Goal: Check status: Check status

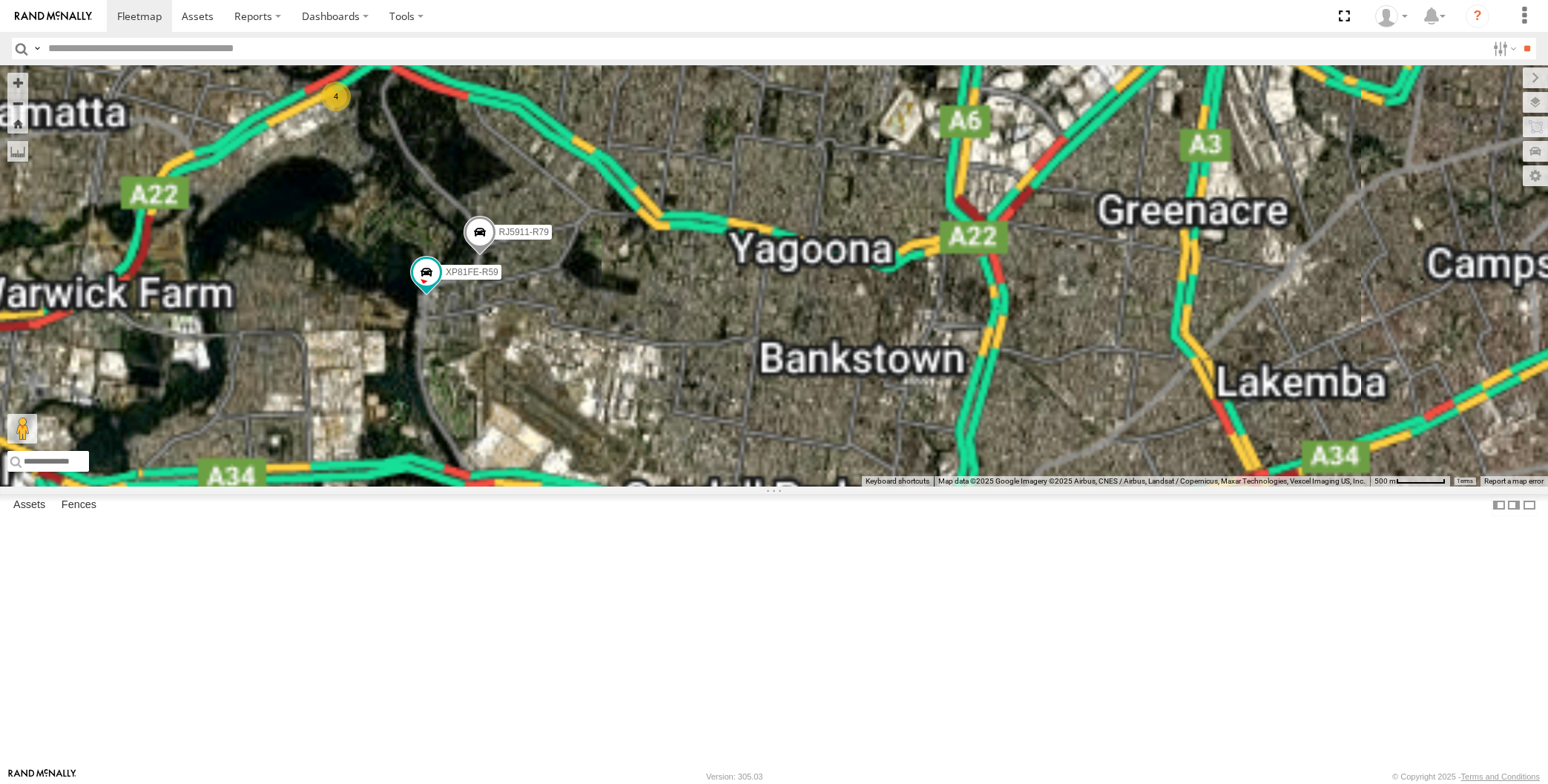
click at [567, 486] on div "XP79JN-R04 XO74GU-R69 4 RJ5911-R79 XP81FE-R59" at bounding box center [774, 276] width 1548 height 421
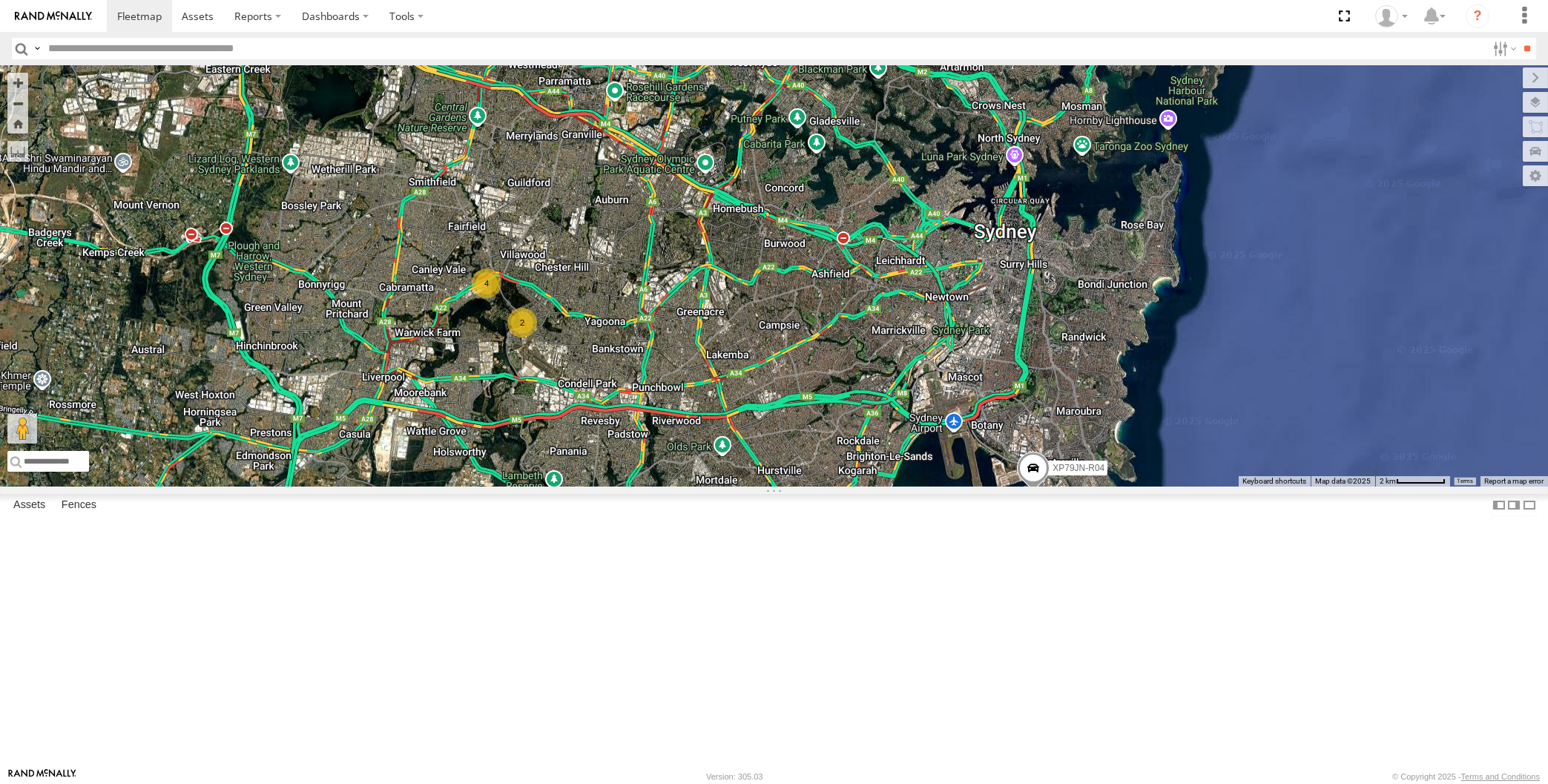
click at [669, 486] on div "XP79JN-R04 XO74GU-R69 4 2" at bounding box center [774, 276] width 1548 height 421
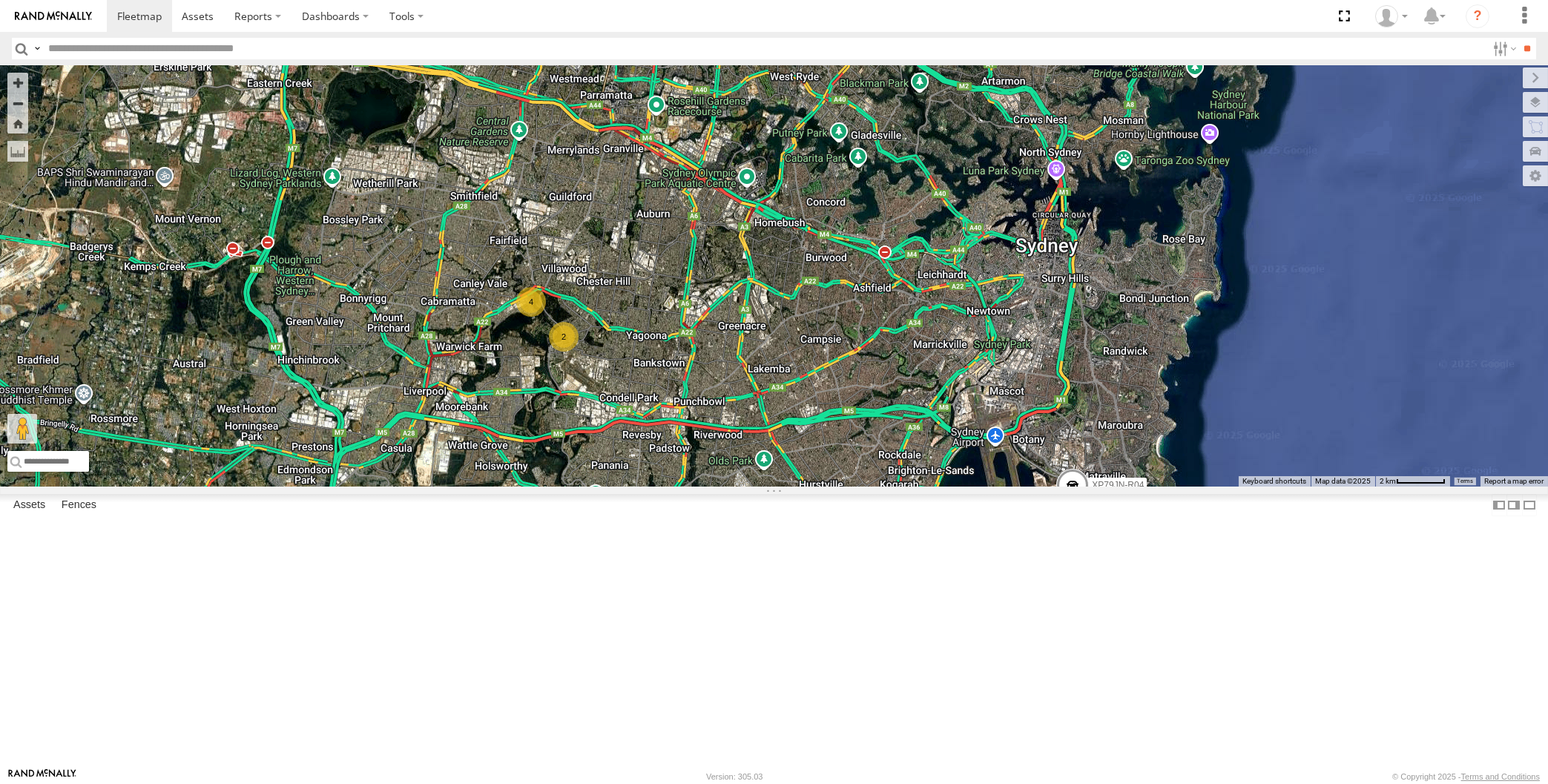
click at [337, 459] on div "4 XP79JN-R04 2 XO74GU-R69" at bounding box center [774, 276] width 1548 height 421
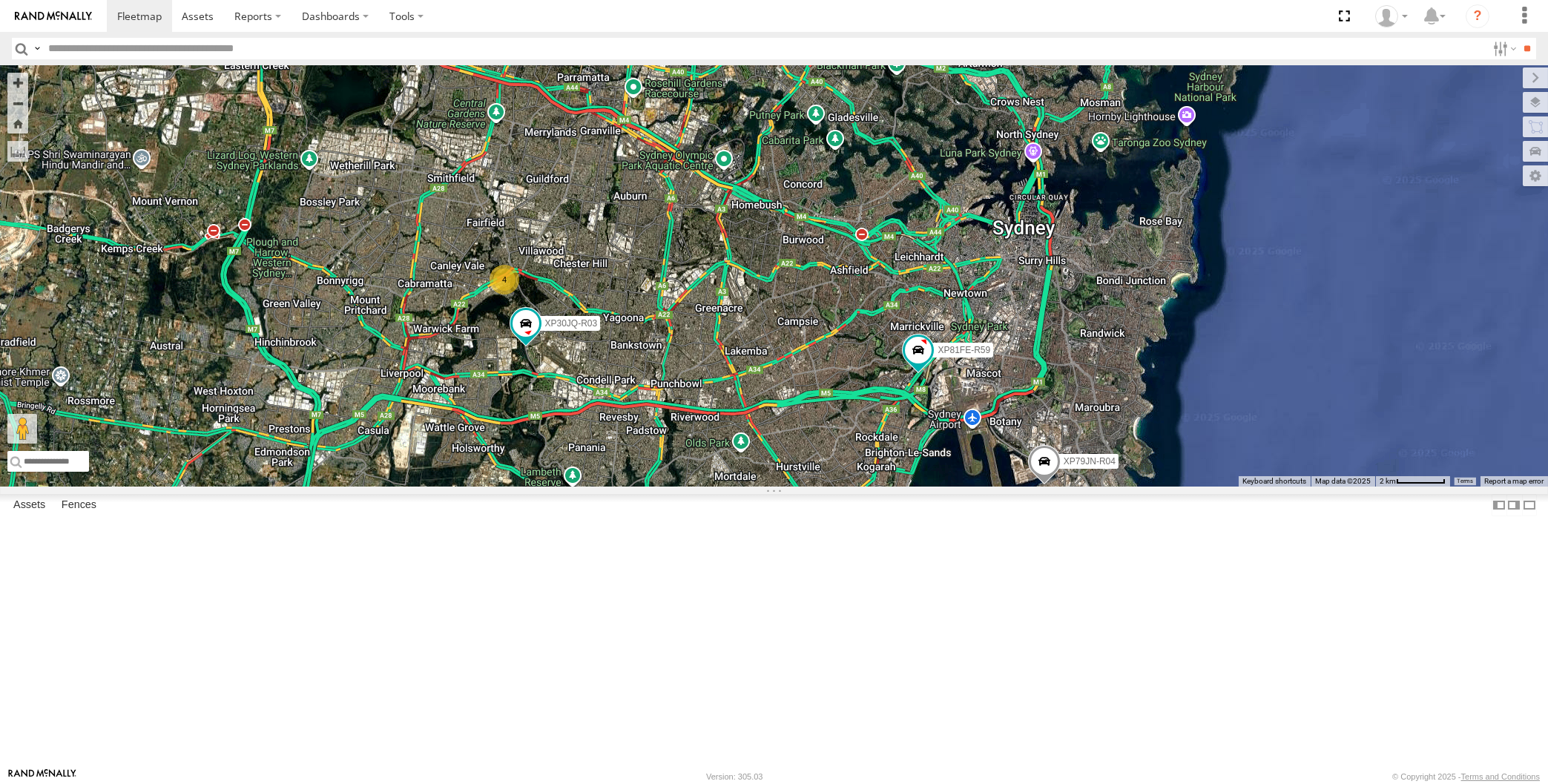
drag, startPoint x: 908, startPoint y: 588, endPoint x: 882, endPoint y: 569, distance: 32.2
click at [882, 486] on div "XP30JQ-R03 XP79JN-R04 XP81FE-R59 XO74GU-R69 4" at bounding box center [774, 276] width 1548 height 421
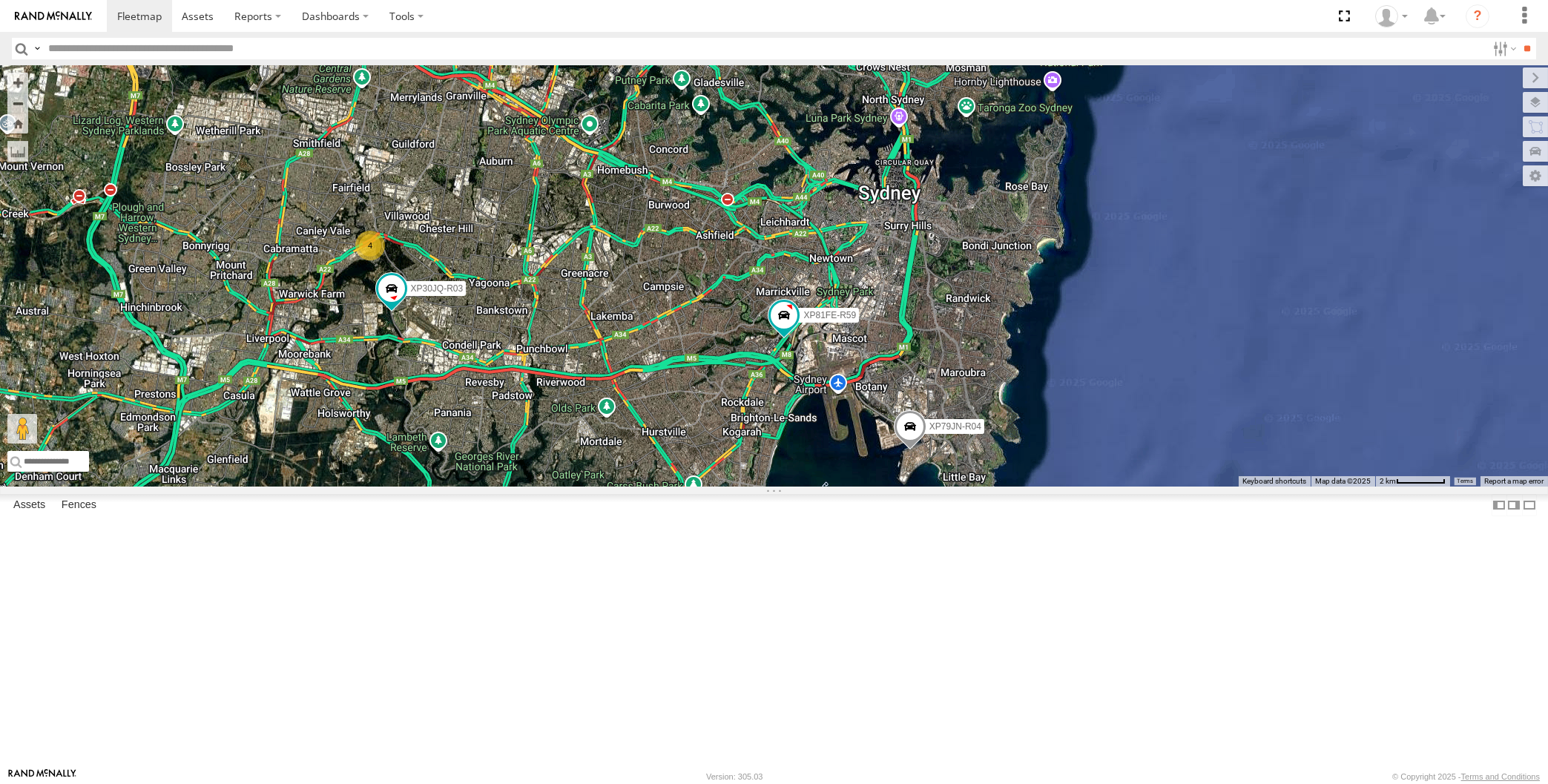
drag, startPoint x: 518, startPoint y: 422, endPoint x: 529, endPoint y: 435, distance: 17.0
click at [529, 433] on div "XP30JQ-R03 XP79JN-R04 XP81FE-R59 XO74GU-R69 4" at bounding box center [774, 276] width 1548 height 421
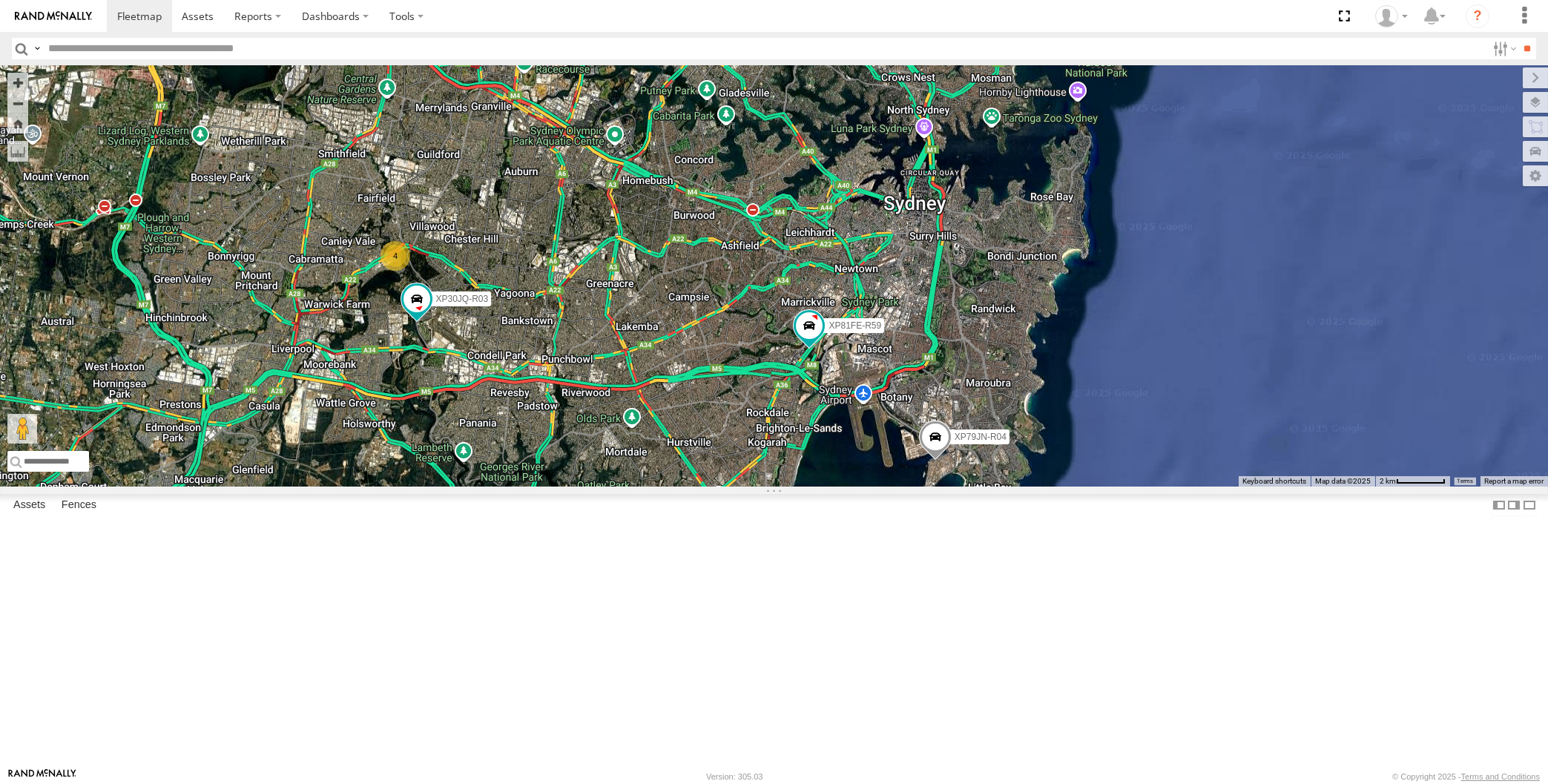
drag, startPoint x: 503, startPoint y: 364, endPoint x: 526, endPoint y: 365, distance: 23.0
click at [504, 364] on div "XP30JQ-R03 XP79JN-R04 XP81FE-R59 XO74GU-R69 4" at bounding box center [774, 276] width 1548 height 421
click at [713, 486] on div "XP30JQ-R03 XP79JN-R04 XP81FE-R59 XO74GU-R69 4" at bounding box center [774, 276] width 1548 height 421
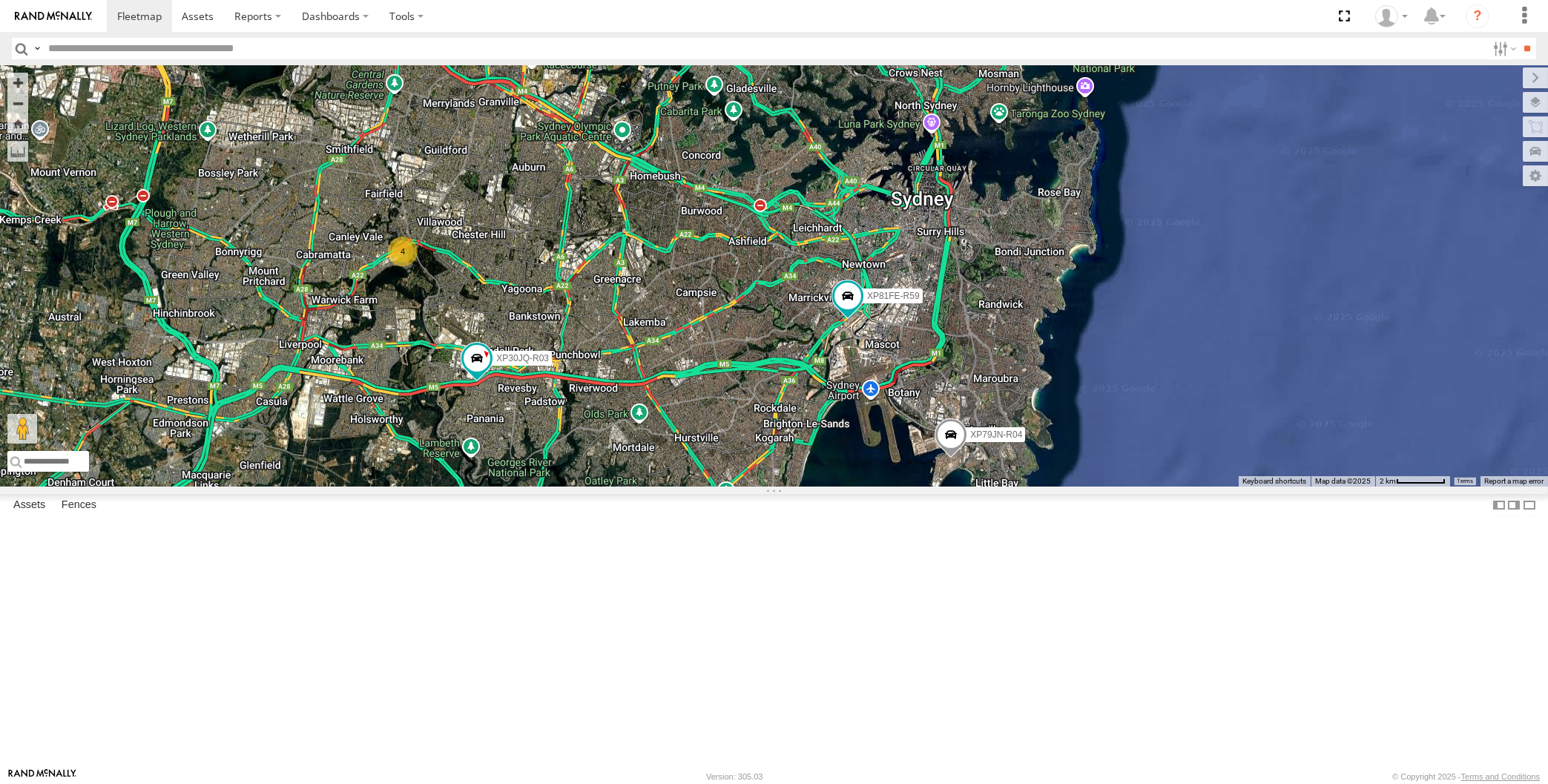
drag, startPoint x: 663, startPoint y: 658, endPoint x: 675, endPoint y: 650, distance: 14.4
click at [673, 486] on div "XP30JQ-R03 XP79JN-R04 XP81FE-R59 XO74GU-R69 4" at bounding box center [774, 276] width 1548 height 421
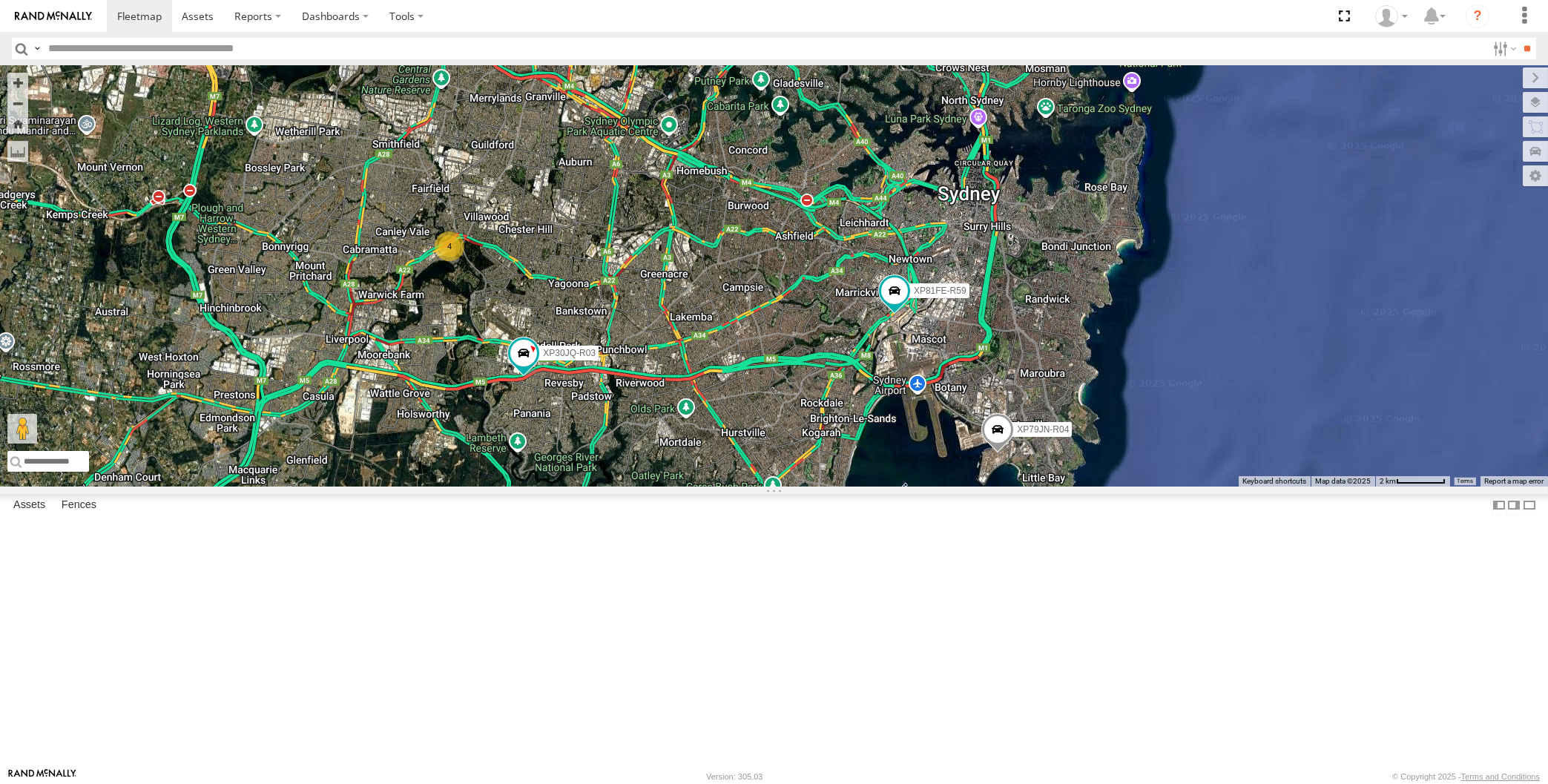
drag, startPoint x: 438, startPoint y: 305, endPoint x: 467, endPoint y: 307, distance: 29.1
click at [466, 307] on div "XP30JQ-R03 XP79JN-R04 XP81FE-R59 XO74GU-R69 4" at bounding box center [774, 276] width 1548 height 421
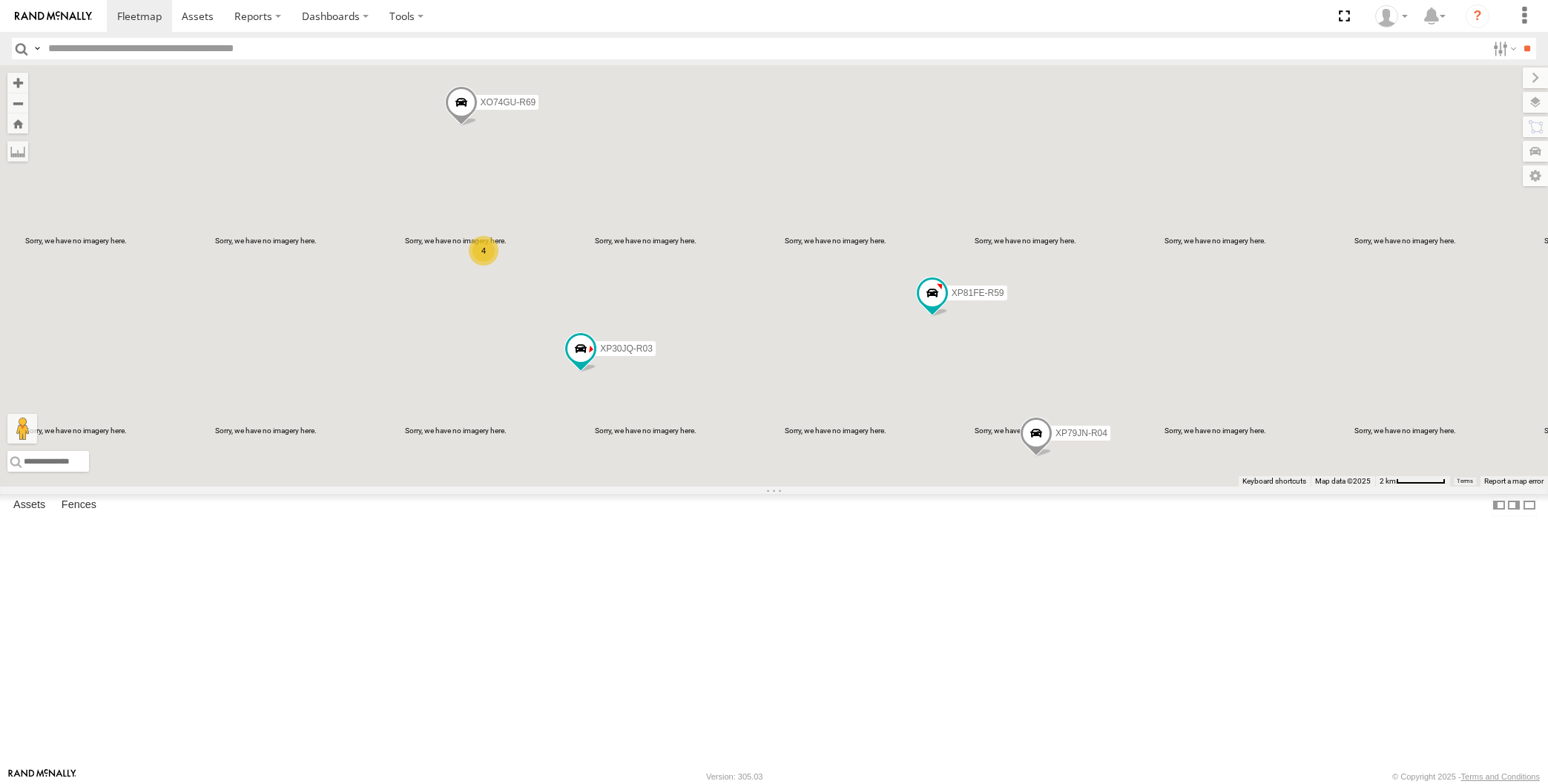
click at [801, 486] on div "XP30JQ-R03 XP79JN-R04 XP81FE-R59 XO74GU-R69 4" at bounding box center [774, 276] width 1548 height 421
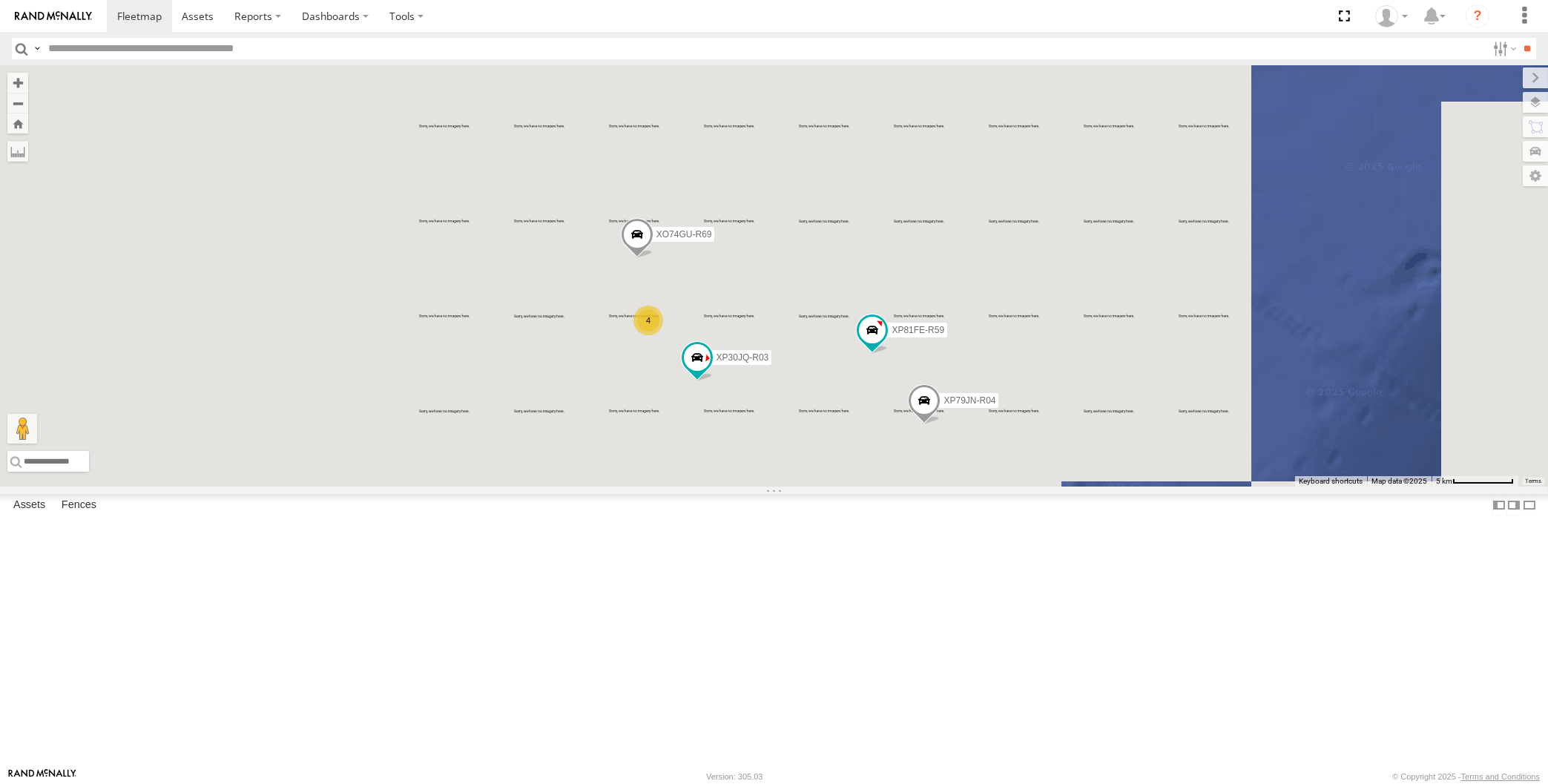
click at [676, 462] on div "XP30JQ-R03 XP79JN-R04 XP81FE-R59 XO74GU-R69 4" at bounding box center [774, 276] width 1548 height 421
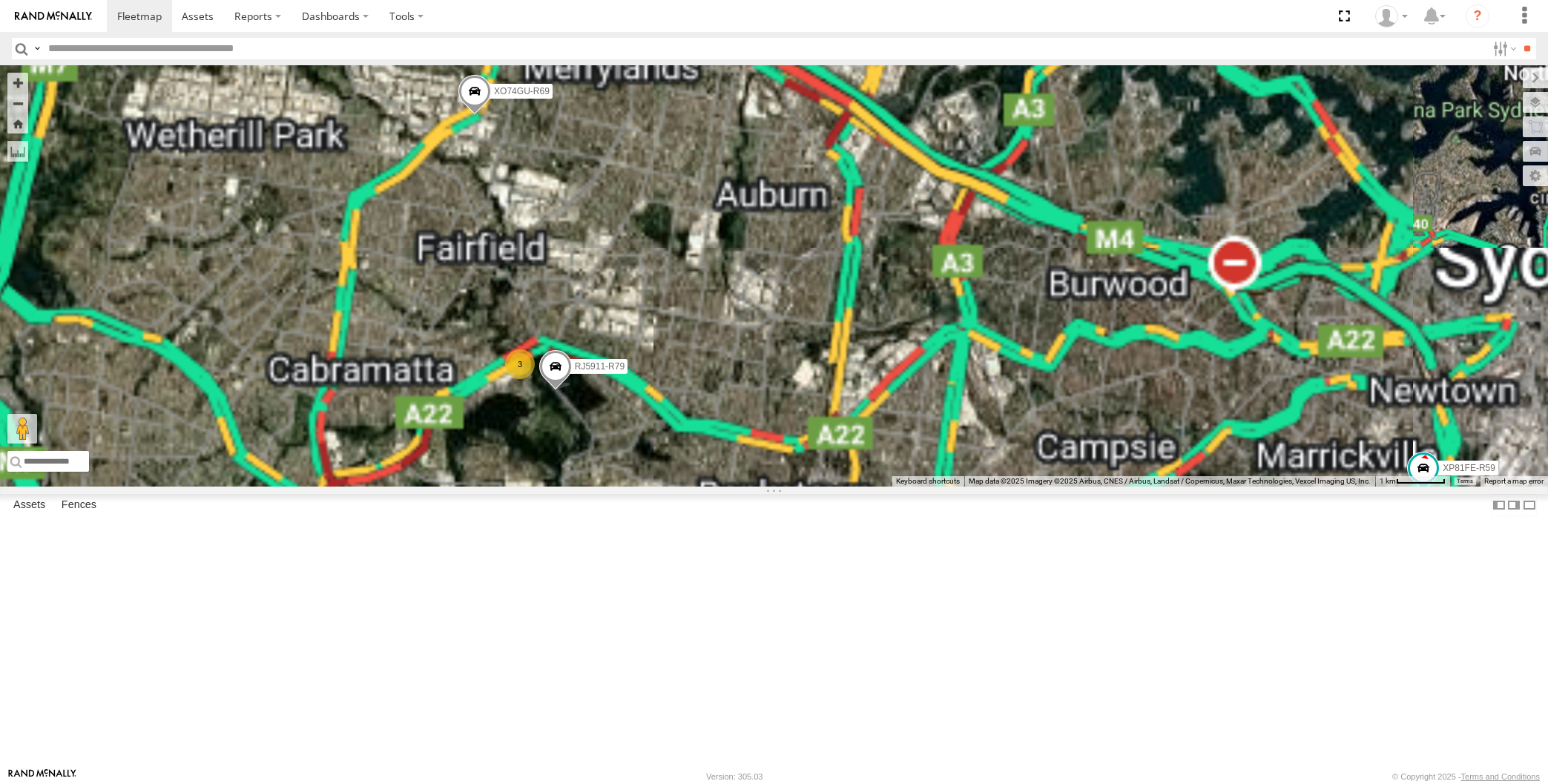
drag, startPoint x: 676, startPoint y: 506, endPoint x: 674, endPoint y: 494, distance: 12.2
click at [676, 486] on div "XP30JQ-R03 XP79JN-R04 XP81FE-R59 XO74GU-R69 3 RJ5911-R79" at bounding box center [774, 276] width 1548 height 421
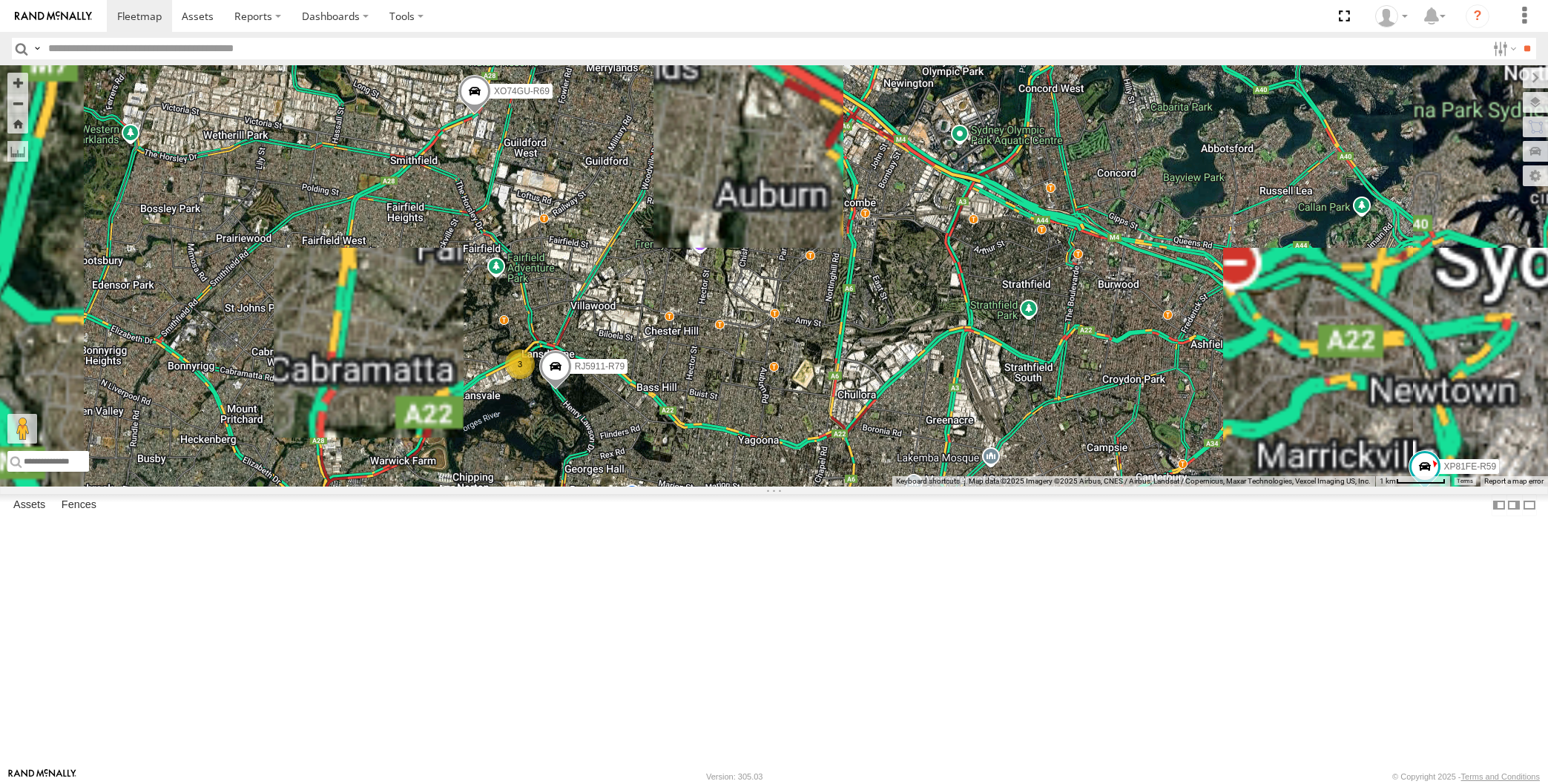
drag, startPoint x: 692, startPoint y: 586, endPoint x: 689, endPoint y: 494, distance: 92.0
click at [694, 486] on div "XP30JQ-R03 XP79JN-R04 XP81FE-R59 XO74GU-R69 3 RJ5911-R79" at bounding box center [774, 276] width 1548 height 421
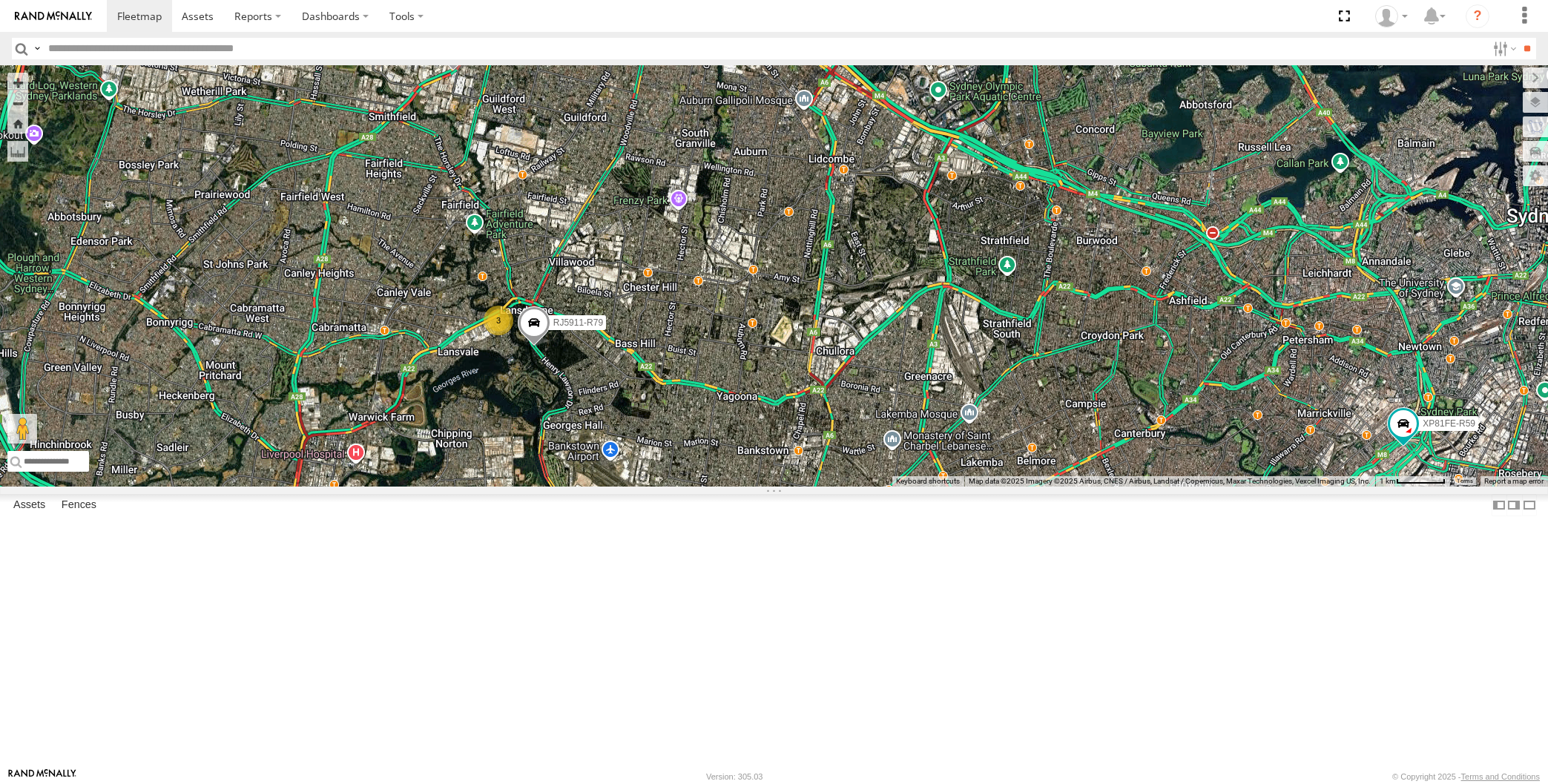
drag, startPoint x: 811, startPoint y: 608, endPoint x: 779, endPoint y: 547, distance: 68.9
click at [780, 486] on div "XP30JQ-R03 XP79JN-R04 XP81FE-R59 XO74GU-R69 3 RJ5911-R79" at bounding box center [774, 276] width 1548 height 421
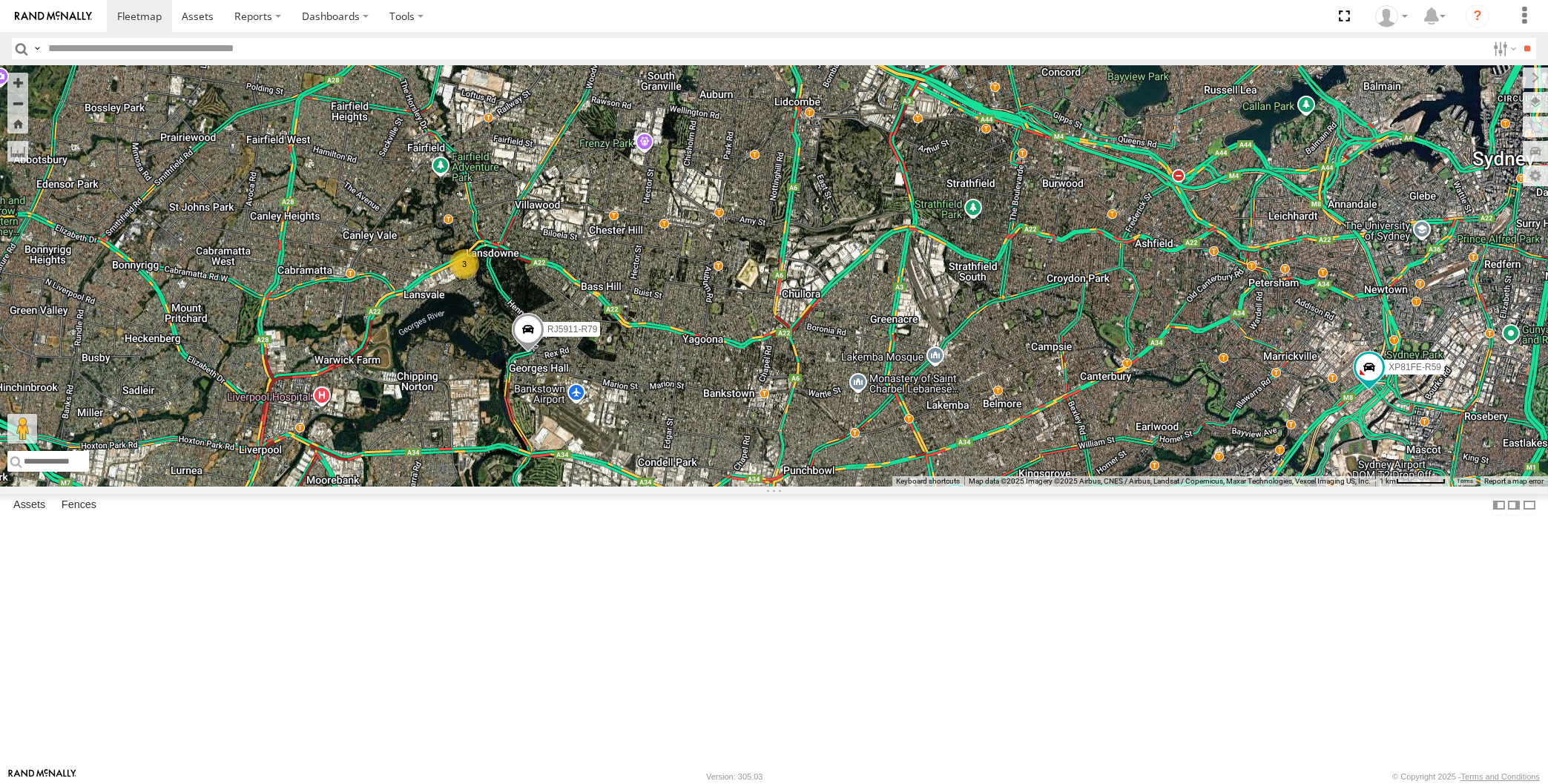
drag, startPoint x: 1018, startPoint y: 655, endPoint x: 996, endPoint y: 623, distance: 38.8
click at [997, 486] on div "XP30JQ-R03 RJ5911-R79 XP81FE-R59 XO74GU-R69 3" at bounding box center [774, 276] width 1548 height 421
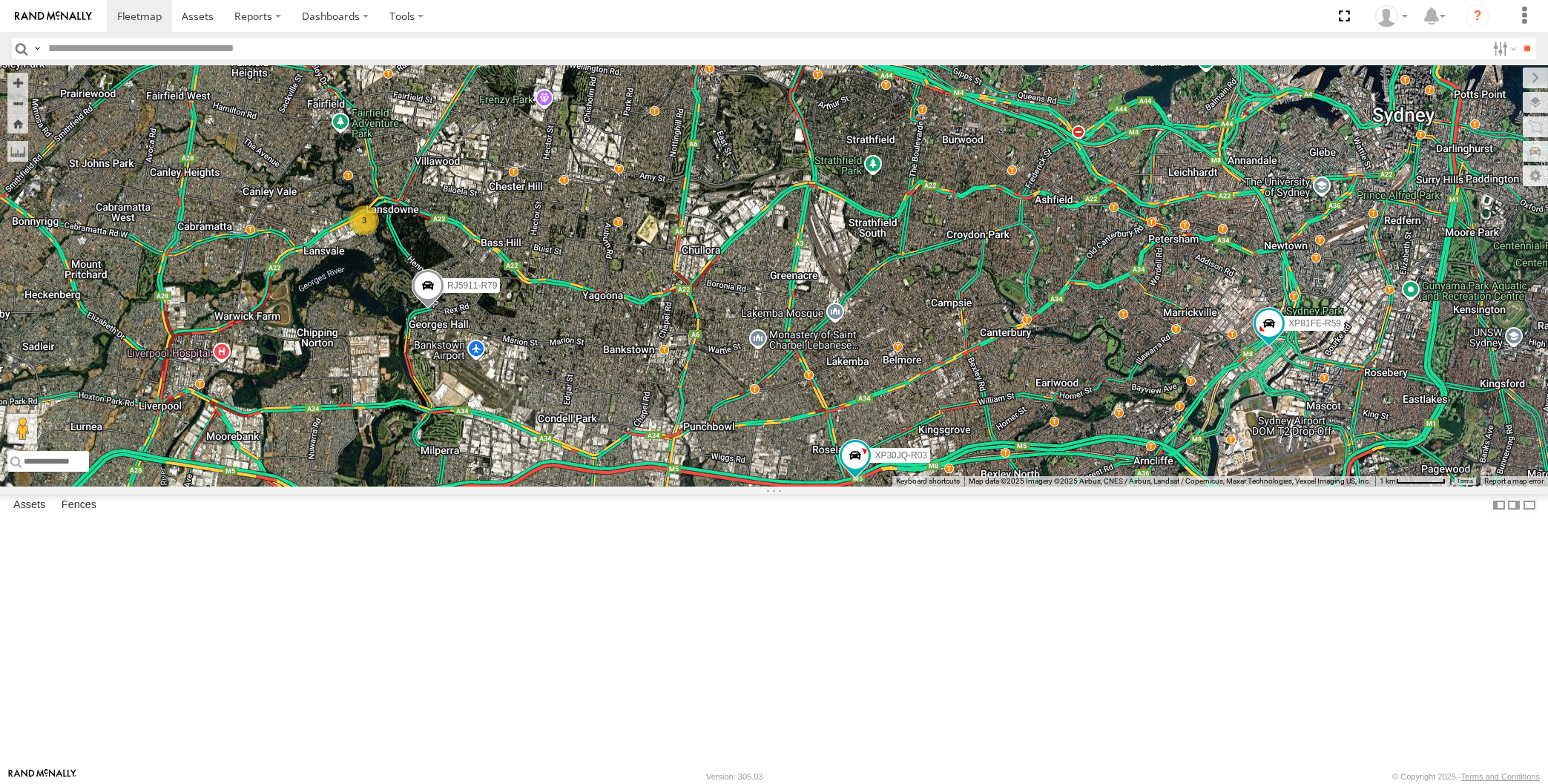
drag, startPoint x: 1135, startPoint y: 690, endPoint x: 1042, endPoint y: 673, distance: 94.5
click at [1042, 486] on div "XP30JQ-R03 RJ5911-R79 XP81FE-R59 XO74GU-R69 3" at bounding box center [774, 276] width 1548 height 421
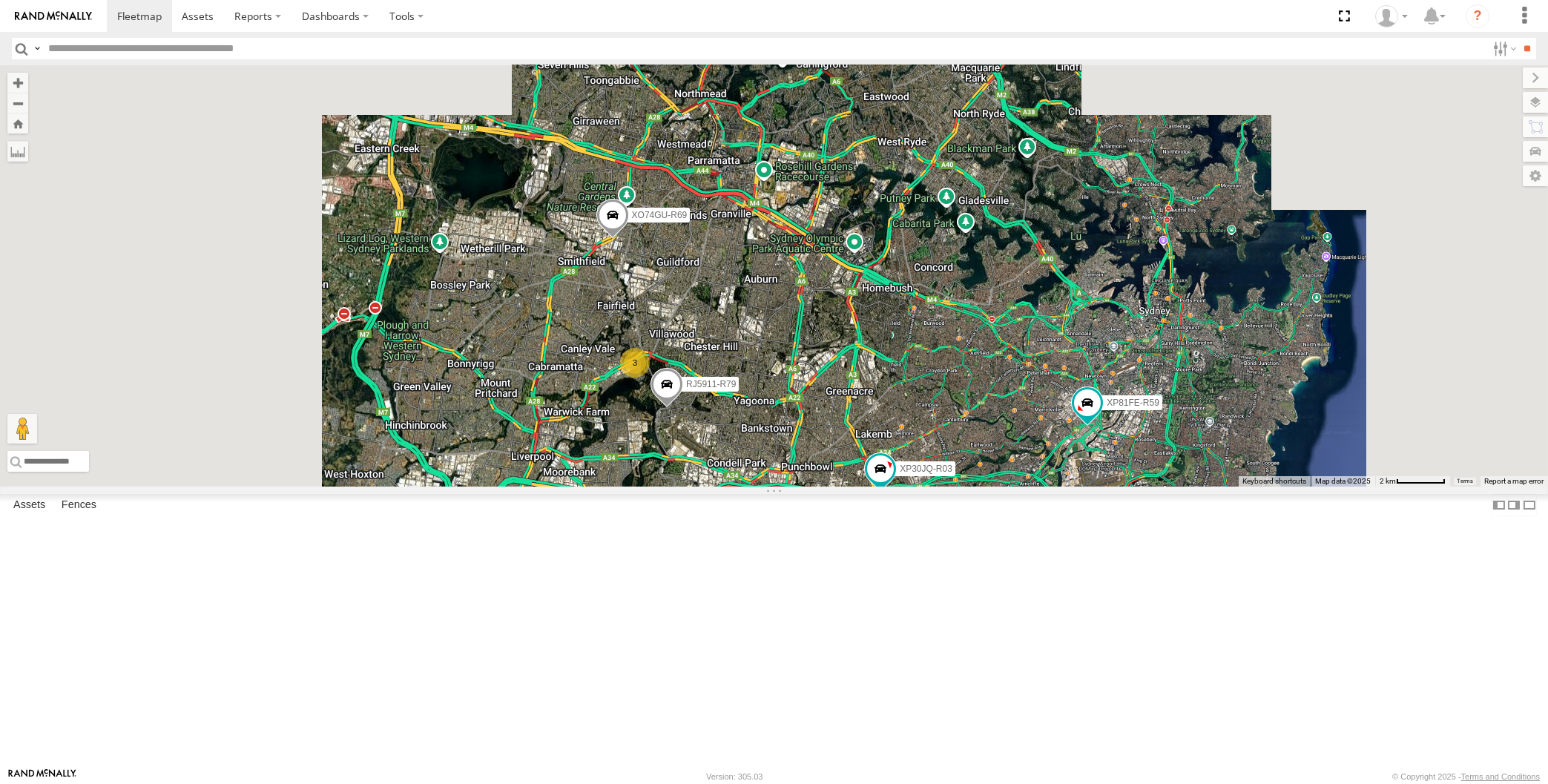
drag, startPoint x: 1037, startPoint y: 668, endPoint x: 968, endPoint y: 588, distance: 105.6
click at [981, 486] on div "XP30JQ-R03 RJ5911-R79 XP81FE-R59 XO74GU-R69 XP79JN-R04 3" at bounding box center [774, 276] width 1548 height 421
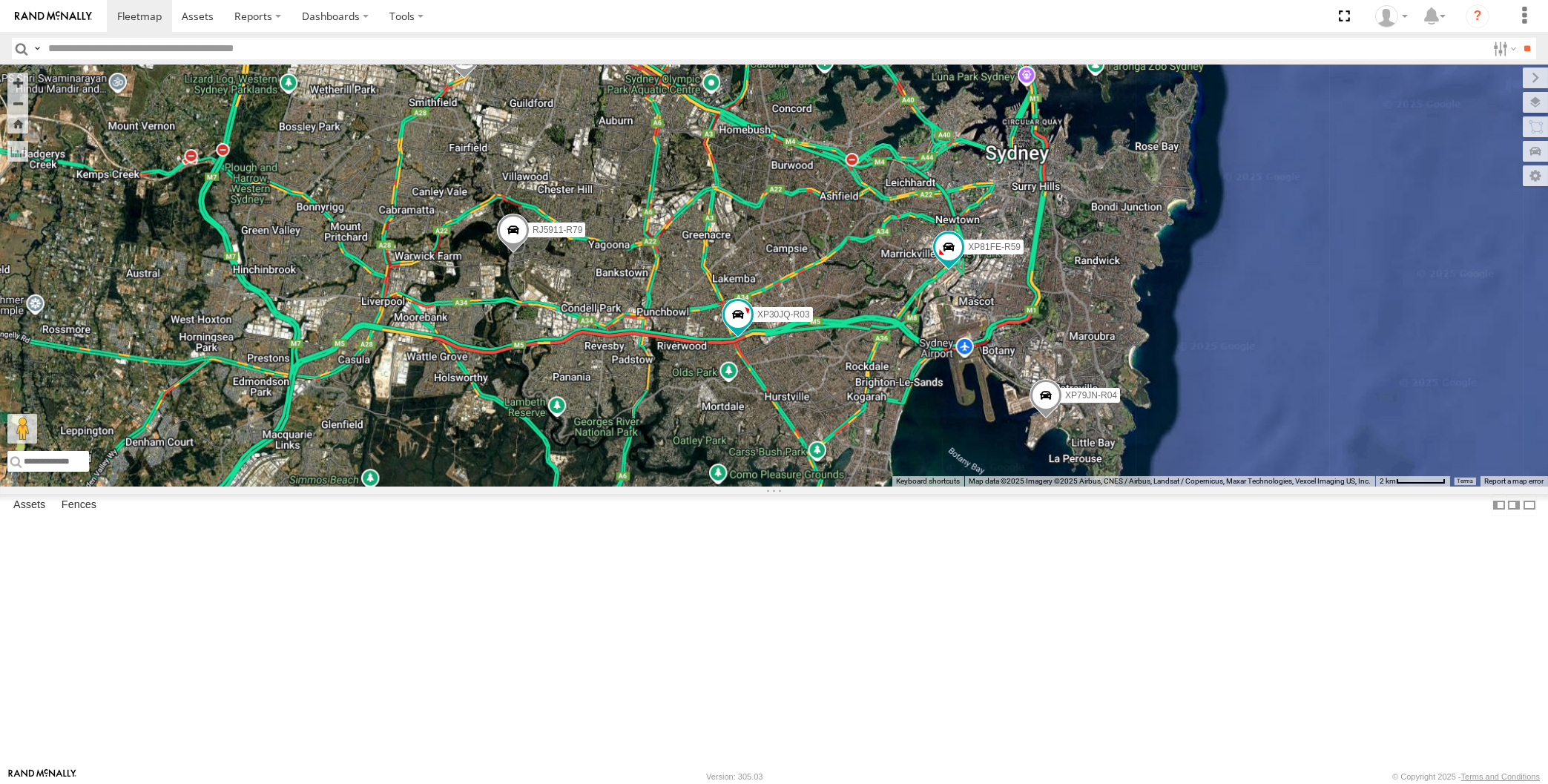
drag, startPoint x: 727, startPoint y: 556, endPoint x: 750, endPoint y: 572, distance: 28.0
click at [740, 486] on div "XP30JQ-R03 RJ5911-R79 XP81FE-R59 XO74GU-R69 XP79JN-R04" at bounding box center [774, 276] width 1548 height 421
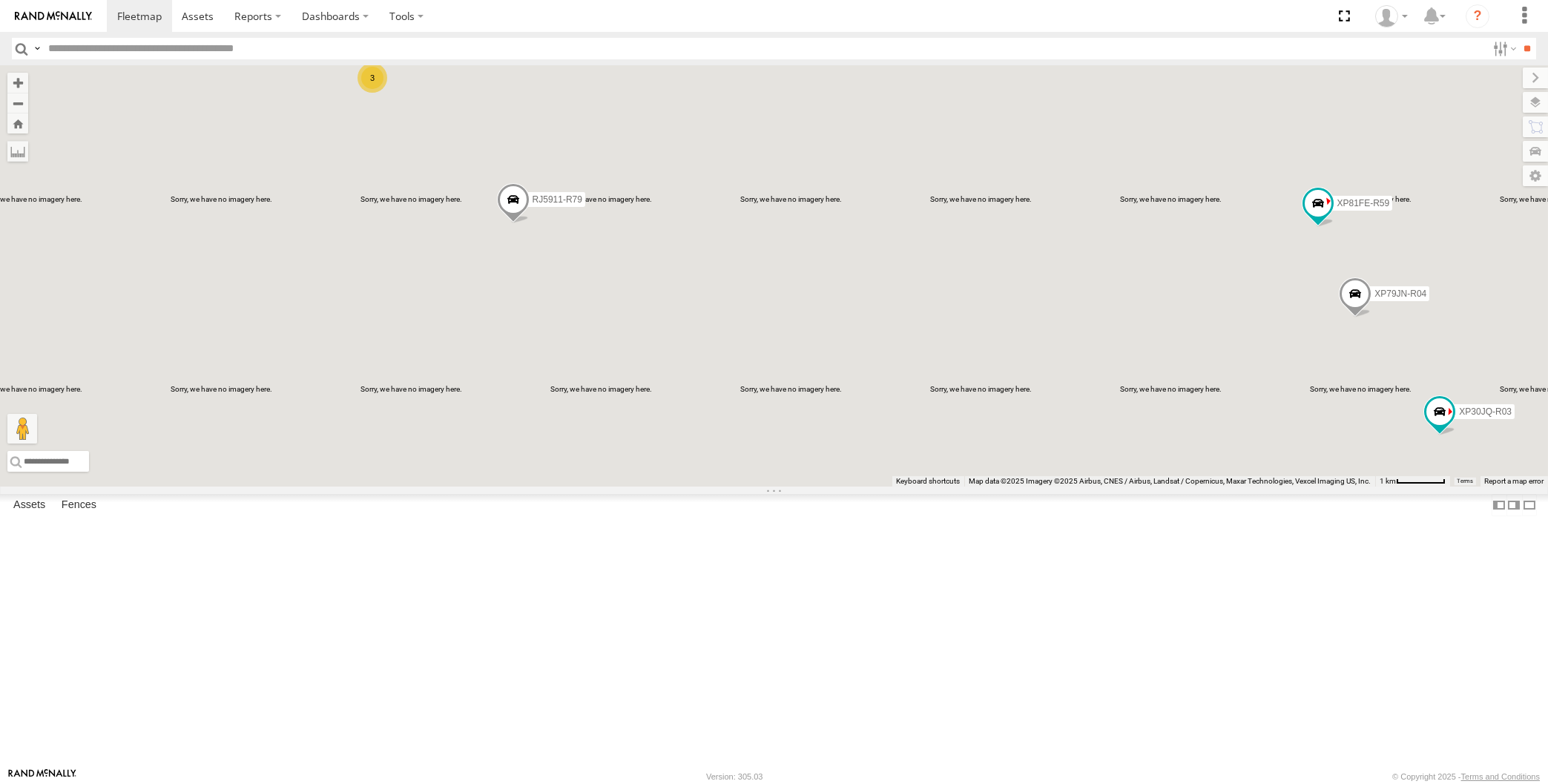
drag, startPoint x: 655, startPoint y: 526, endPoint x: 678, endPoint y: 530, distance: 23.3
click at [673, 486] on div "RJ5911-R79 XP81FE-R59 XO74GU-R69 XP30JQ-R03 XP79JN-R04 3" at bounding box center [774, 276] width 1548 height 421
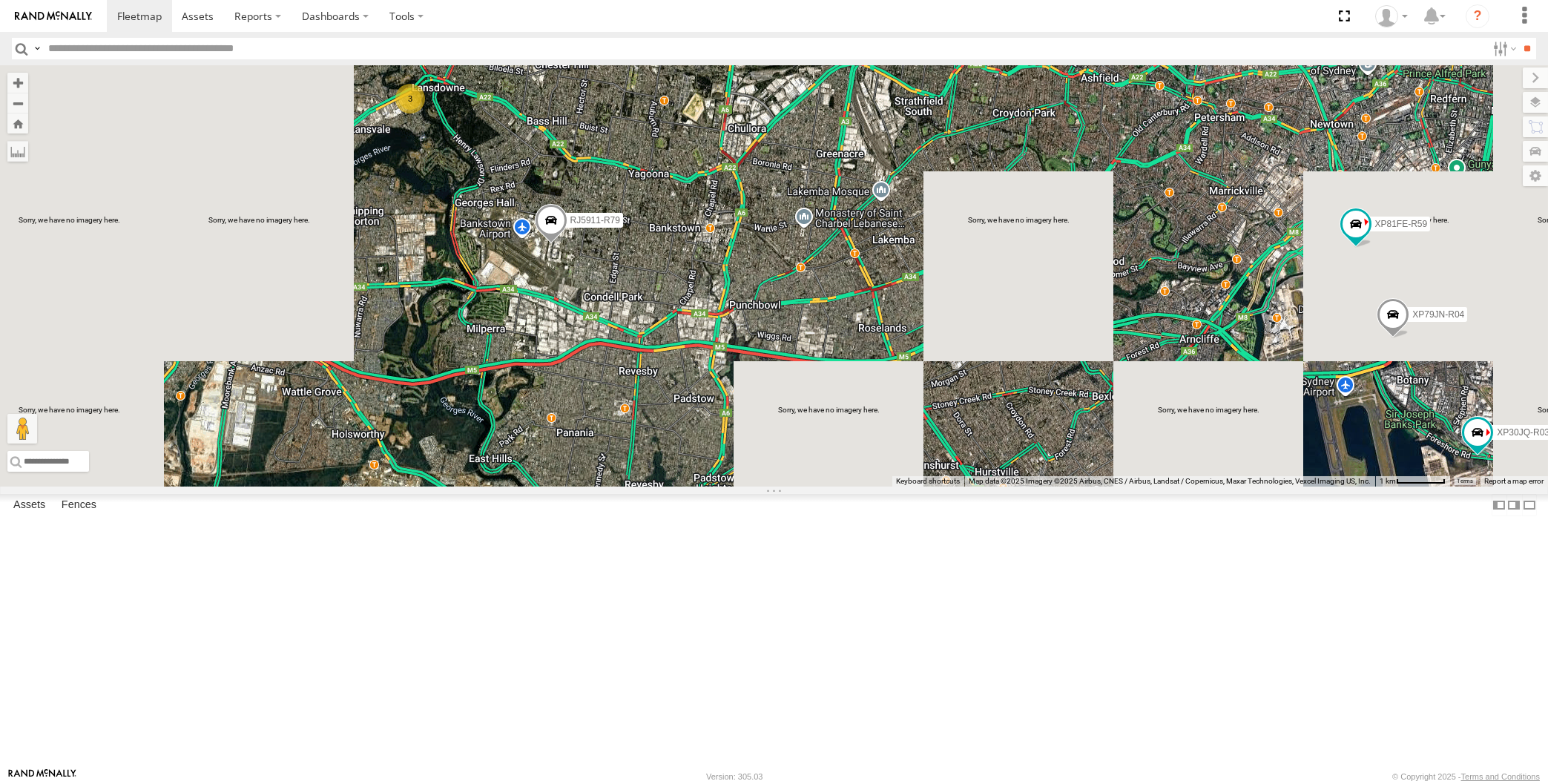
click at [606, 485] on div "RJ5911-R79 XP81FE-R59 XO74GU-R69 XP30JQ-R03 XP79JN-R04 3" at bounding box center [774, 276] width 1548 height 421
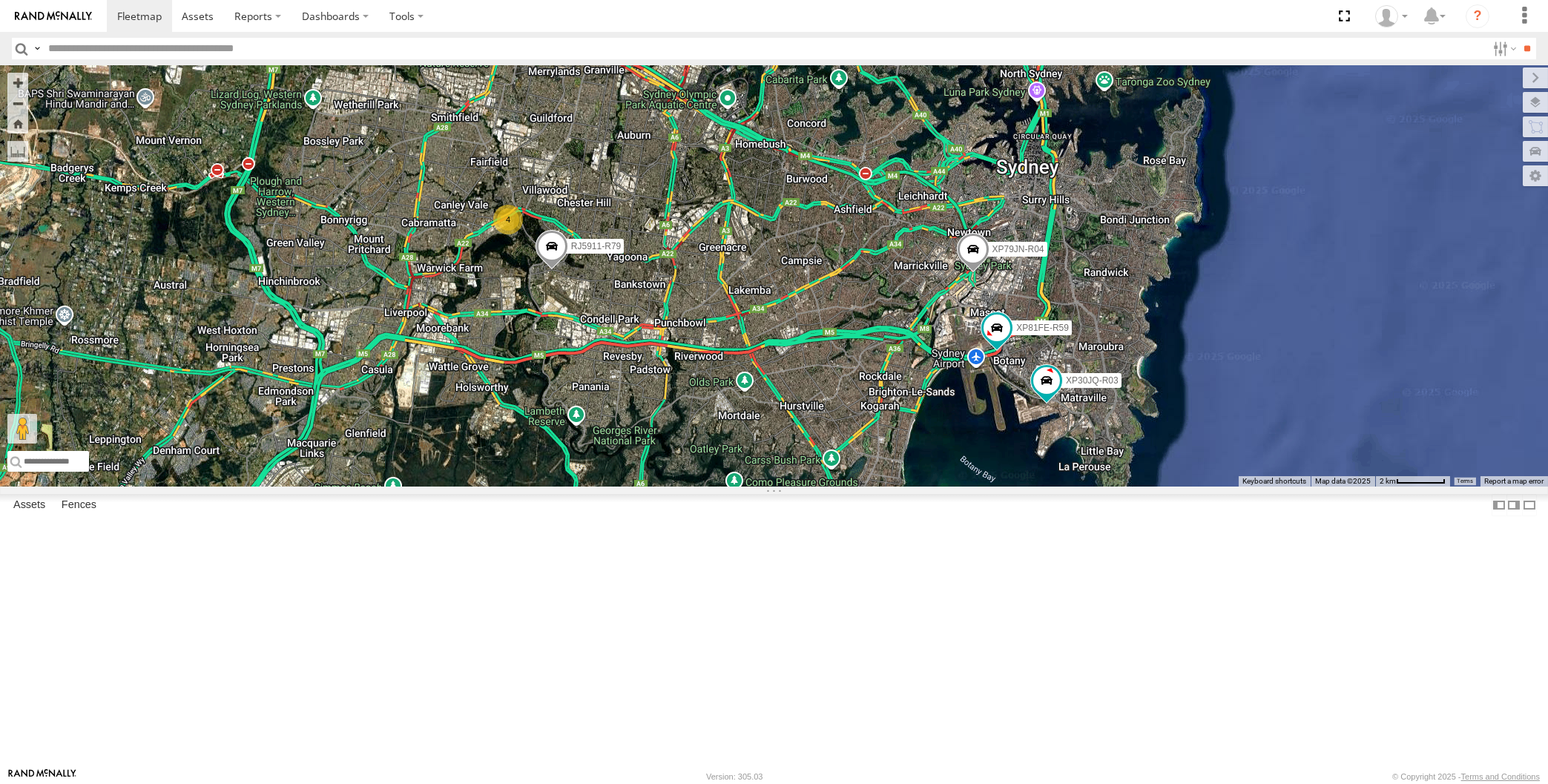
drag, startPoint x: 837, startPoint y: 659, endPoint x: 826, endPoint y: 652, distance: 13.0
click at [826, 486] on div "XP30JQ-R03 XP79JN-R04 RJ5911-R79 XP81FE-R59 4" at bounding box center [774, 276] width 1548 height 421
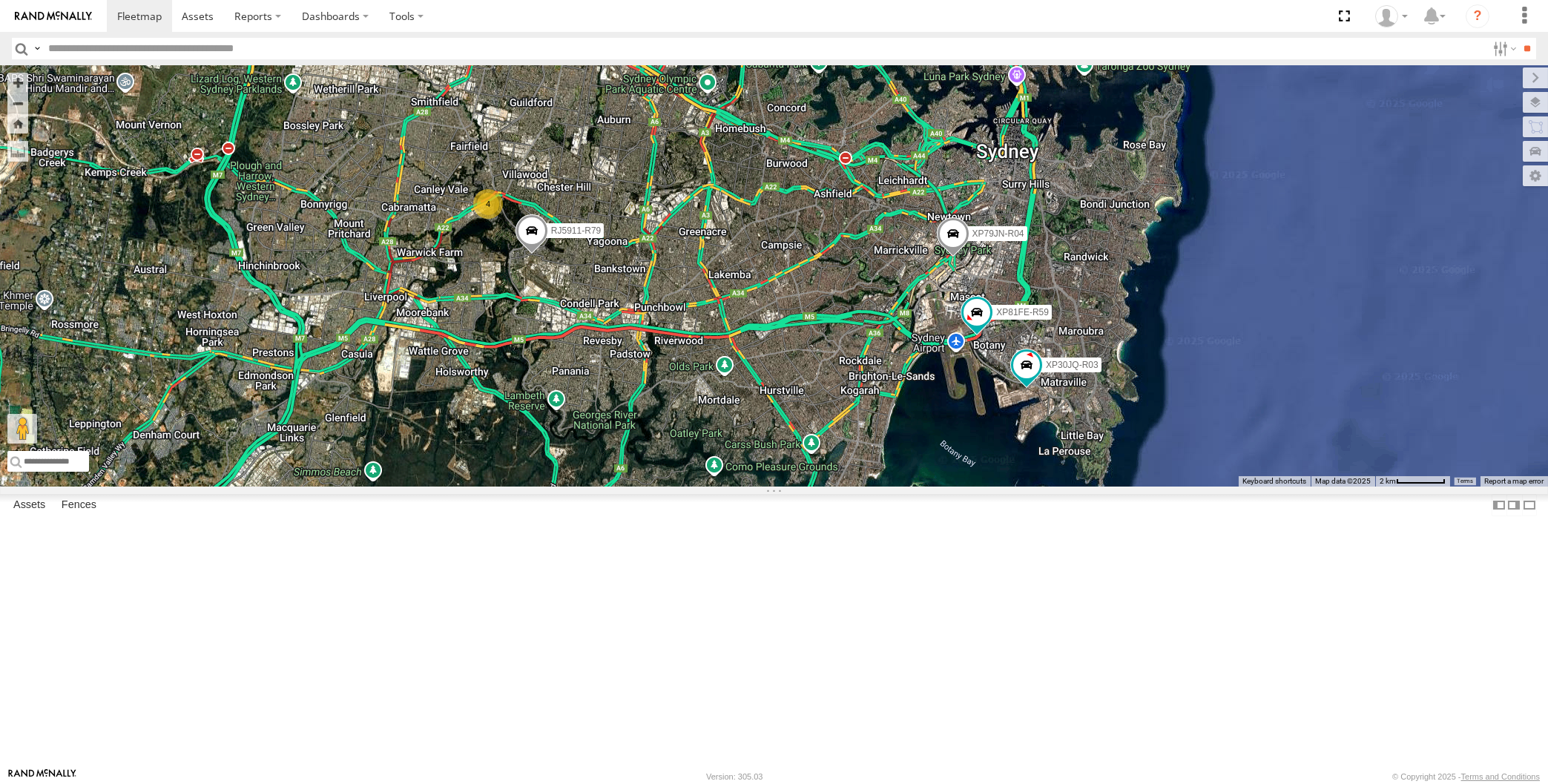
drag, startPoint x: 723, startPoint y: 523, endPoint x: 664, endPoint y: 451, distance: 93.1
click at [753, 486] on div "XP30JQ-R03 XP79JN-R04 RJ5911-R79 XP81FE-R59 4" at bounding box center [774, 276] width 1548 height 421
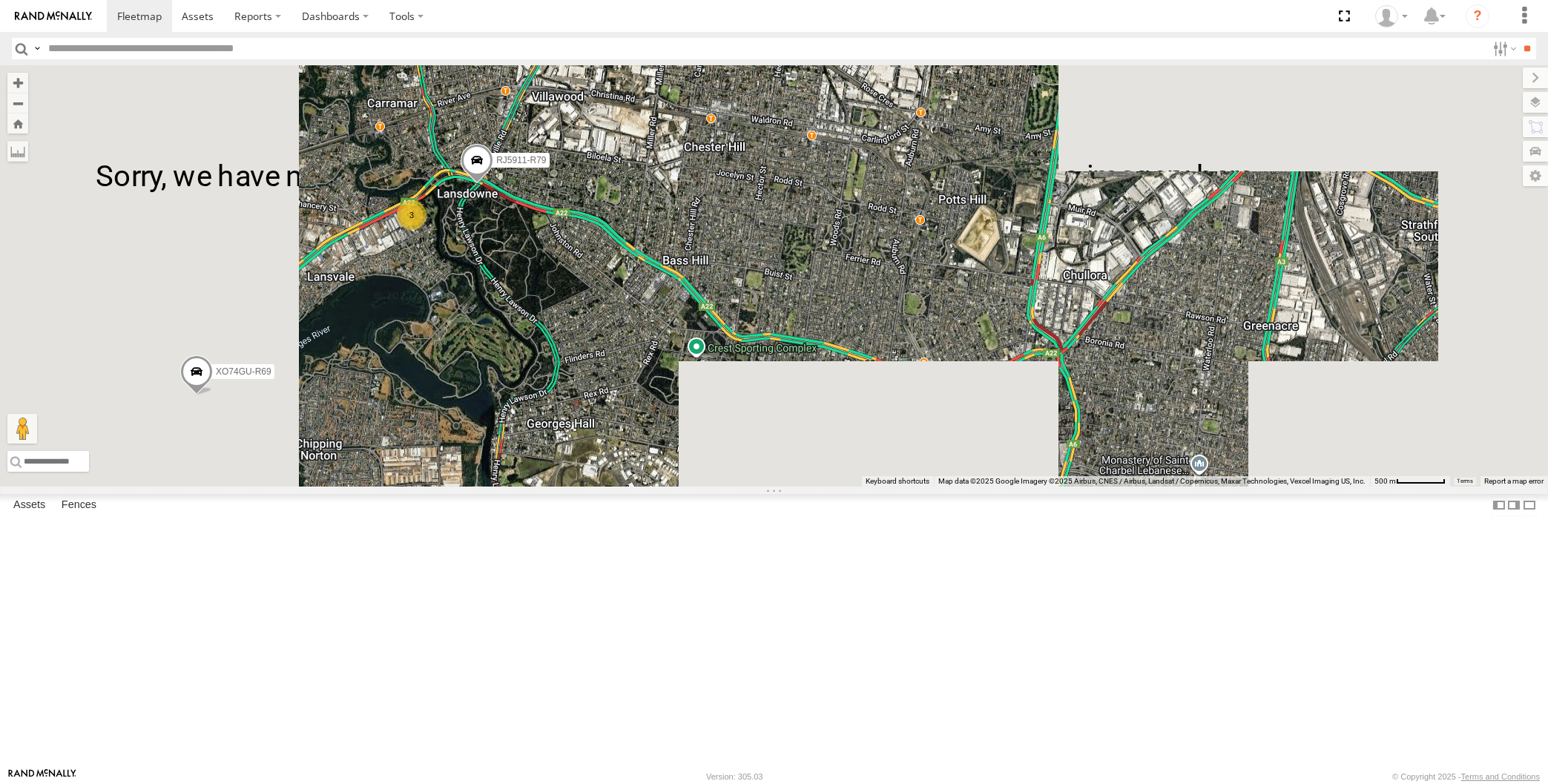
click at [511, 382] on div "XP79JN-R04 RJ5911-R79 3 XO74GU-R69" at bounding box center [774, 276] width 1548 height 421
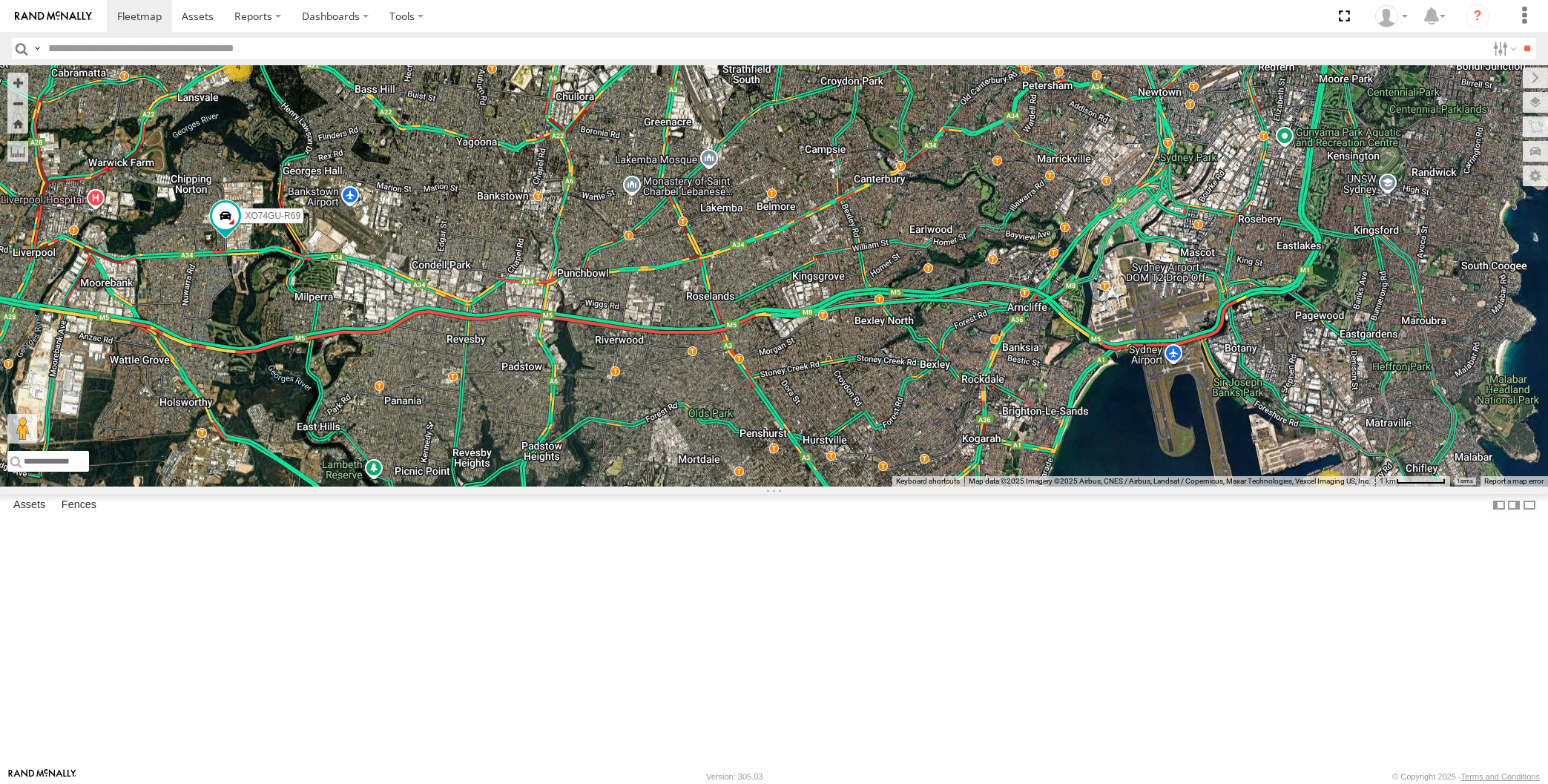
click at [328, 486] on div "XO74GU-R69 2 XP79JN-R04 4" at bounding box center [774, 276] width 1548 height 421
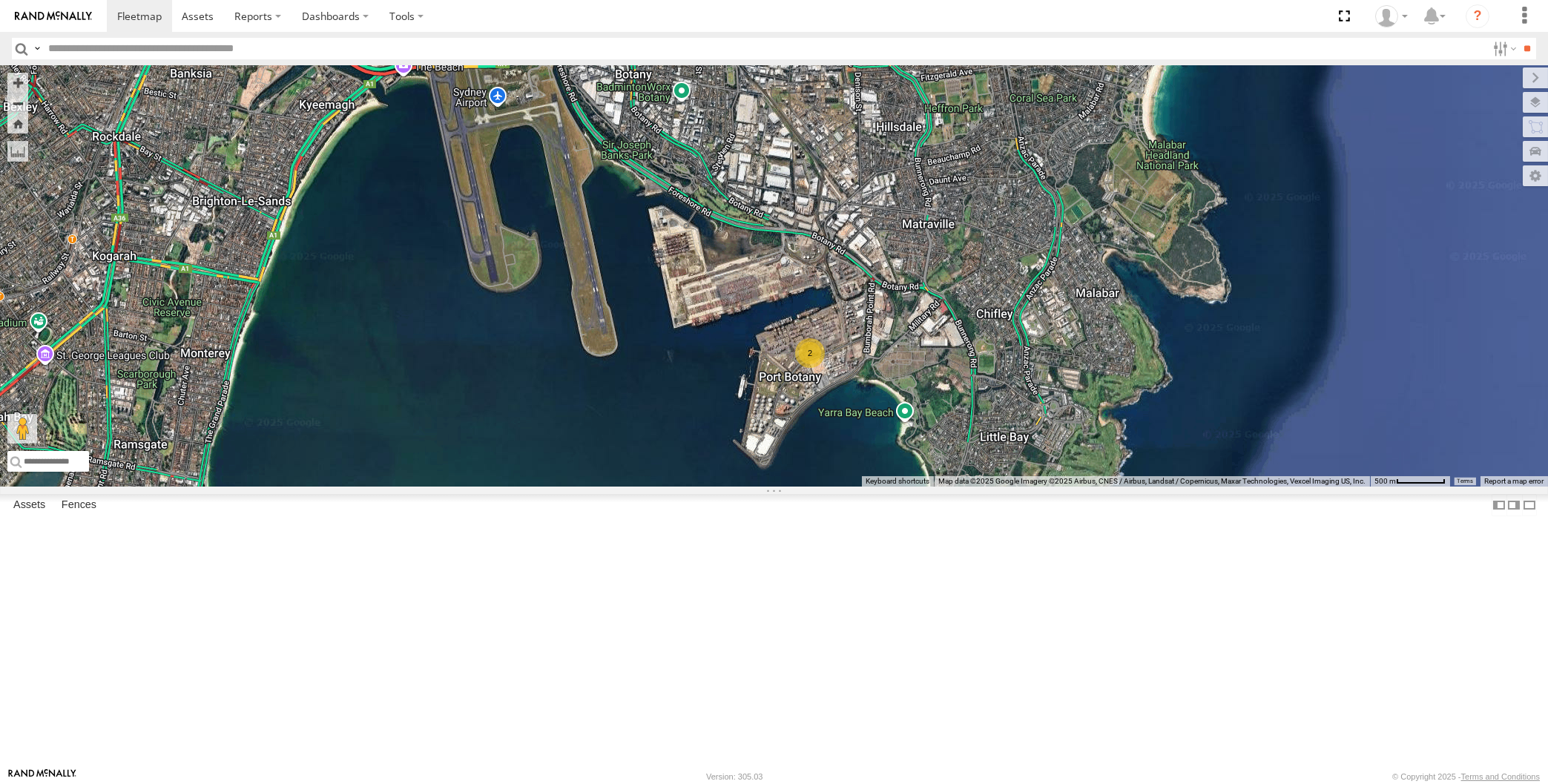
drag, startPoint x: 292, startPoint y: 517, endPoint x: 446, endPoint y: 575, distance: 164.6
click at [292, 486] on div "XO74GU-R69 XP79JN-R04 2" at bounding box center [774, 276] width 1548 height 421
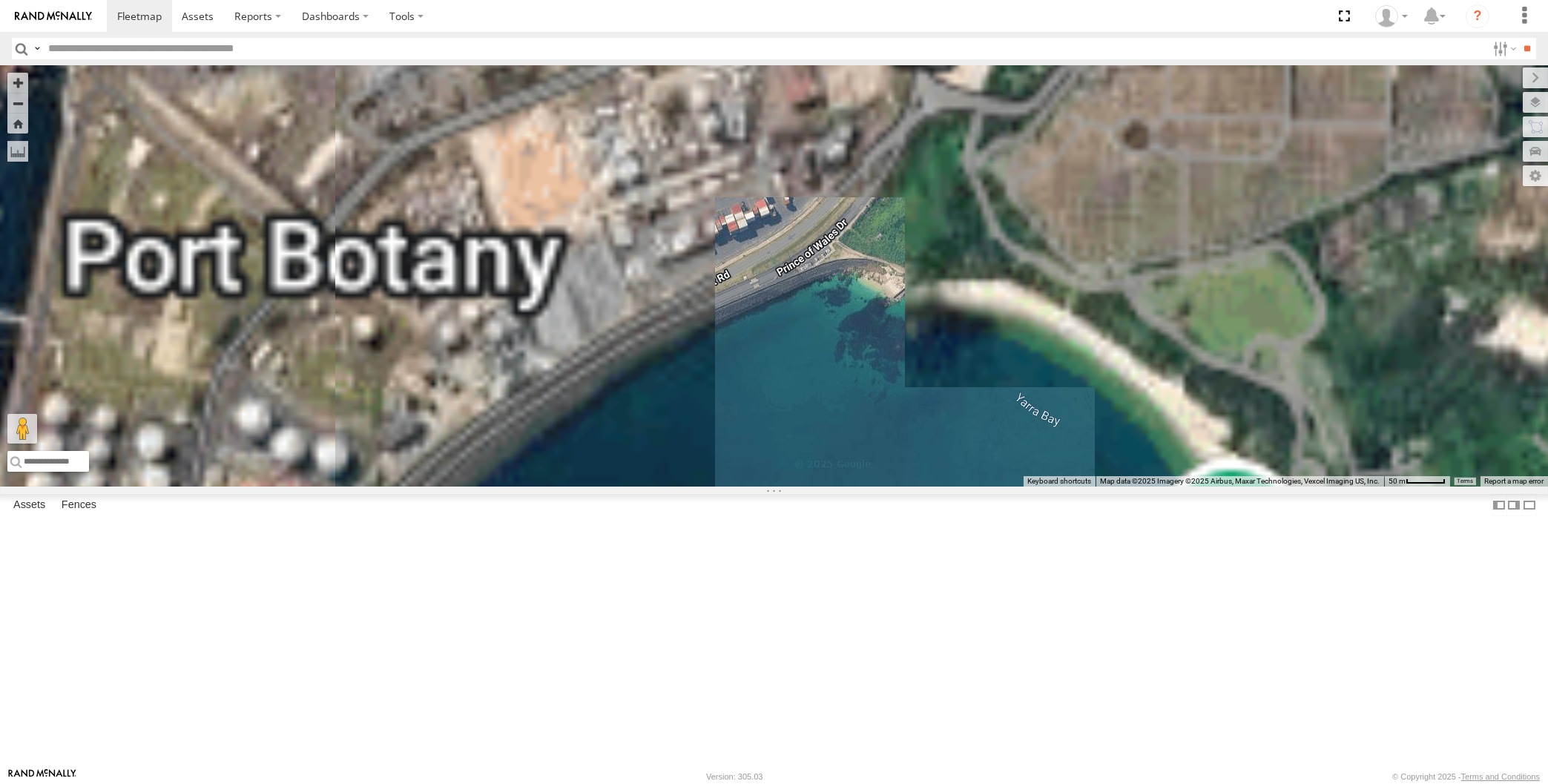
click at [523, 349] on div "2" at bounding box center [774, 276] width 1548 height 421
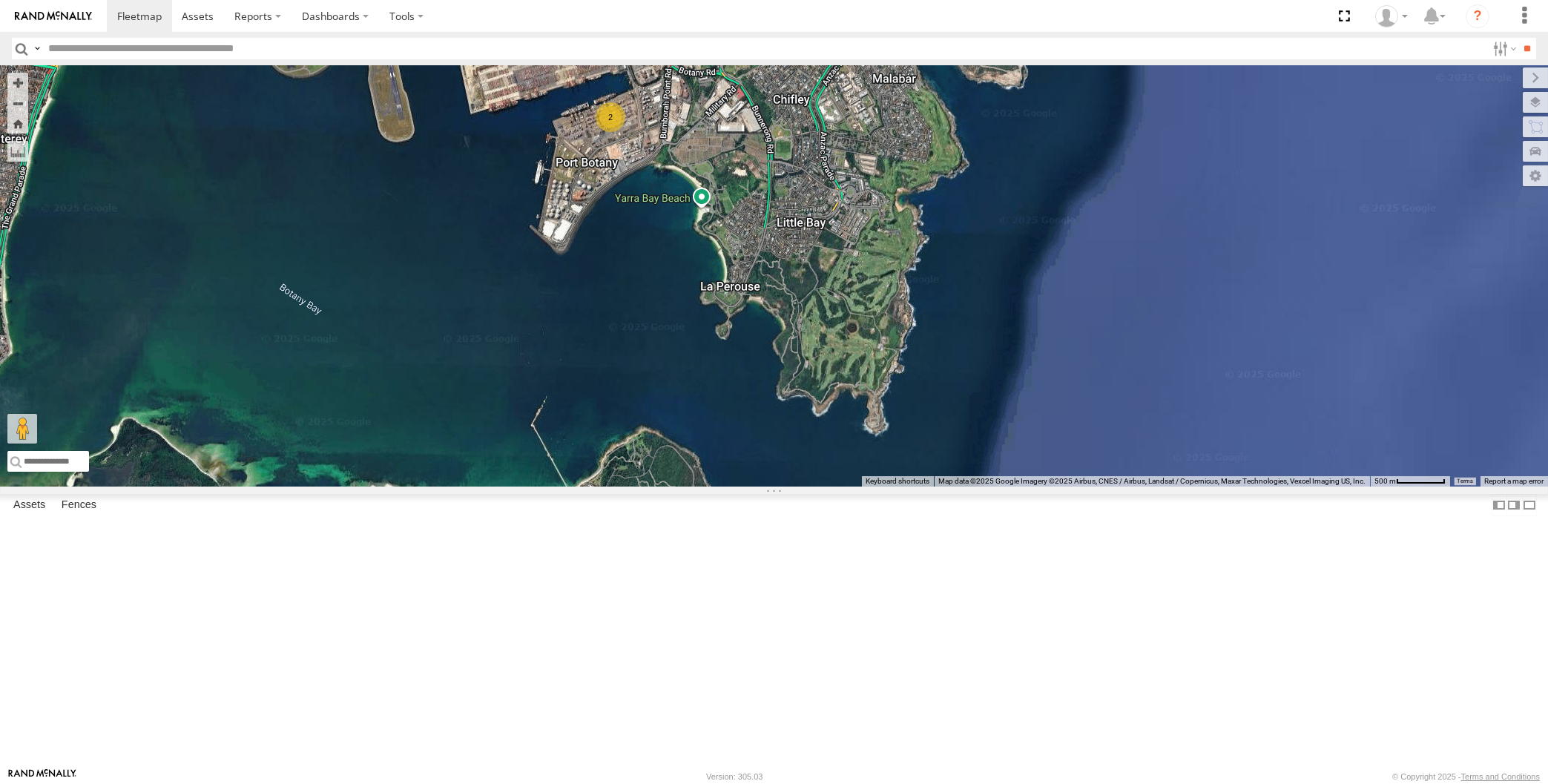
drag, startPoint x: 698, startPoint y: 618, endPoint x: 749, endPoint y: 614, distance: 51.2
click at [740, 486] on div "2" at bounding box center [774, 276] width 1548 height 421
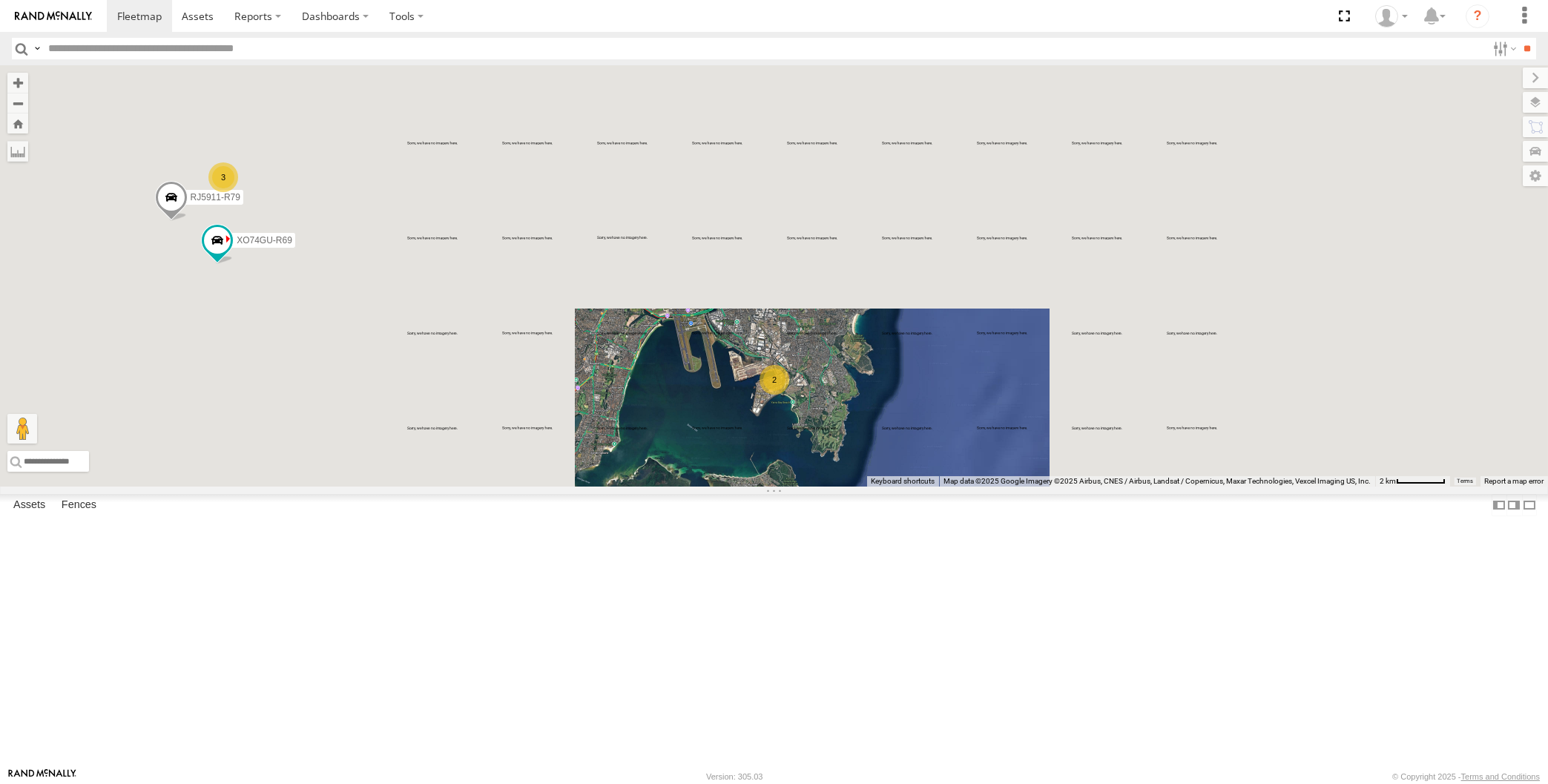
drag, startPoint x: 778, startPoint y: 623, endPoint x: 895, endPoint y: 632, distance: 117.3
click at [895, 486] on div "2 XP79JN-R04 3 RJ5911-R79 XO74GU-R69" at bounding box center [774, 276] width 1548 height 421
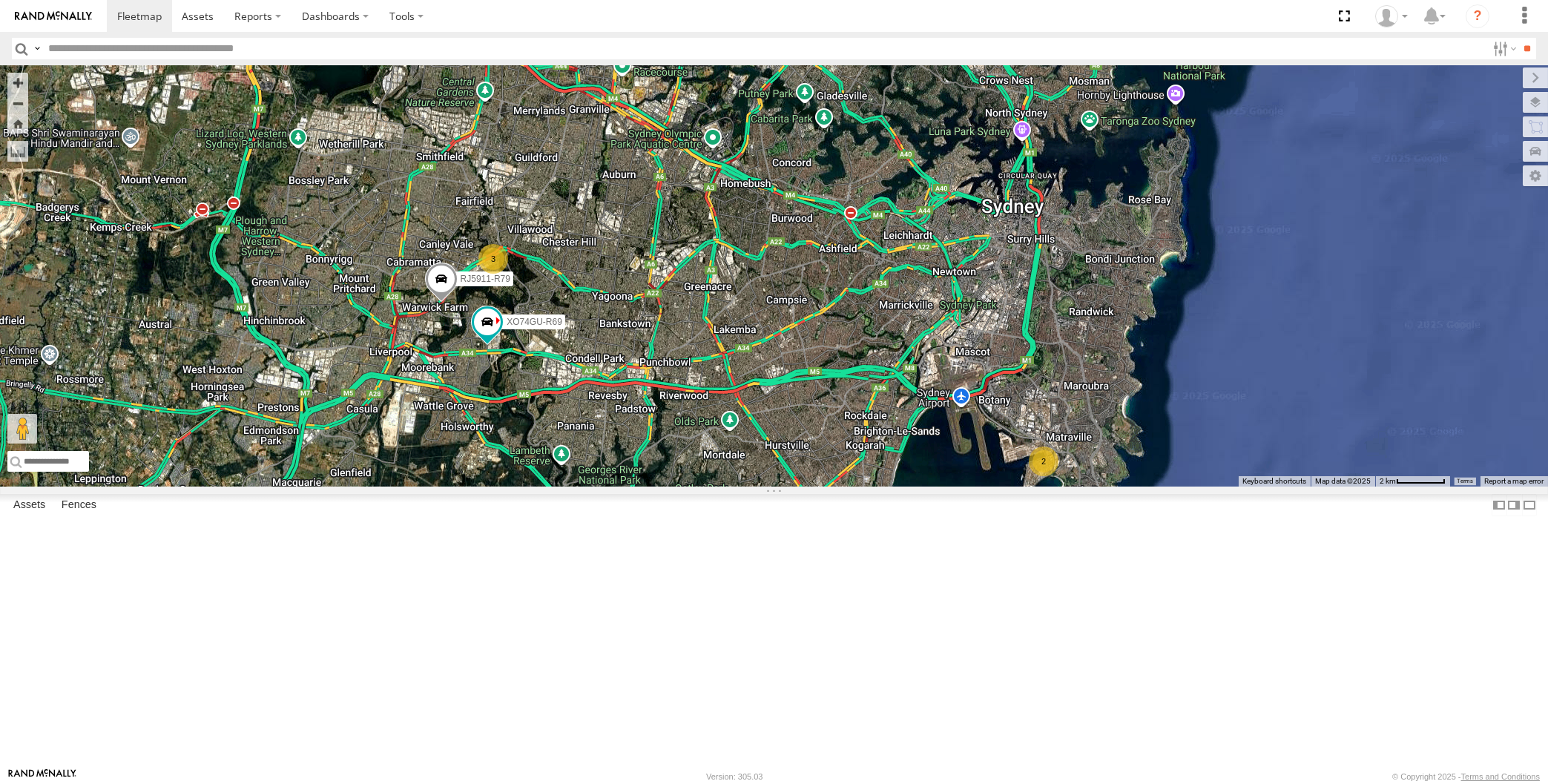
drag, startPoint x: 658, startPoint y: 358, endPoint x: 665, endPoint y: 408, distance: 50.5
click at [665, 408] on div "2 XP79JN-R04 3 RJ5911-R79 XO74GU-R69" at bounding box center [774, 276] width 1548 height 421
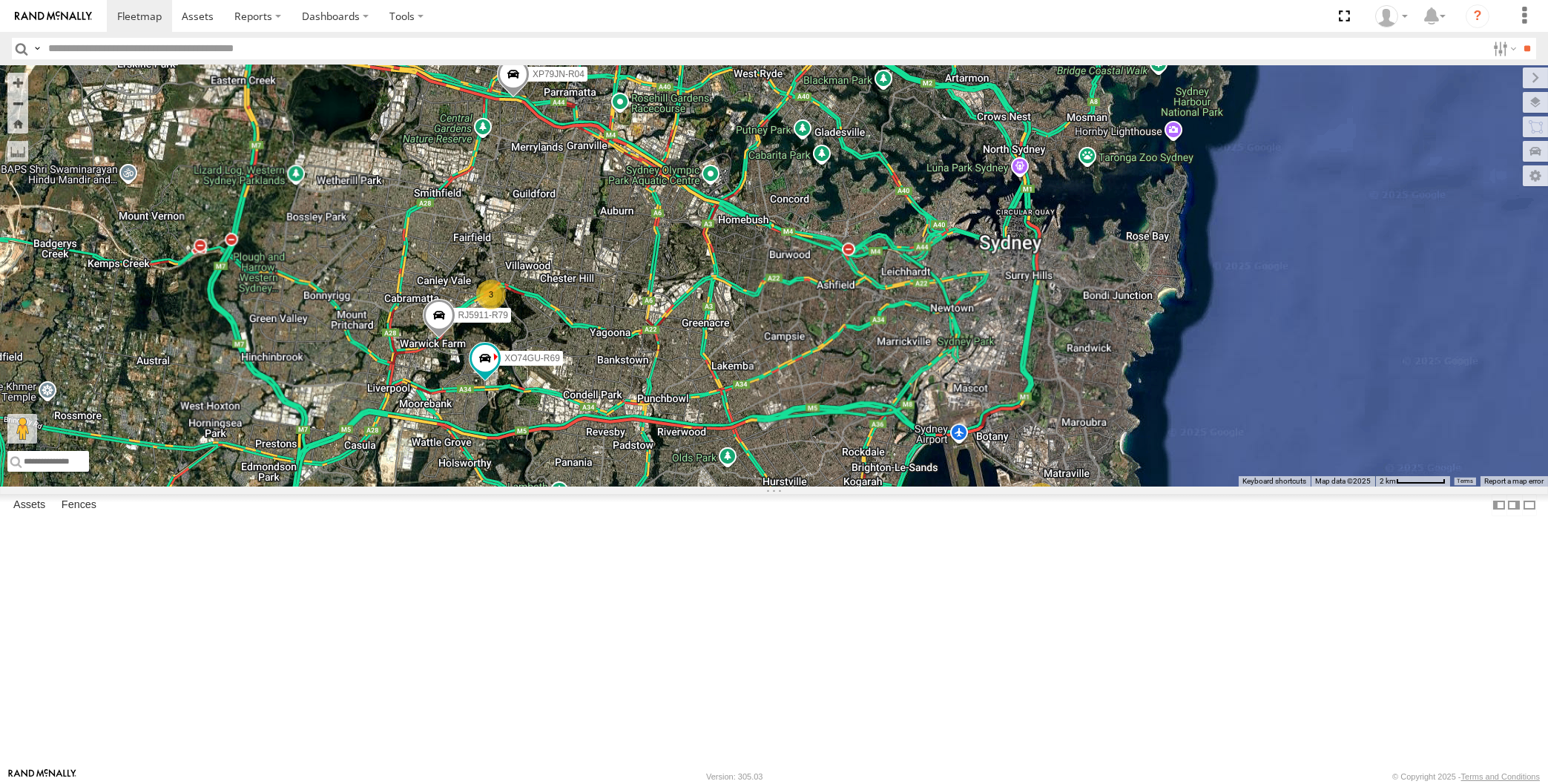
drag, startPoint x: 693, startPoint y: 478, endPoint x: 692, endPoint y: 438, distance: 40.0
click at [696, 445] on div "XP79JN-R04 RJ5911-R79 XO74GU-R69 2 3" at bounding box center [774, 276] width 1548 height 421
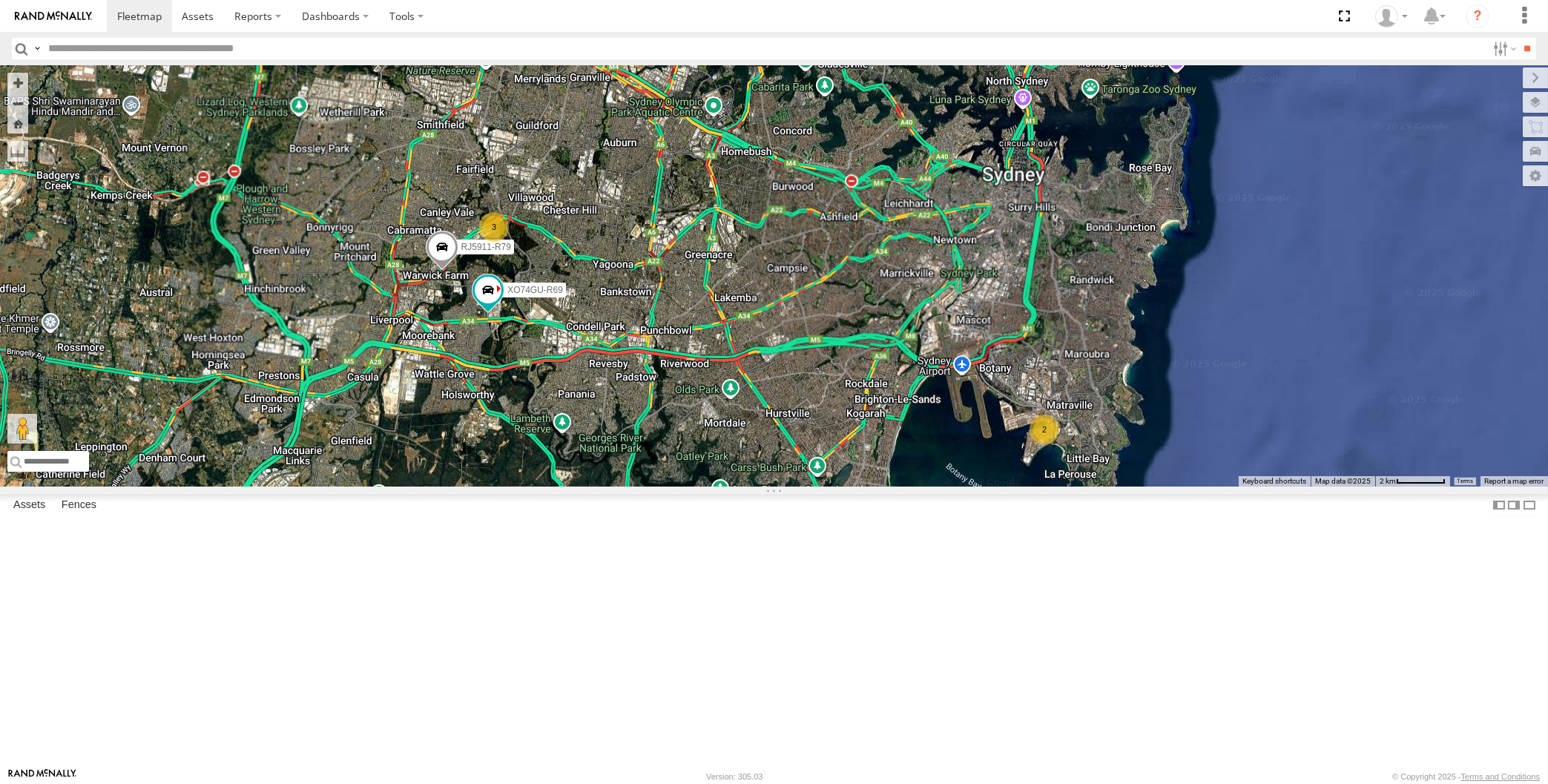
click at [716, 486] on div "XP79JN-R04 RJ5911-R79 XO74GU-R69 2 3" at bounding box center [774, 276] width 1548 height 421
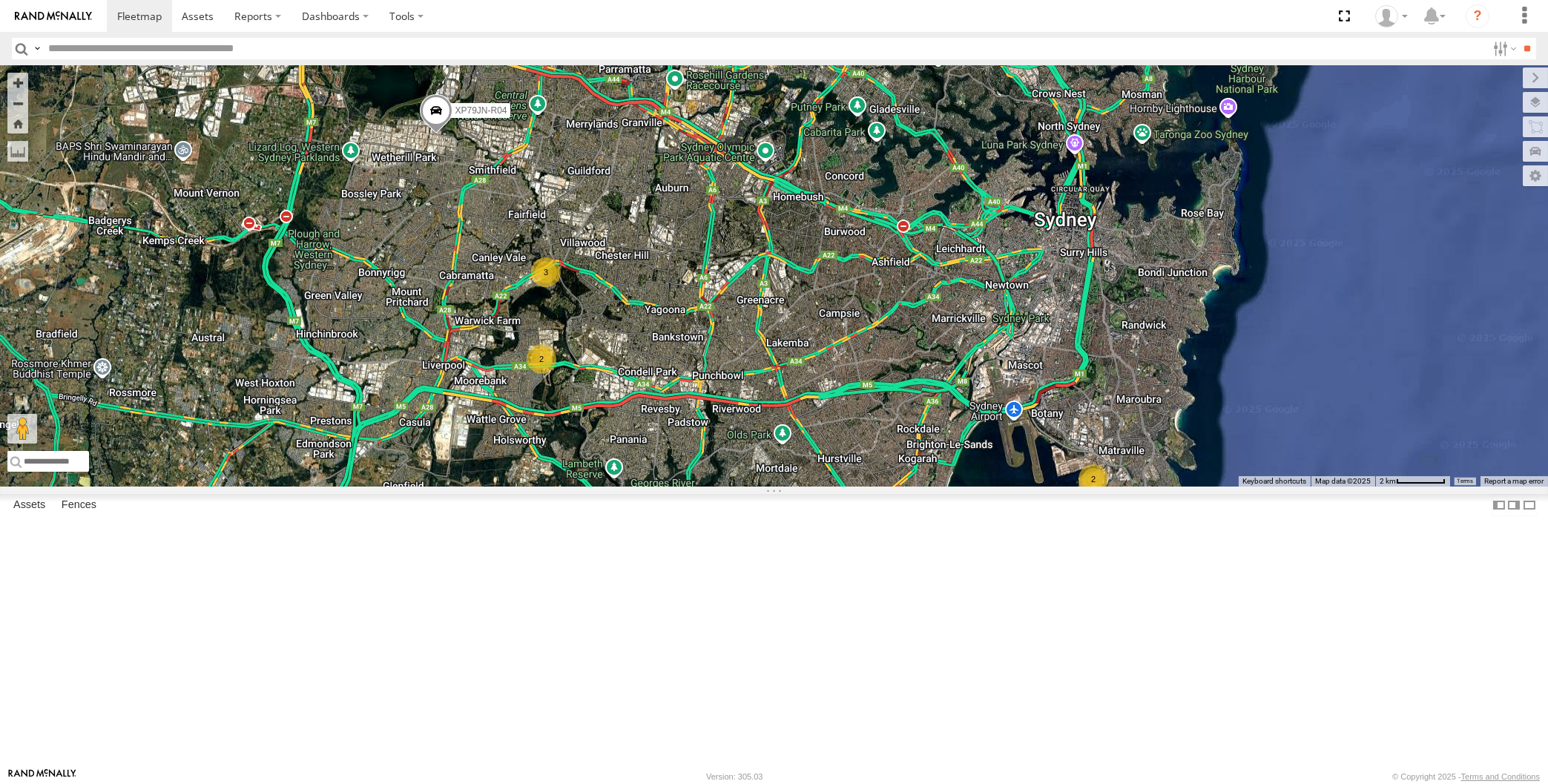
click at [647, 486] on div "2 XP79JN-R04 3 2" at bounding box center [774, 276] width 1548 height 421
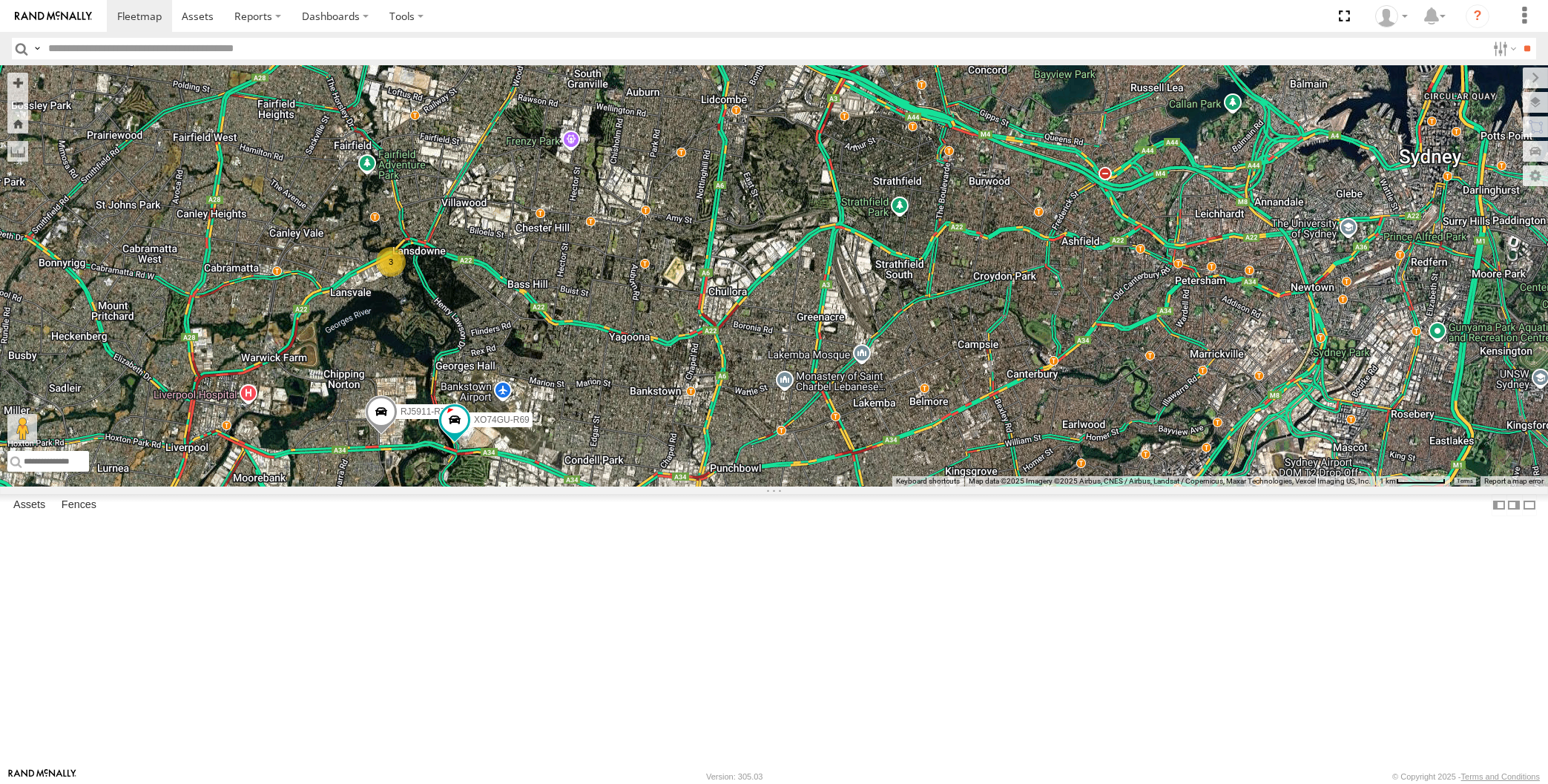
drag, startPoint x: 495, startPoint y: 612, endPoint x: 499, endPoint y: 605, distance: 8.1
click at [499, 486] on div "XP30JQ-R03 XP79JN-R04 RJ5911-R79 XP81FE-R59 XO74GU-R69 3" at bounding box center [774, 276] width 1548 height 421
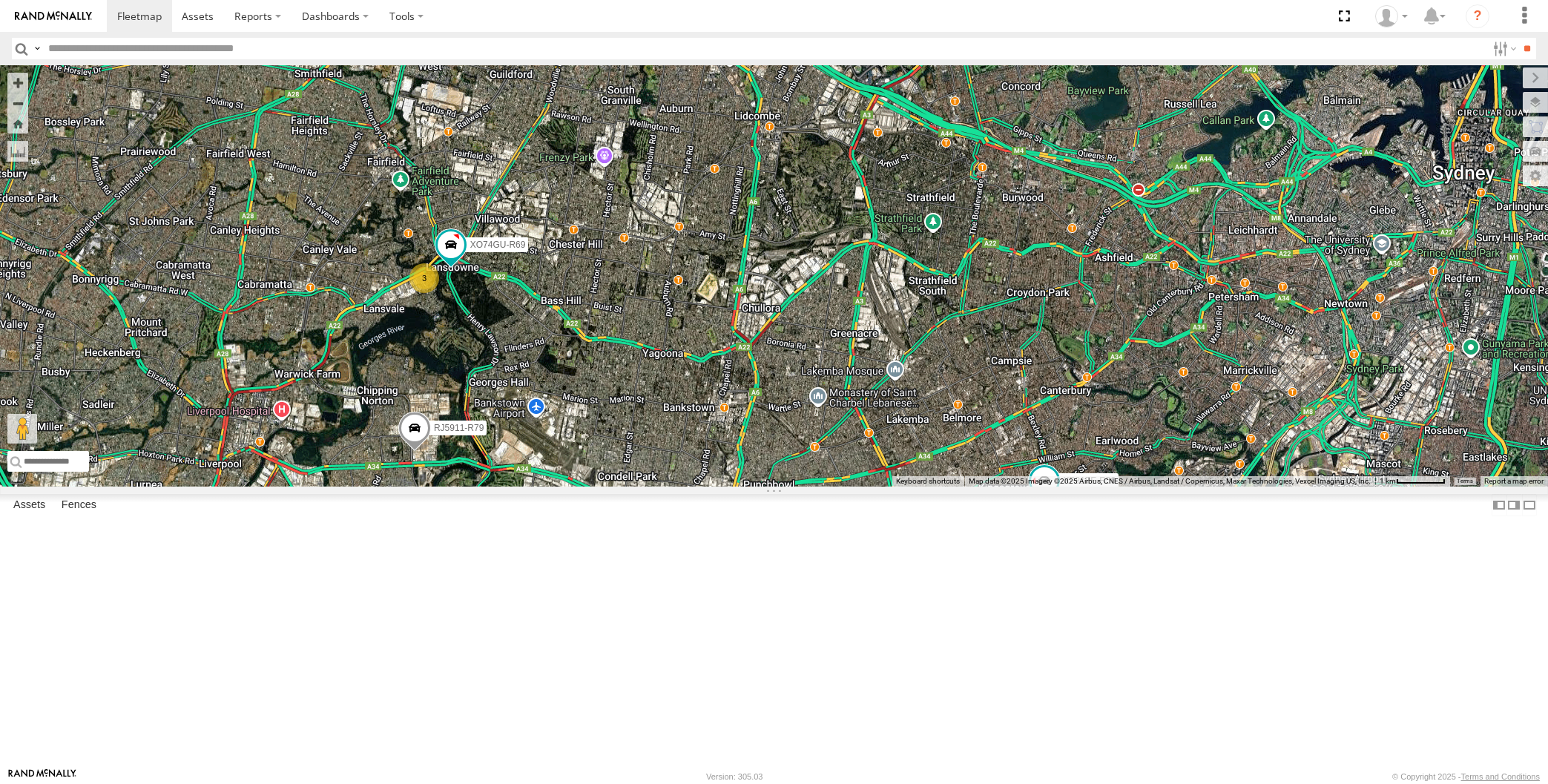
click at [396, 483] on div "XP30JQ-R03 XP79JN-R04 3 RJ5911-R79 XP81FE-R59 XO74GU-R69" at bounding box center [774, 276] width 1548 height 421
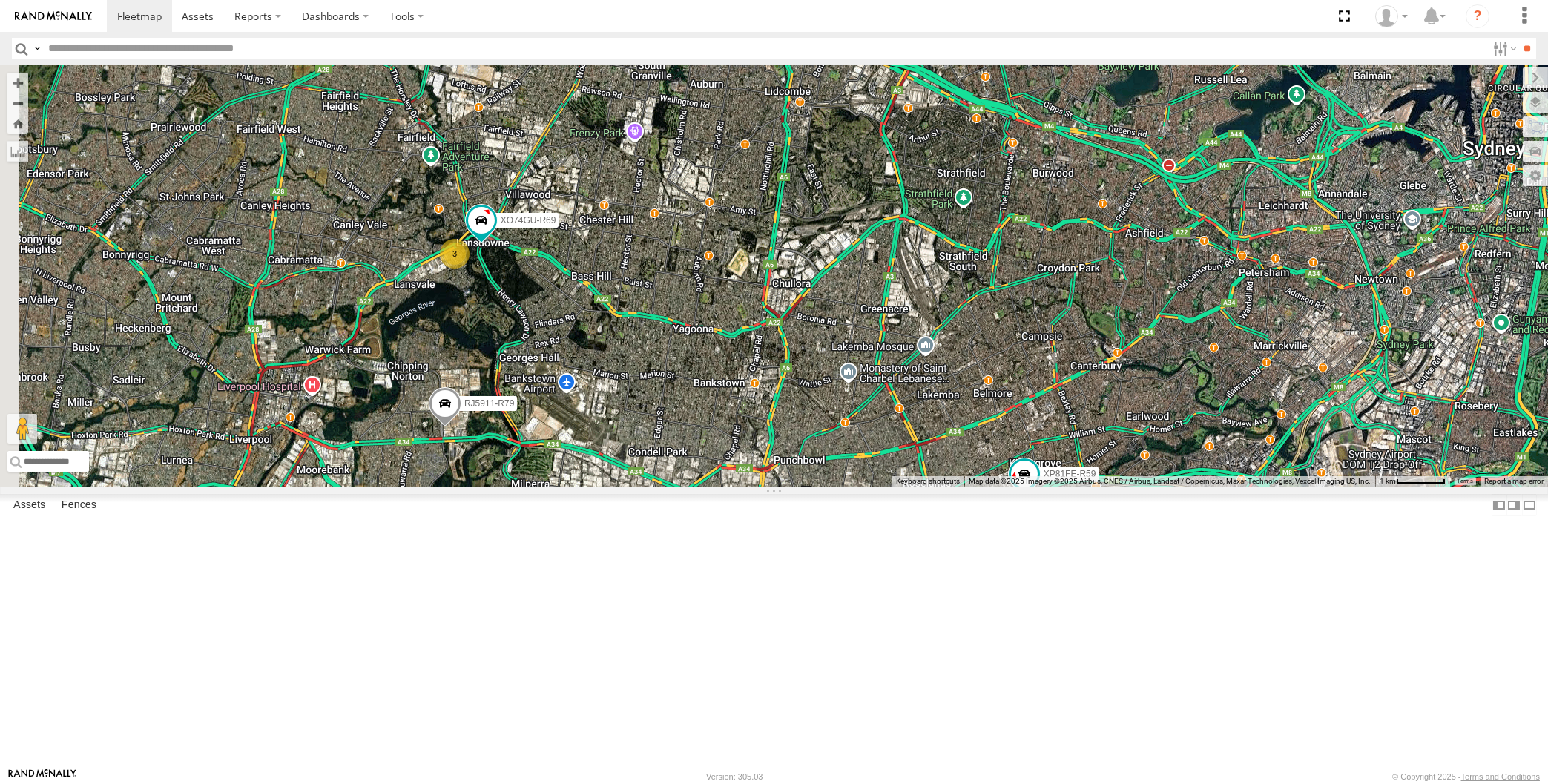
drag, startPoint x: 1077, startPoint y: 675, endPoint x: 1140, endPoint y: 635, distance: 74.6
click at [1140, 486] on div "XP30JQ-R03 XP79JN-R04 3 RJ5911-R79 XP81FE-R59 XO74GU-R69" at bounding box center [774, 276] width 1548 height 421
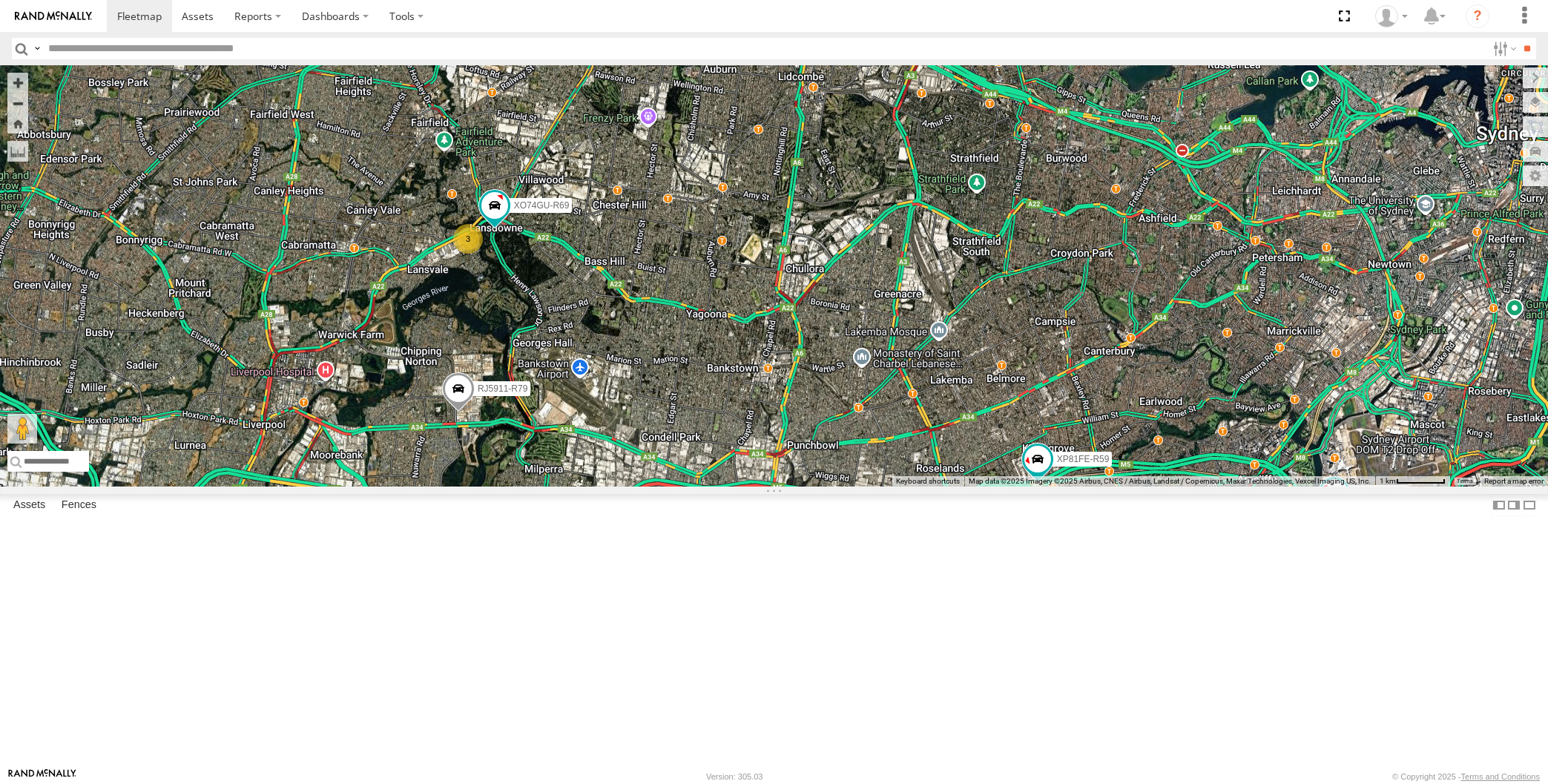
drag, startPoint x: 972, startPoint y: 674, endPoint x: 974, endPoint y: 661, distance: 13.2
click at [973, 486] on div "XP30JQ-R03 XP79JN-R04 3 RJ5911-R79 XP81FE-R59 XO74GU-R69" at bounding box center [774, 276] width 1548 height 421
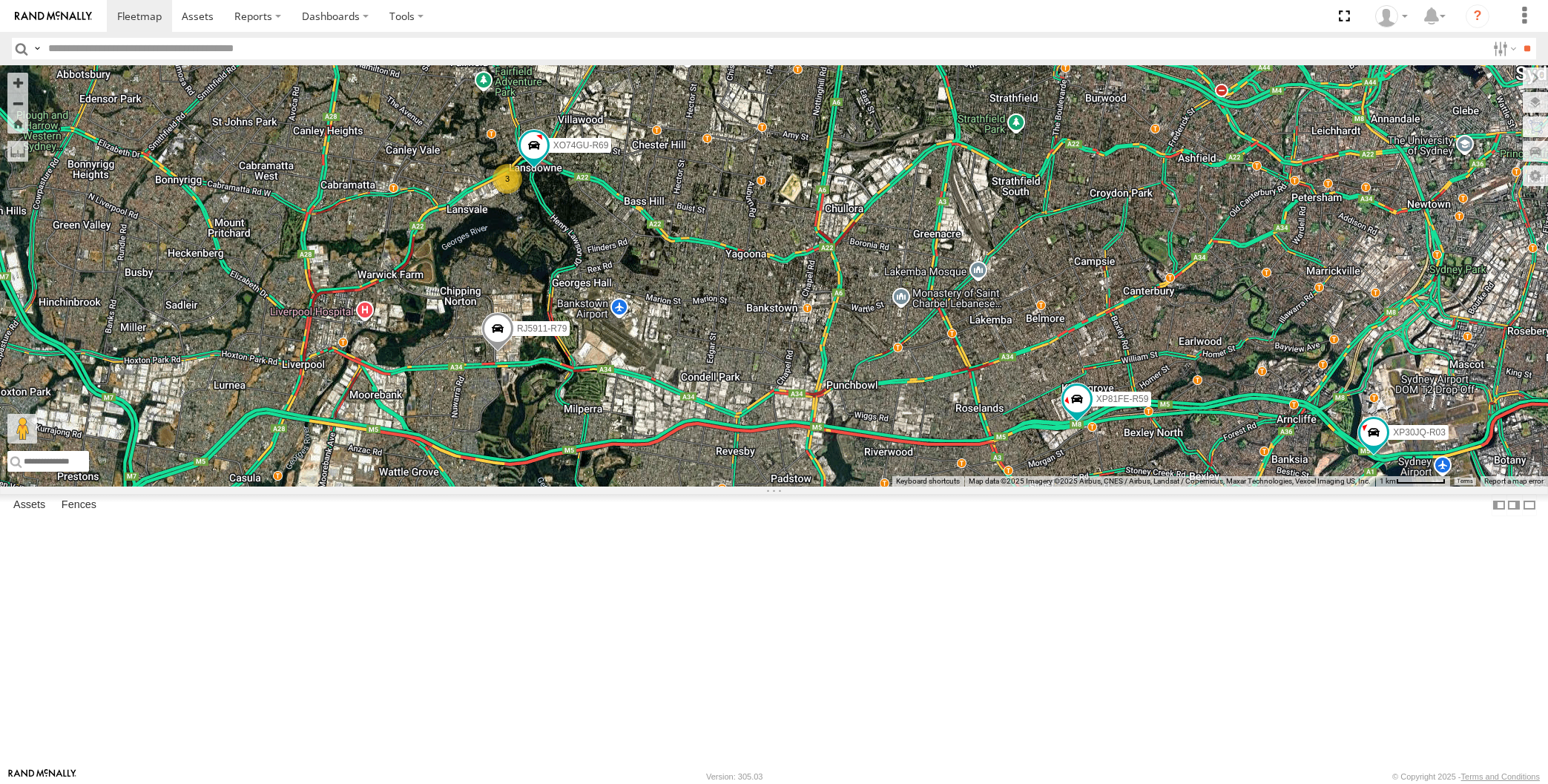
click at [896, 486] on div "XP30JQ-R03 XP79JN-R04 3 RJ5911-R79 XP81FE-R59 XO74GU-R69" at bounding box center [774, 276] width 1548 height 421
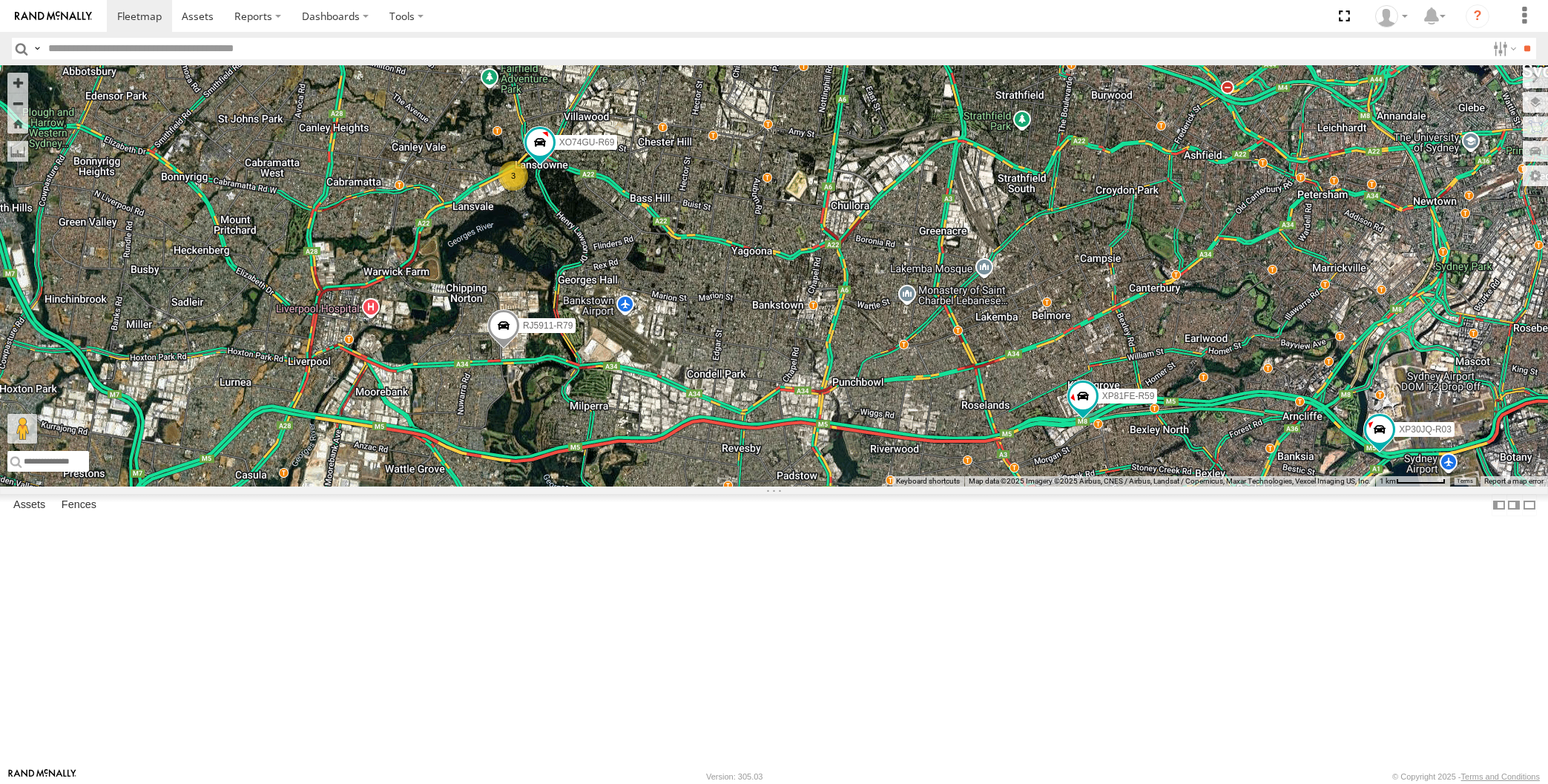
click at [509, 350] on span at bounding box center [502, 329] width 32 height 40
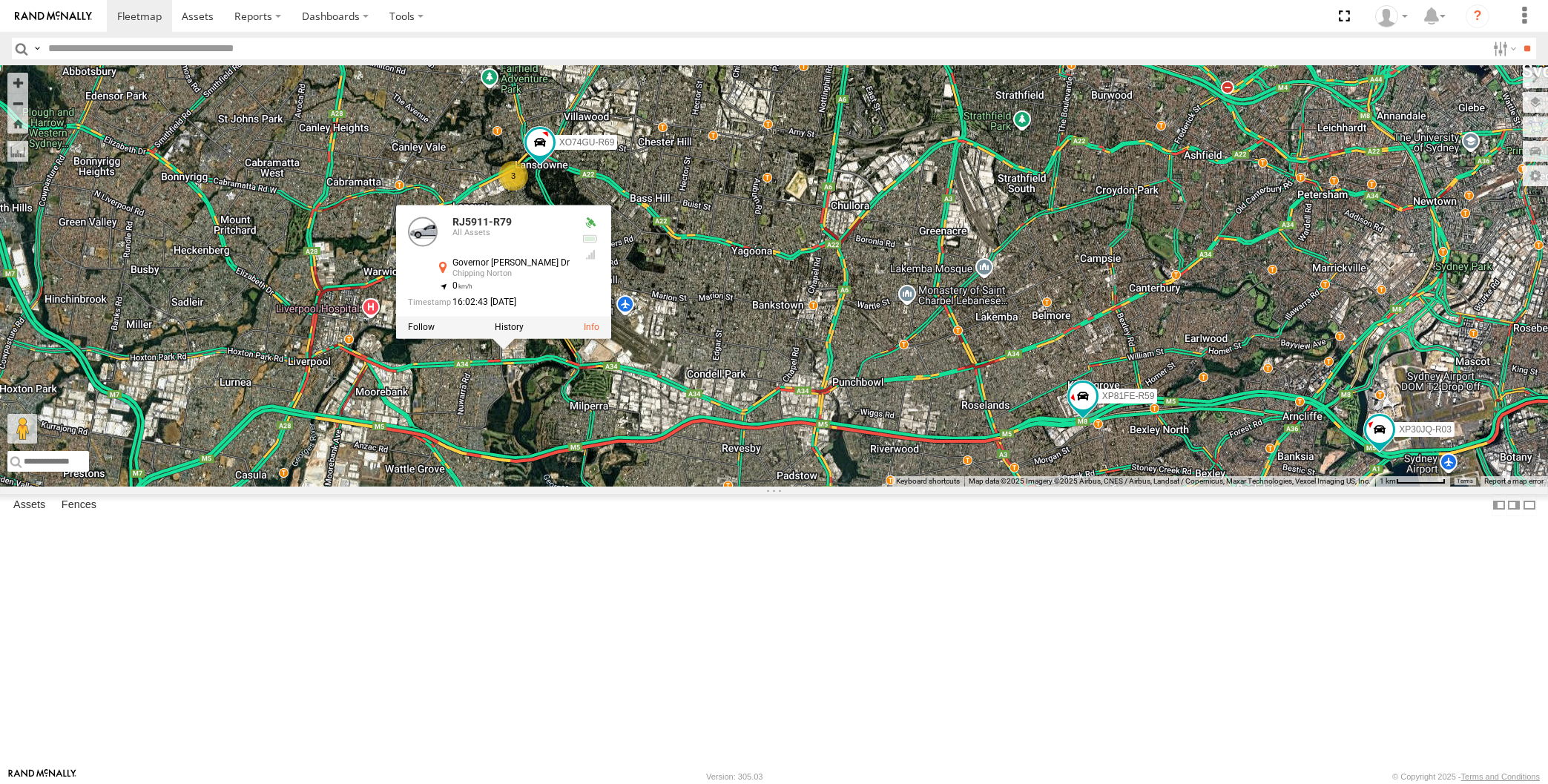
click at [563, 486] on div "XP30JQ-R03 XP79JN-R04 3 RJ5911-R79 XP81FE-R59 XO74GU-R69 RJ5911-R79 All Assets …" at bounding box center [774, 276] width 1548 height 421
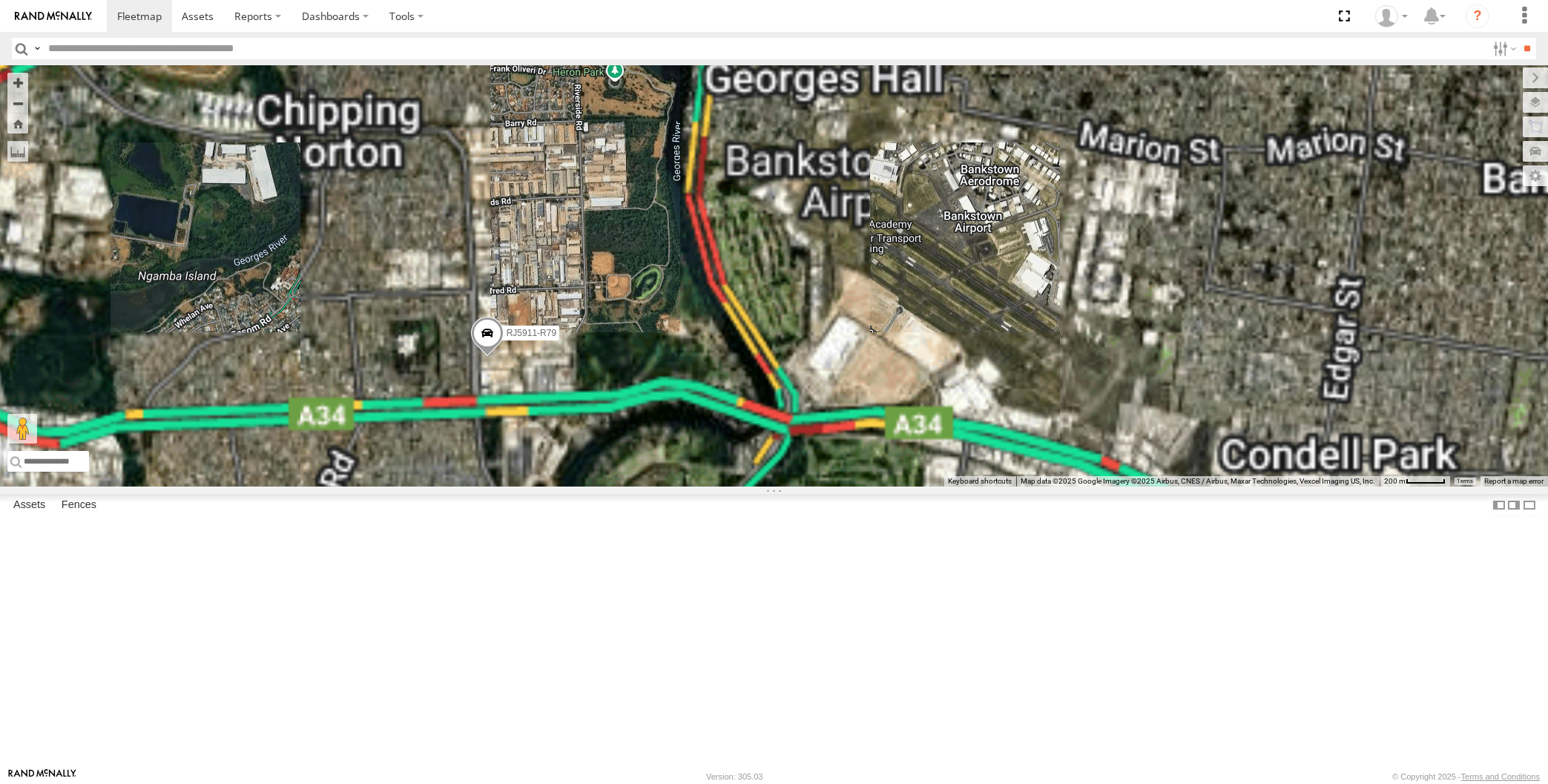
click at [479, 357] on span at bounding box center [486, 336] width 32 height 40
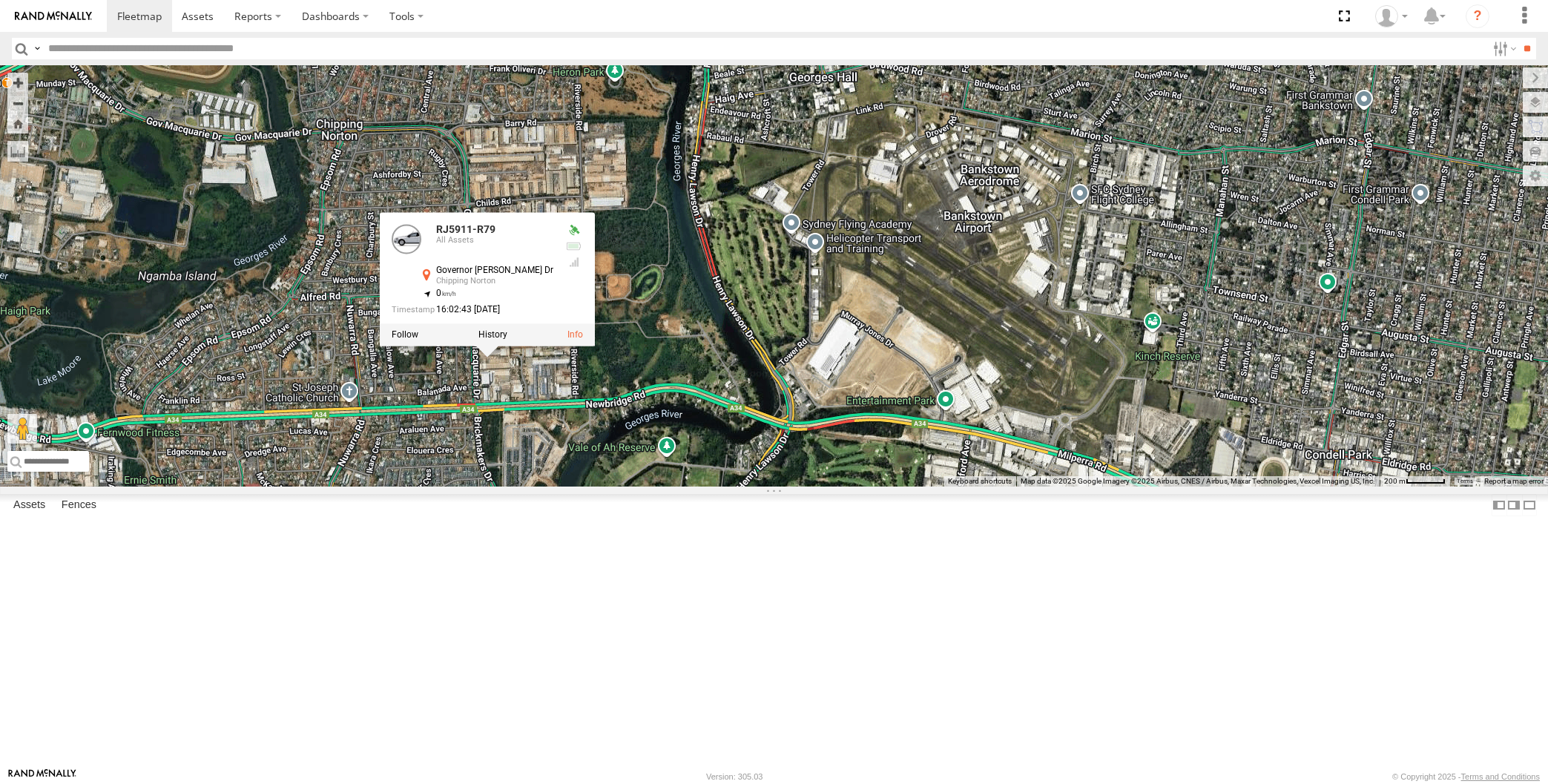
click at [518, 486] on div "XP30JQ-R03 XP79JN-R04 RJ5911-R79 XP81FE-R59 XO74GU-R69 RJ5911-R79 All Assets Go…" at bounding box center [774, 276] width 1548 height 421
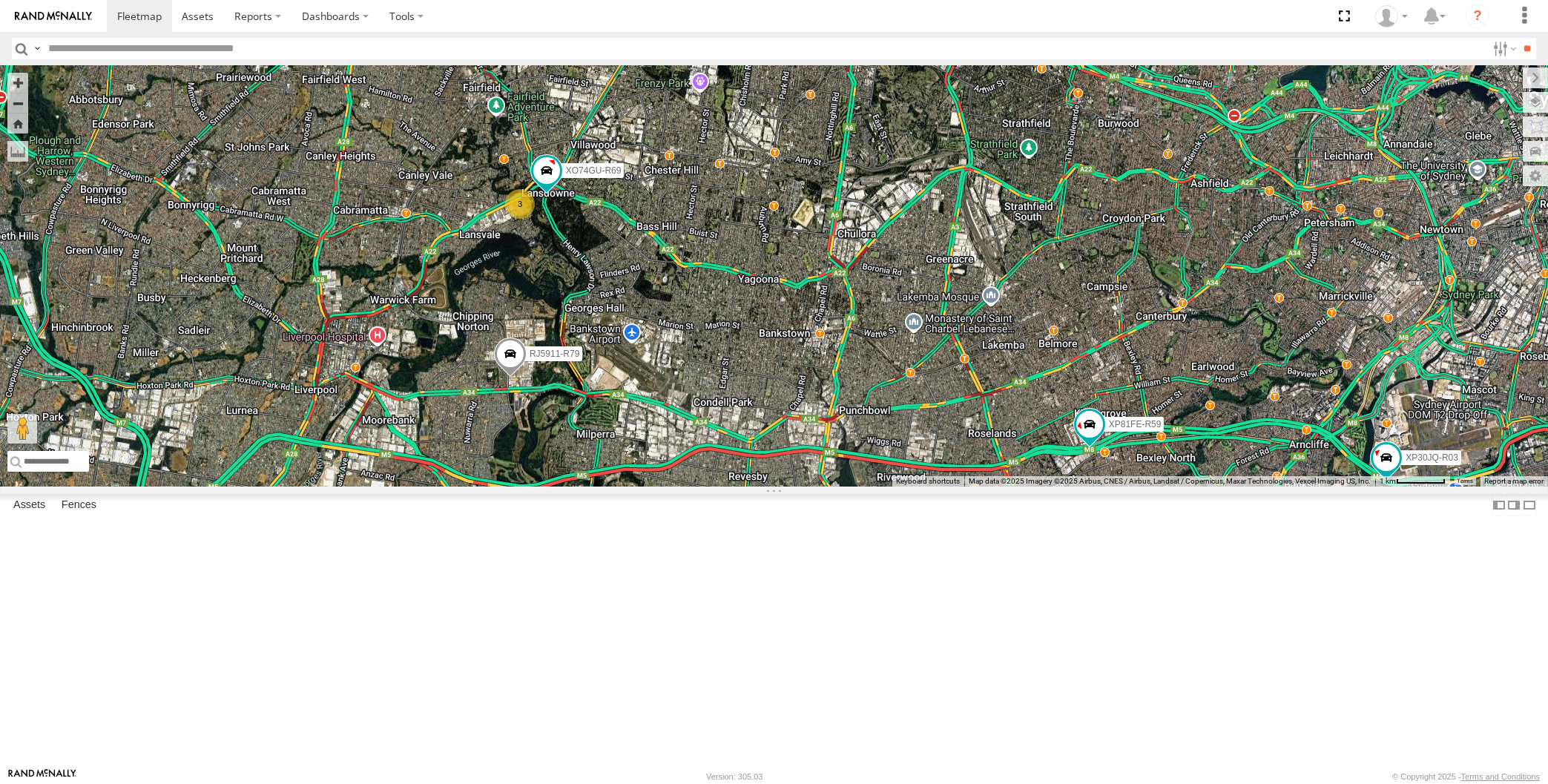
drag, startPoint x: 770, startPoint y: 469, endPoint x: 800, endPoint y: 473, distance: 30.3
click at [800, 473] on div "XP30JQ-R03 XP79JN-R04 RJ5911-R79 XP81FE-R59 XO74GU-R69 3" at bounding box center [774, 276] width 1548 height 421
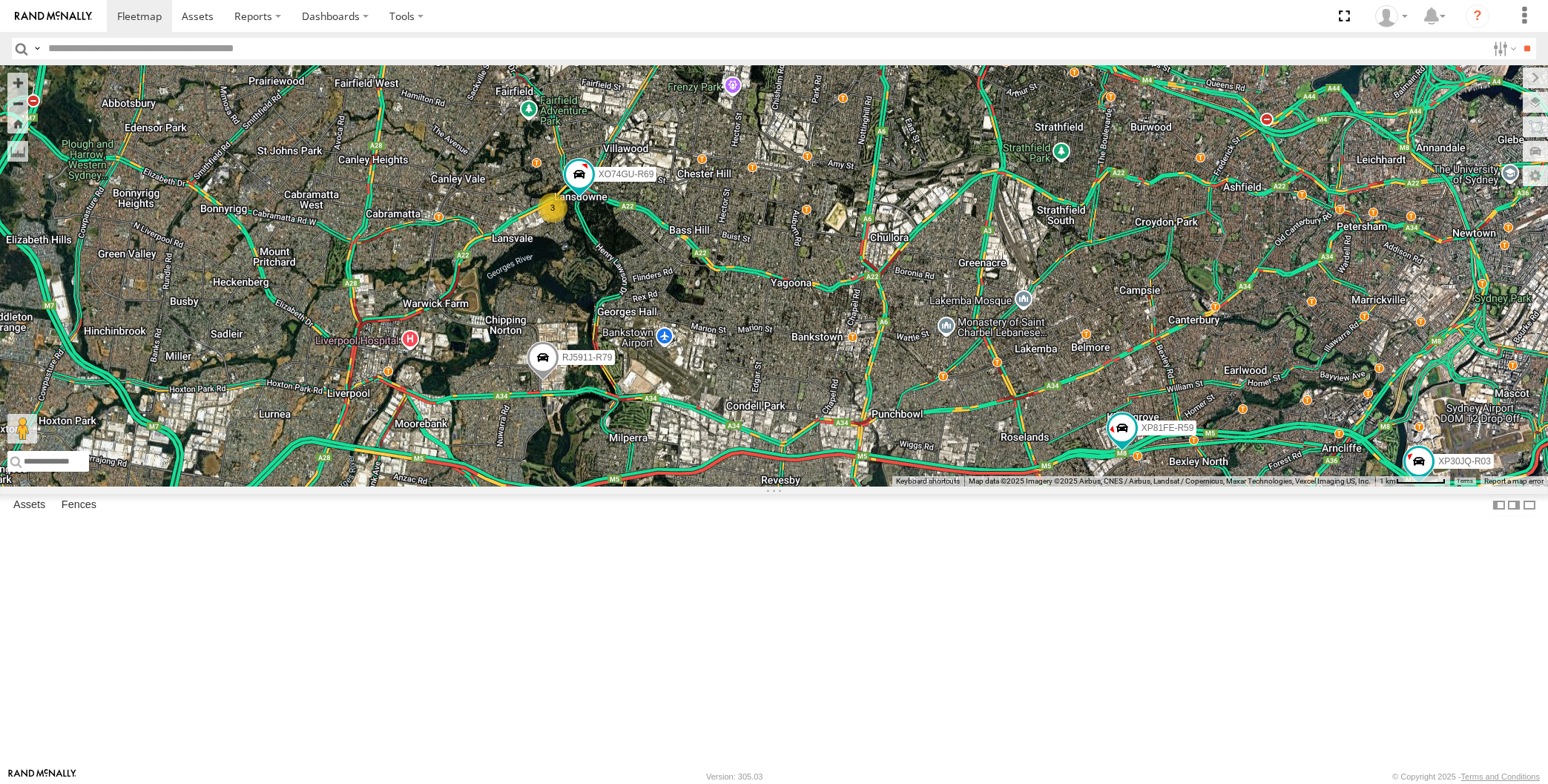
drag, startPoint x: 959, startPoint y: 465, endPoint x: 968, endPoint y: 465, distance: 9.0
click at [967, 465] on div "XP30JQ-R03 XP79JN-R04 RJ5911-R79 XP81FE-R59 XO74GU-R69 3" at bounding box center [774, 276] width 1548 height 421
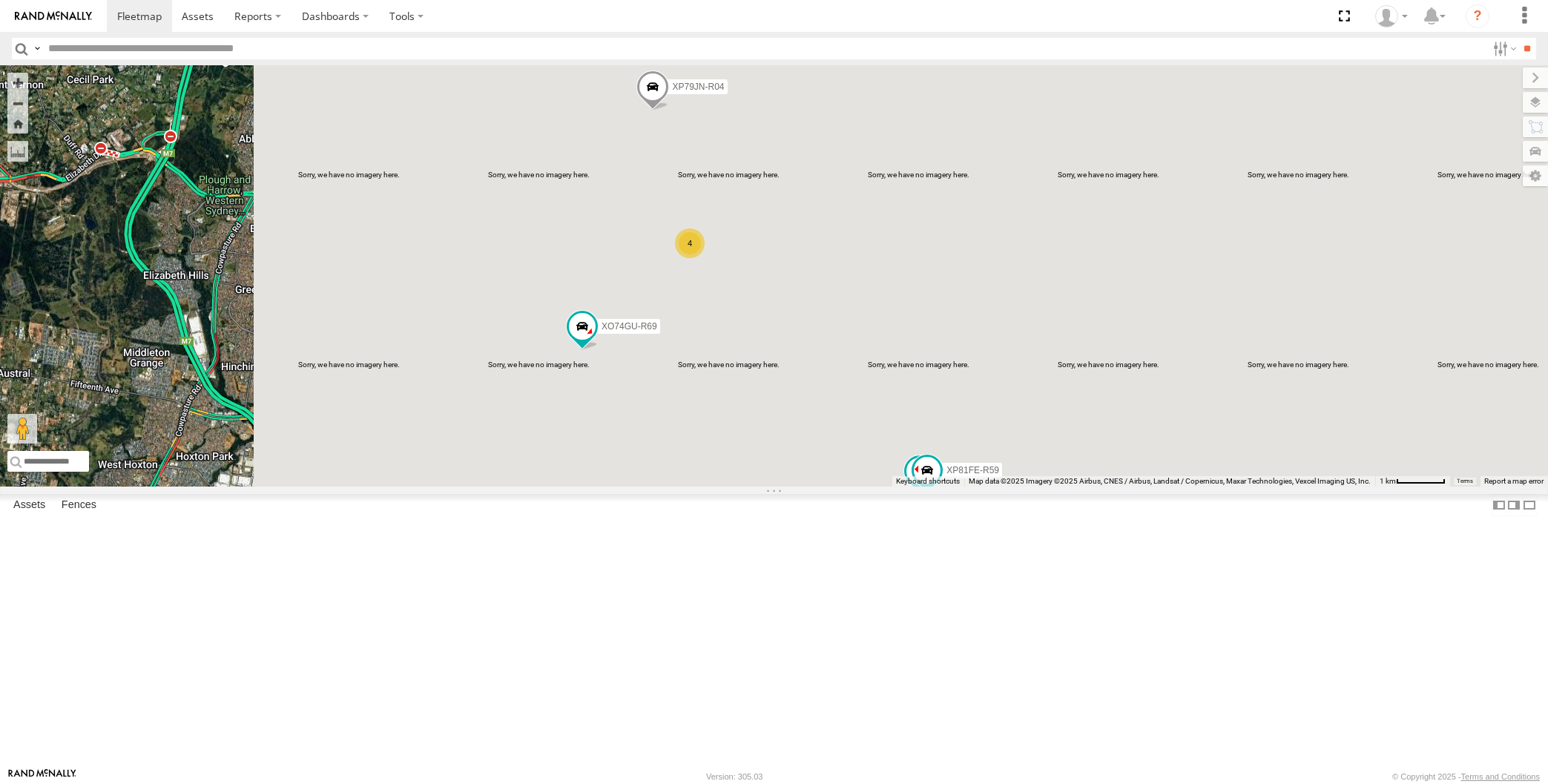
click at [856, 443] on div "XP30JQ-R03 XP79JN-R04 4 XP81FE-R59 XO74GU-R69" at bounding box center [774, 276] width 1548 height 421
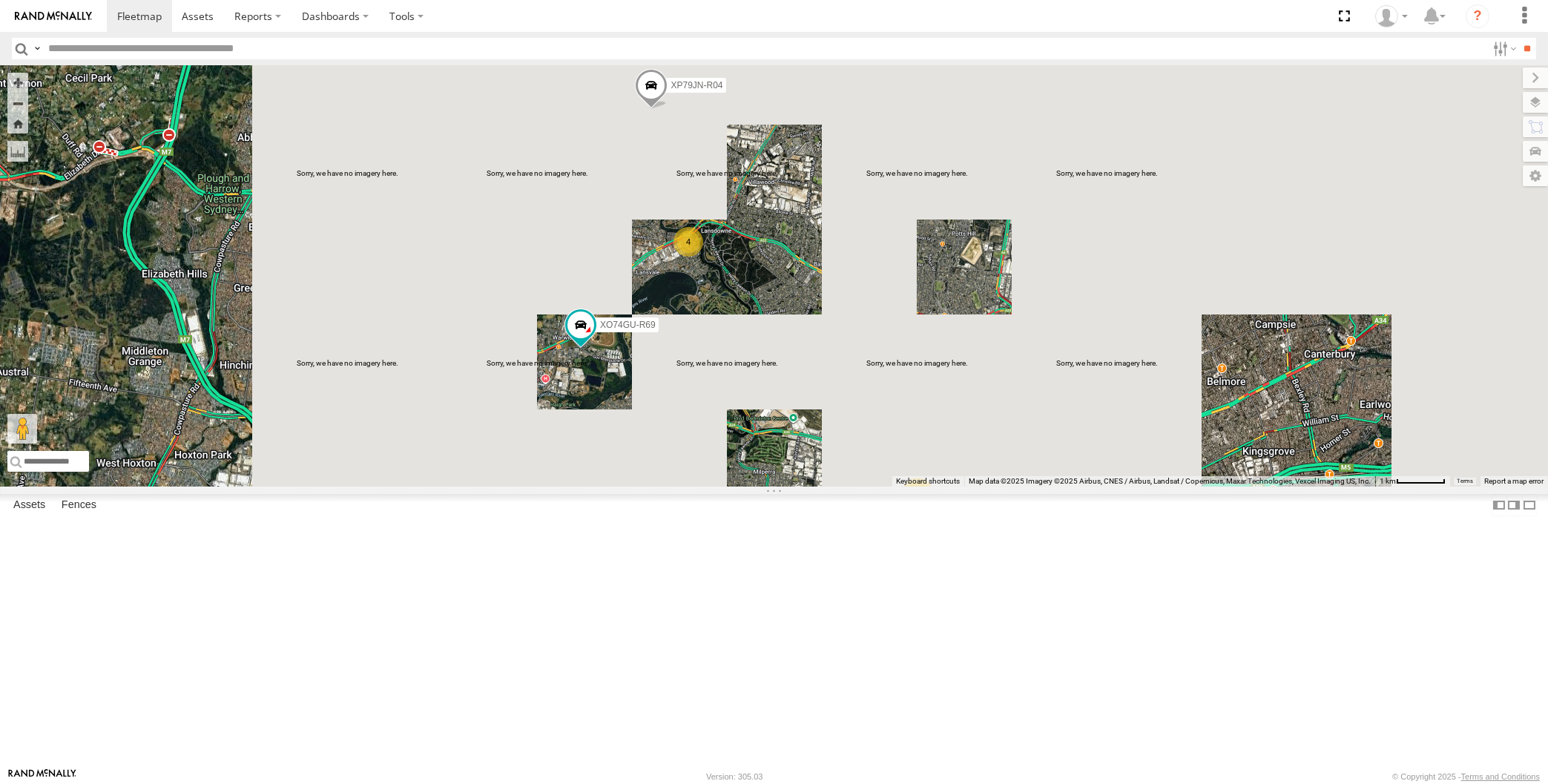
click at [793, 478] on div "XP79JN-R04 XO74GU-R69 2 4" at bounding box center [774, 276] width 1548 height 421
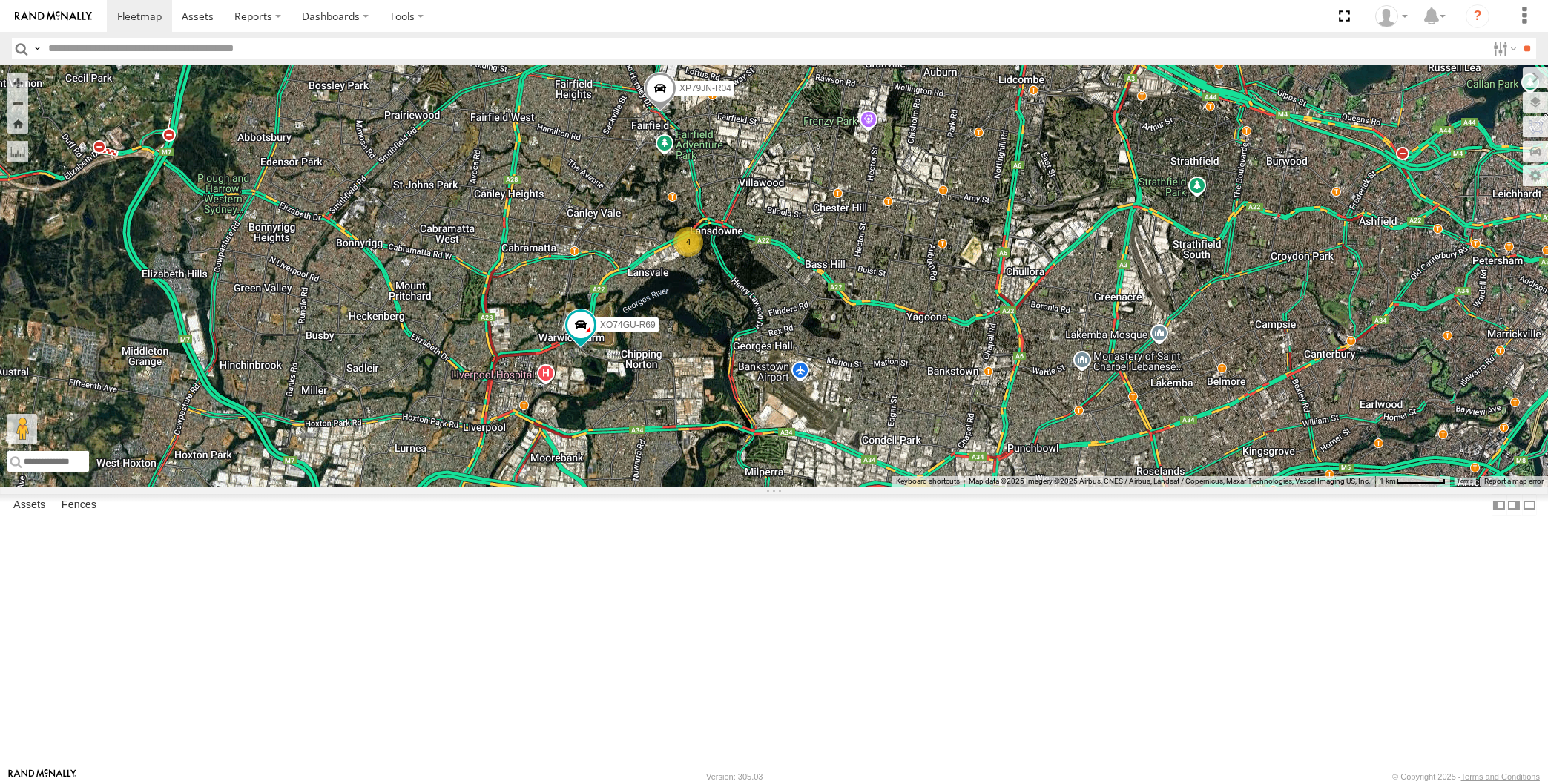
drag, startPoint x: 1049, startPoint y: 522, endPoint x: 1035, endPoint y: 498, distance: 27.8
click at [1036, 486] on div "XP79JN-R04 XO74GU-R69 2 4" at bounding box center [774, 276] width 1548 height 421
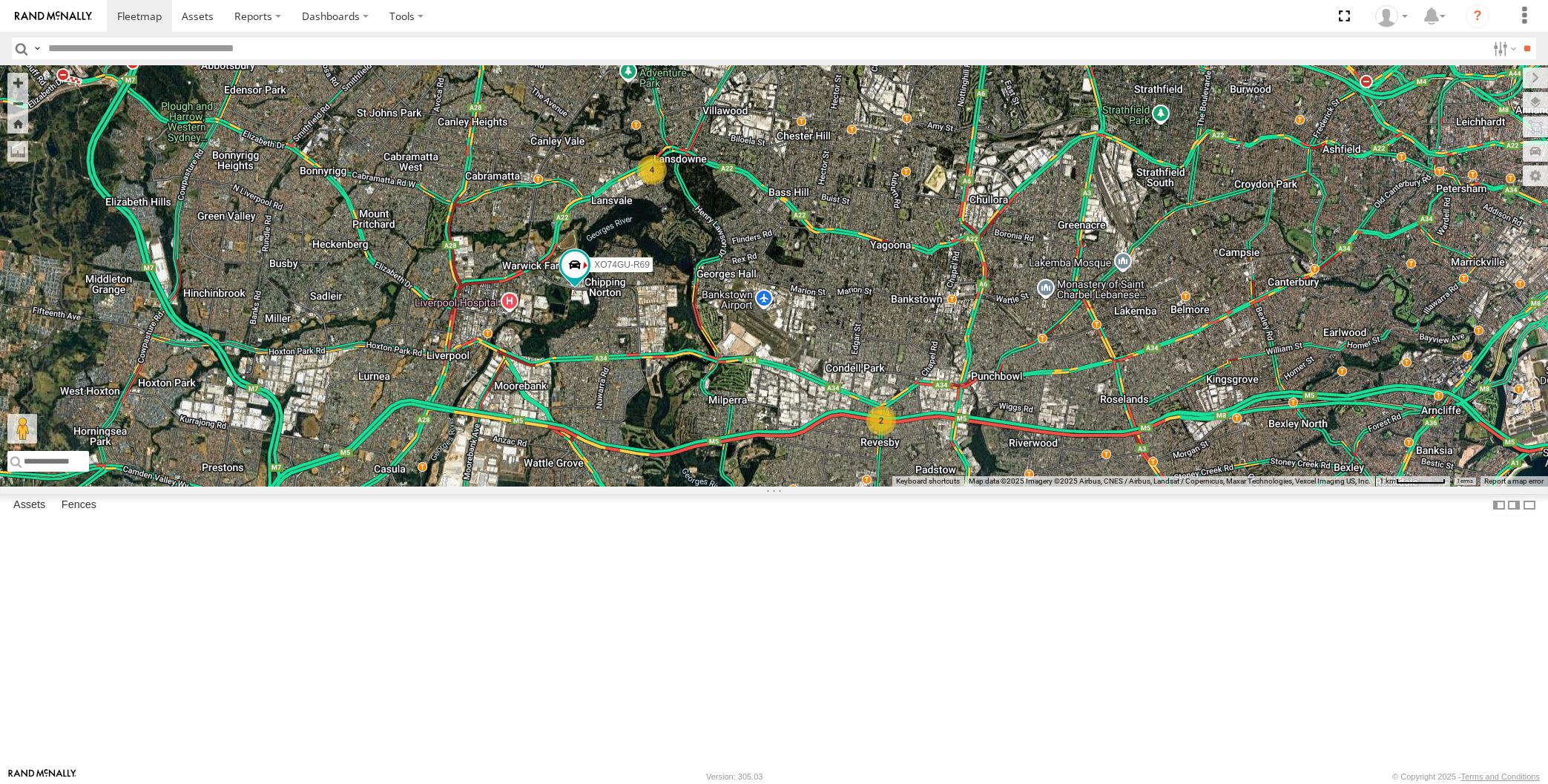
drag, startPoint x: 1058, startPoint y: 640, endPoint x: 1015, endPoint y: 604, distance: 56.1
click at [1015, 486] on div "XP79JN-R04 XO74GU-R69 2 4" at bounding box center [774, 276] width 1548 height 421
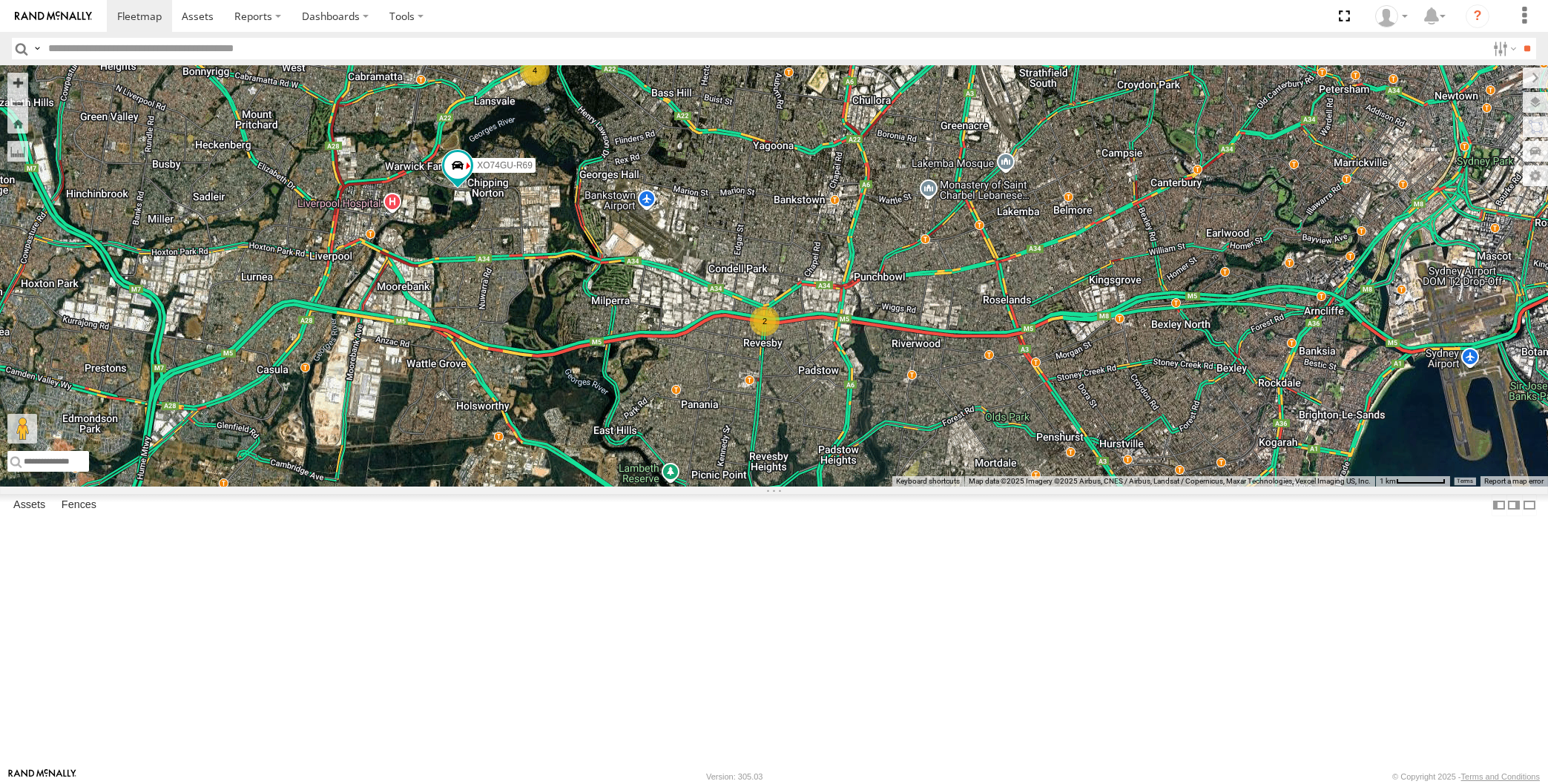
click at [1012, 486] on div "XP79JN-R04 XO74GU-R69 2 4" at bounding box center [774, 276] width 1548 height 421
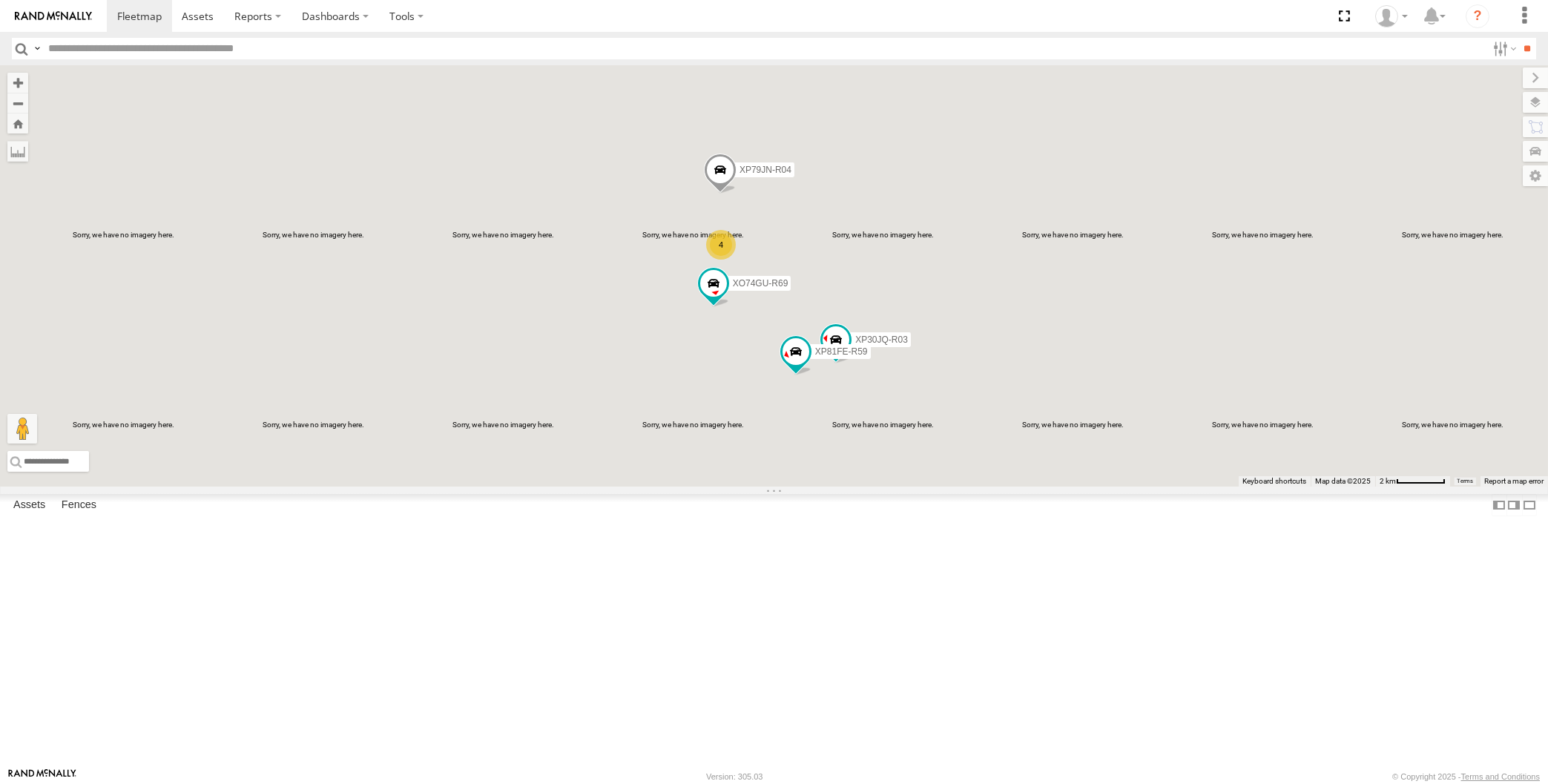
drag, startPoint x: 905, startPoint y: 589, endPoint x: 898, endPoint y: 584, distance: 8.6
click at [899, 486] on div "XP30JQ-R03 XP79JN-R04 XP81FE-R59 XO74GU-R69 4" at bounding box center [774, 276] width 1548 height 421
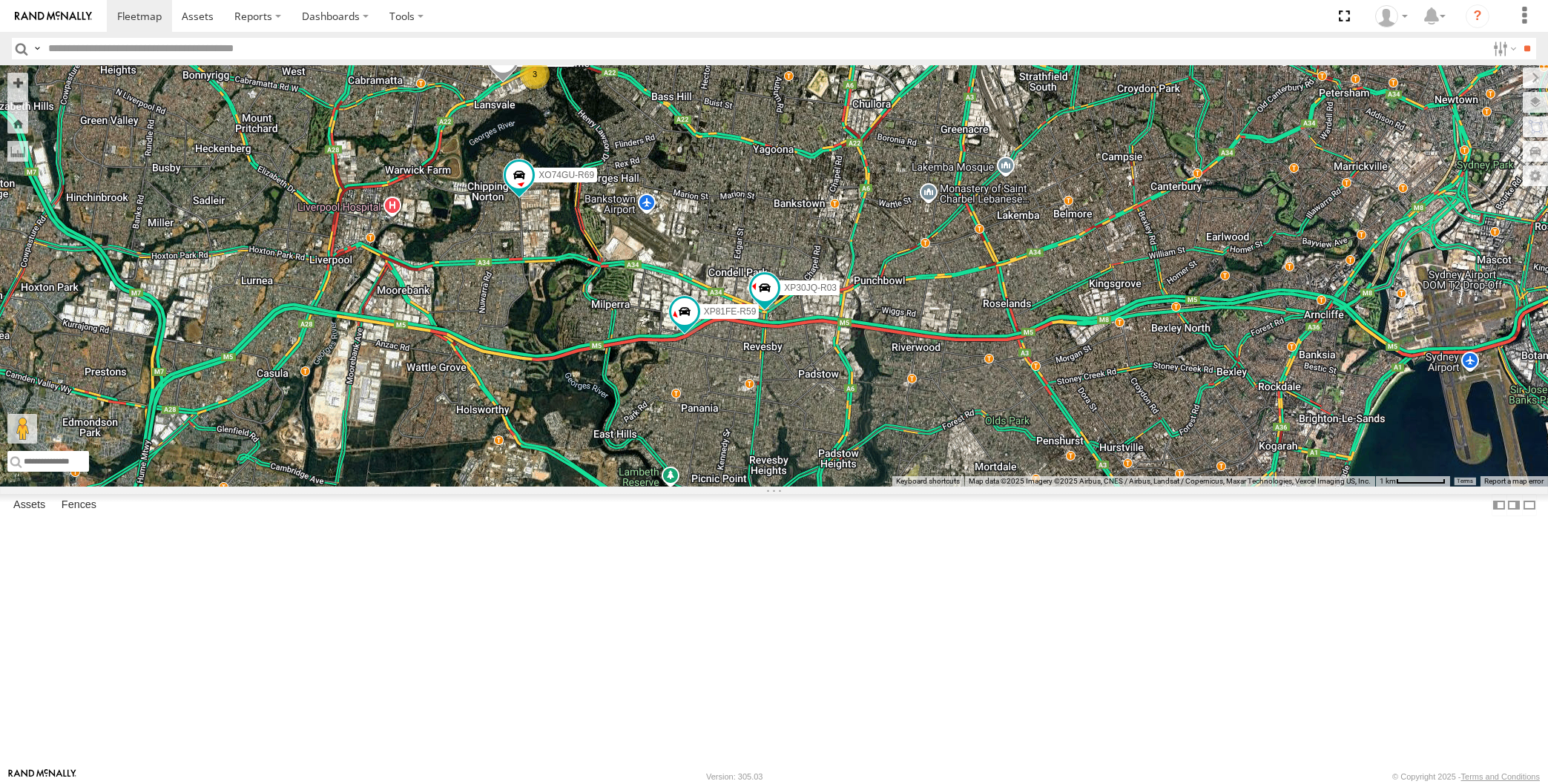
drag, startPoint x: 891, startPoint y: 570, endPoint x: 892, endPoint y: 614, distance: 44.0
click at [892, 486] on div "XP30JQ-R03 XP79JN-R04 XP81FE-R59 XO74GU-R69 3 RJ5911-R79" at bounding box center [774, 276] width 1548 height 421
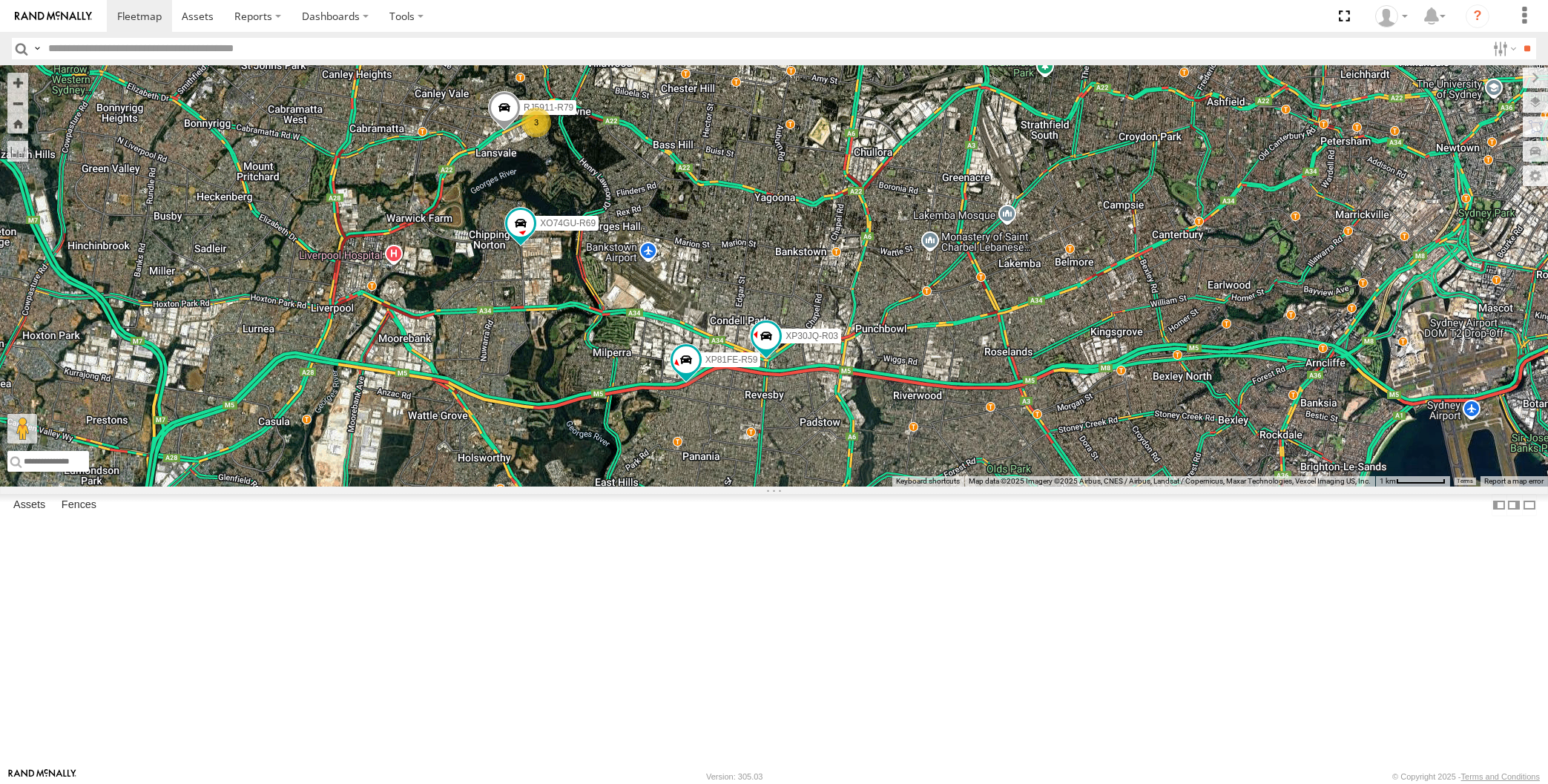
drag, startPoint x: 879, startPoint y: 625, endPoint x: 908, endPoint y: 609, distance: 33.1
click at [876, 486] on div "XP30JQ-R03 XP79JN-R04 XP81FE-R59 XO74GU-R69 3 RJ5911-R79" at bounding box center [774, 276] width 1548 height 421
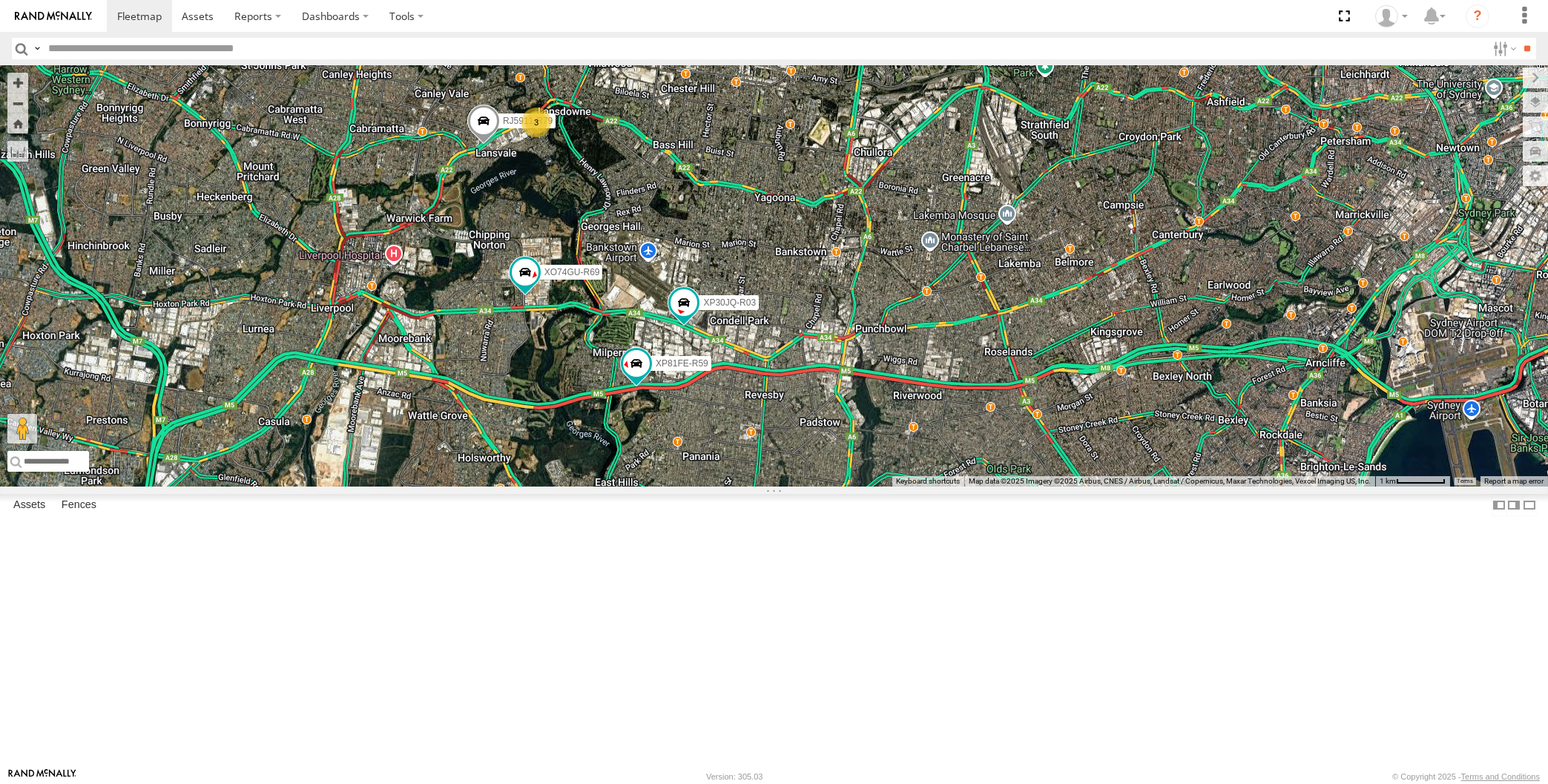
drag, startPoint x: 967, startPoint y: 362, endPoint x: 964, endPoint y: 378, distance: 16.3
click at [965, 378] on div "XP30JQ-R03 XP79JN-R04 XP81FE-R59 XO74GU-R69 3 RJ5911-R79" at bounding box center [774, 276] width 1548 height 421
click at [989, 448] on div "XP30JQ-R03 XP79JN-R04 XP81FE-R59 XO74GU-R69 3 RJ5911-R79" at bounding box center [774, 276] width 1548 height 421
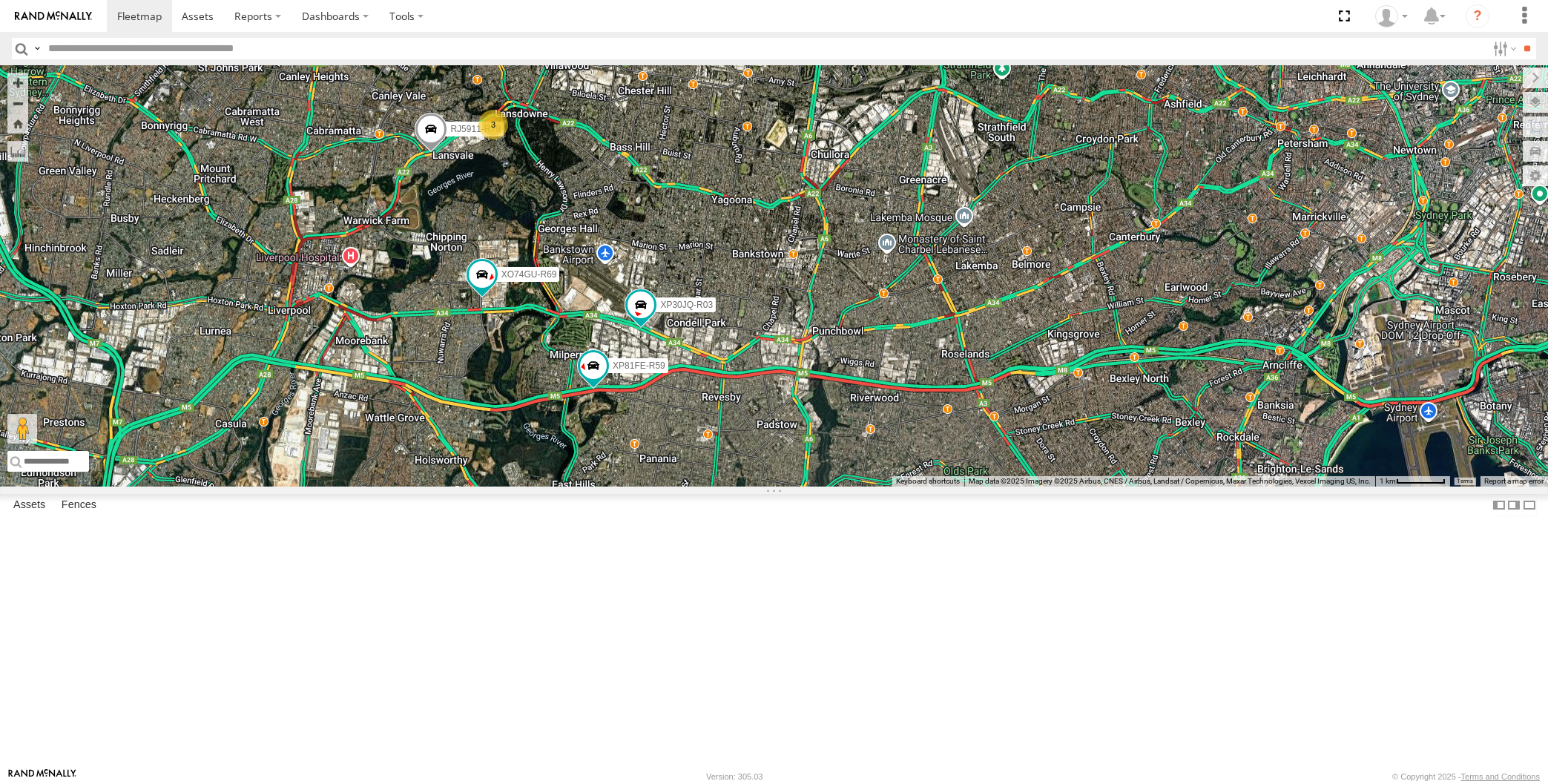
drag, startPoint x: 680, startPoint y: 557, endPoint x: 687, endPoint y: 531, distance: 26.9
click at [685, 486] on div "XP30JQ-R03 XP79JN-R04 XP81FE-R59 XO74GU-R69 3 RJ5911-R79" at bounding box center [774, 276] width 1548 height 421
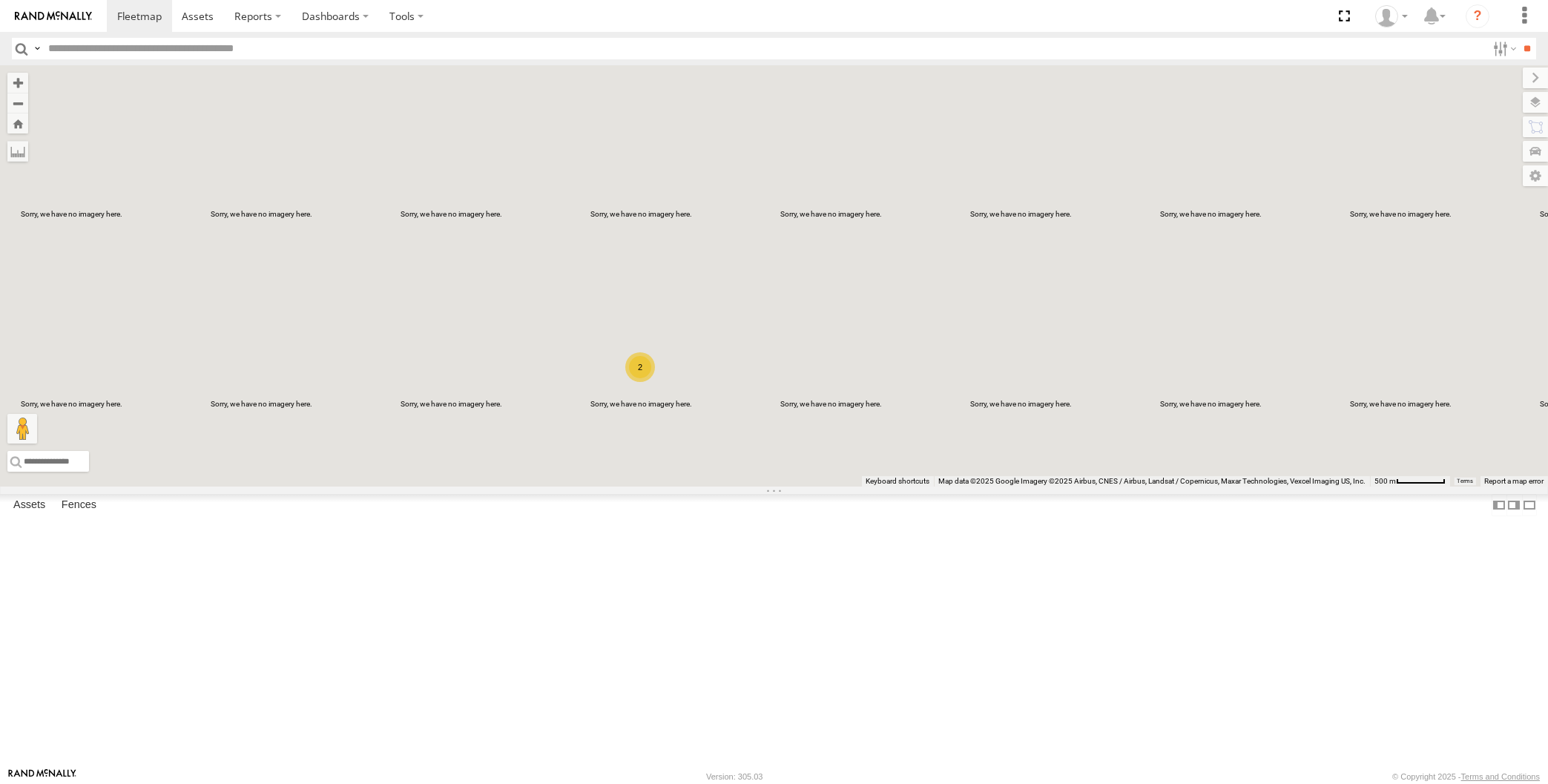
click at [888, 399] on div "XP30JQ-R03 XP79JN-R04 3 2 XP81FE-R59" at bounding box center [774, 276] width 1548 height 421
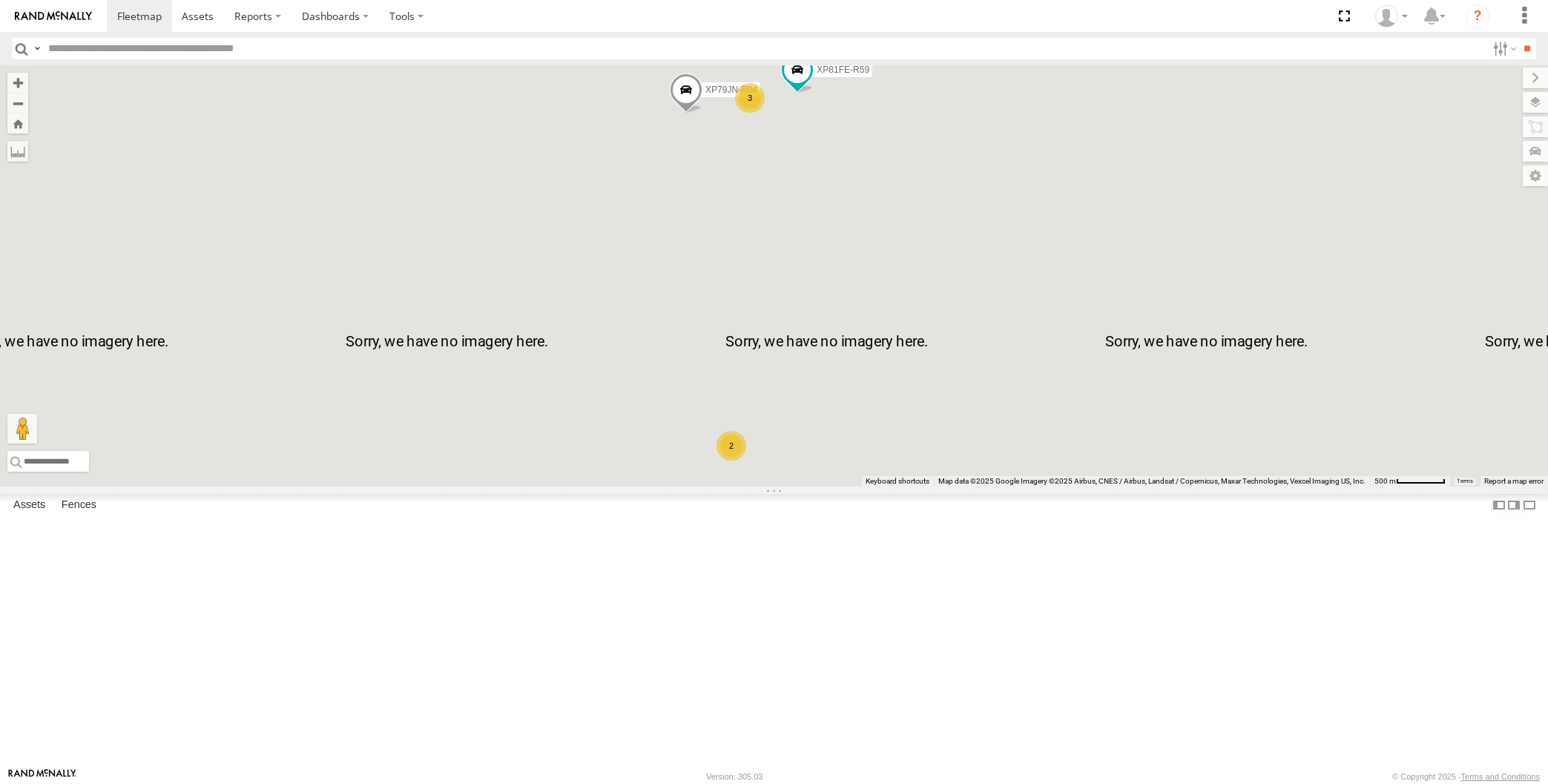
click at [803, 373] on div "XP30JQ-R03 XP79JN-R04 XP81FE-R59 3 2" at bounding box center [774, 276] width 1548 height 421
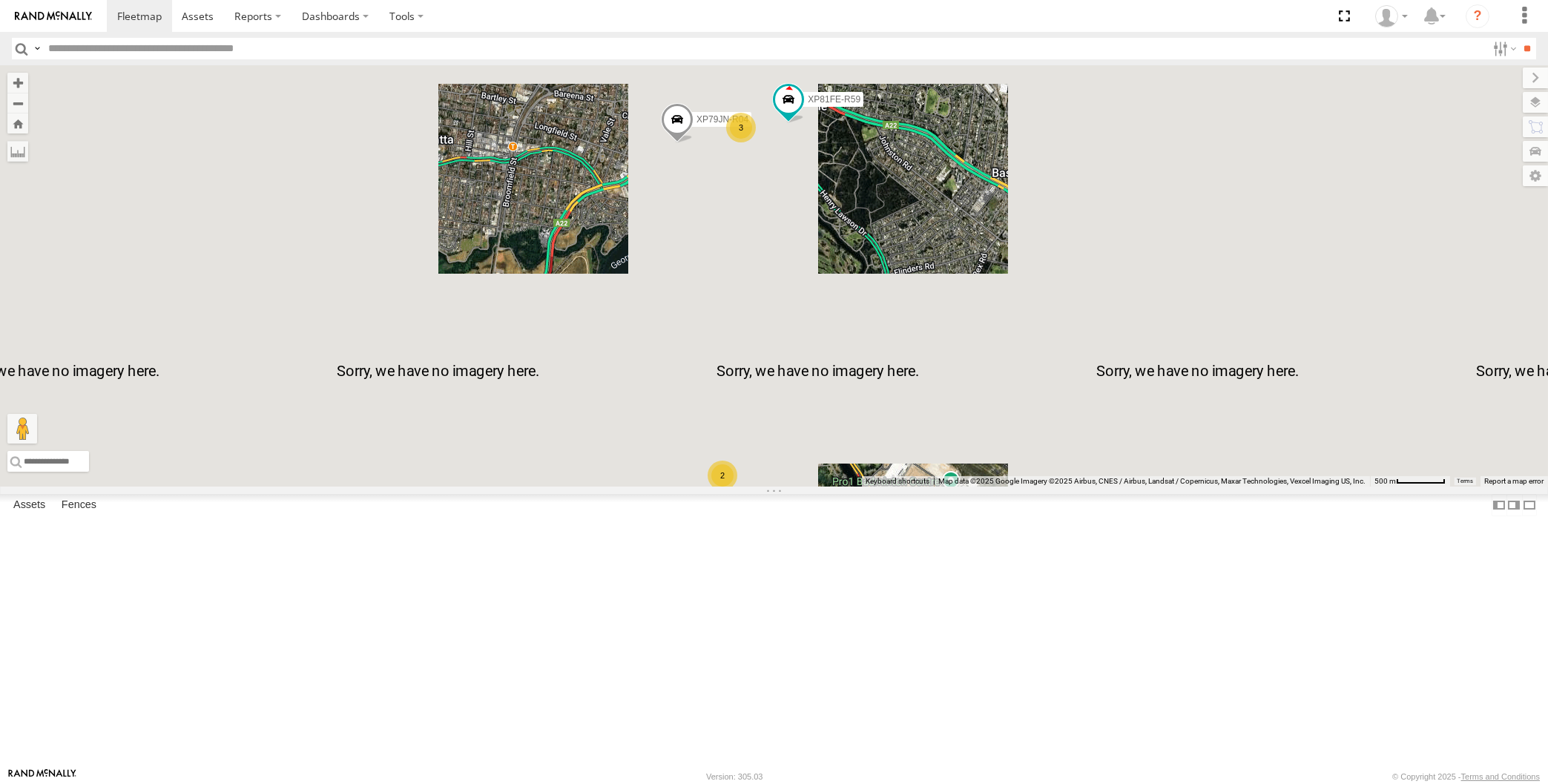
click at [855, 479] on div "XP30JQ-R03 XP79JN-R04 XP81FE-R59 3 2" at bounding box center [774, 276] width 1548 height 421
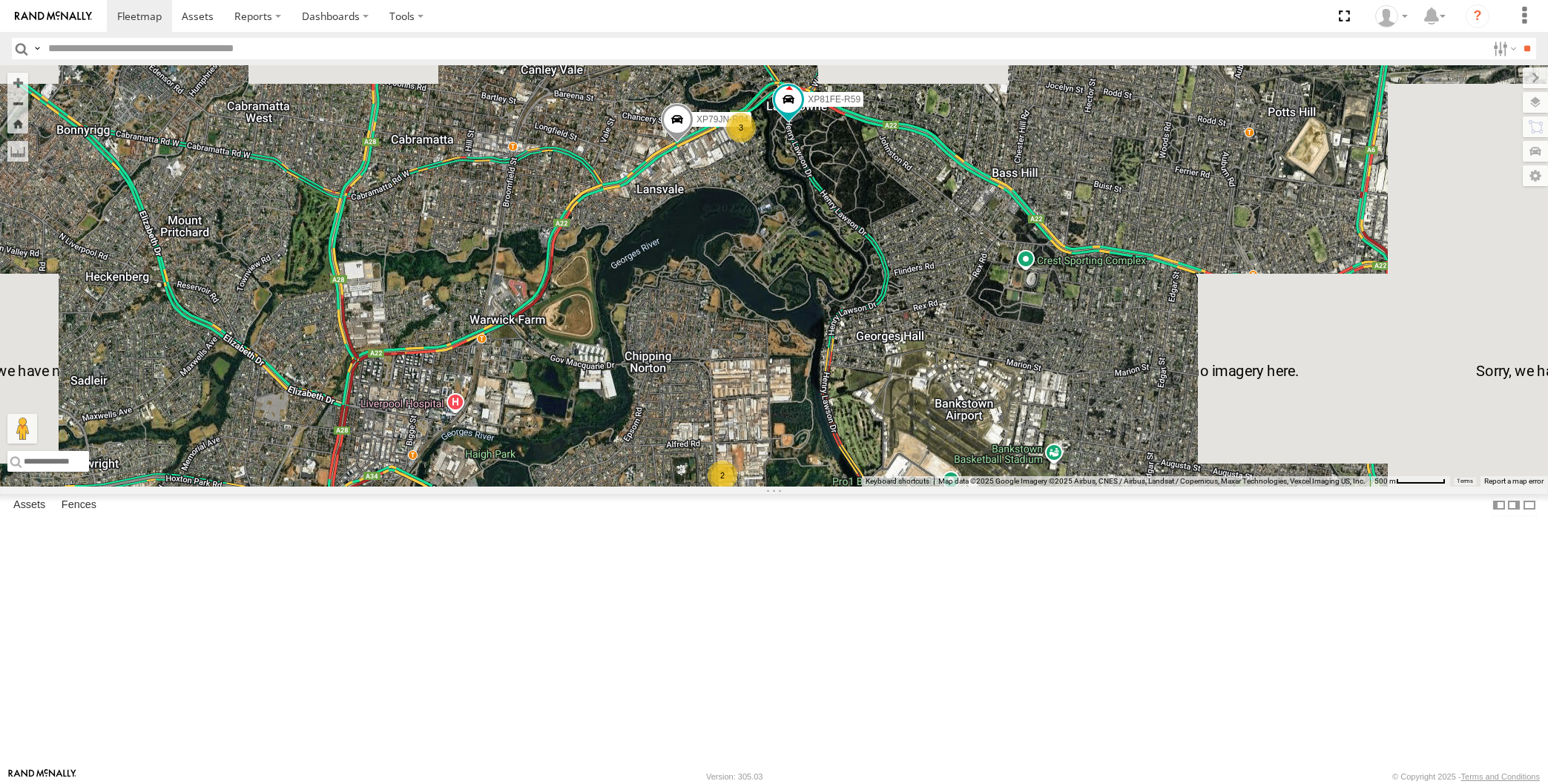
drag, startPoint x: 854, startPoint y: 435, endPoint x: 846, endPoint y: 432, distance: 8.5
click at [848, 434] on div "XP30JQ-R03 XP79JN-R04 XP81FE-R59 3 2" at bounding box center [774, 276] width 1548 height 421
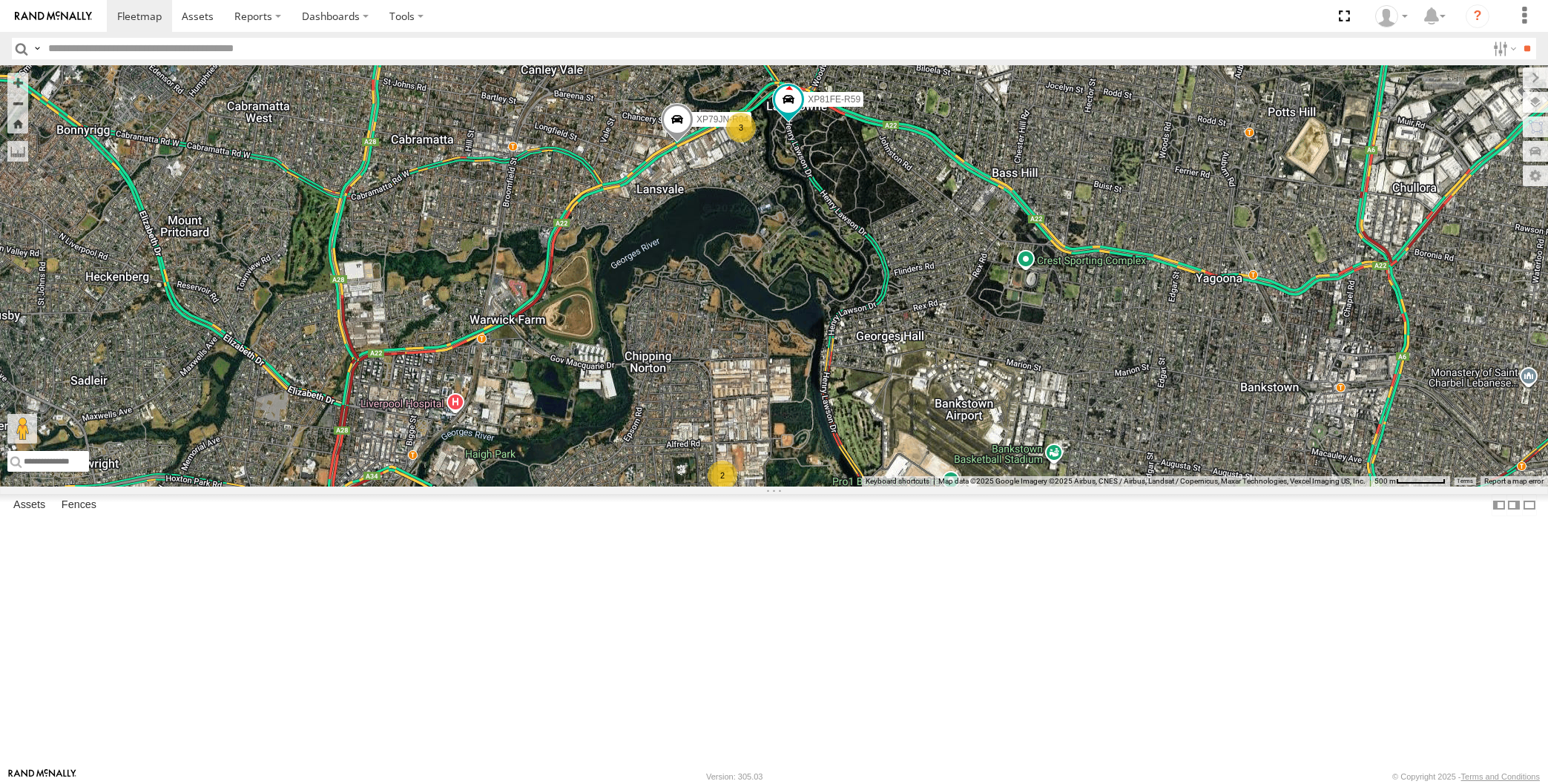
click at [845, 486] on div "XP30JQ-R03 XP79JN-R04 XP81FE-R59 3 2" at bounding box center [774, 276] width 1548 height 421
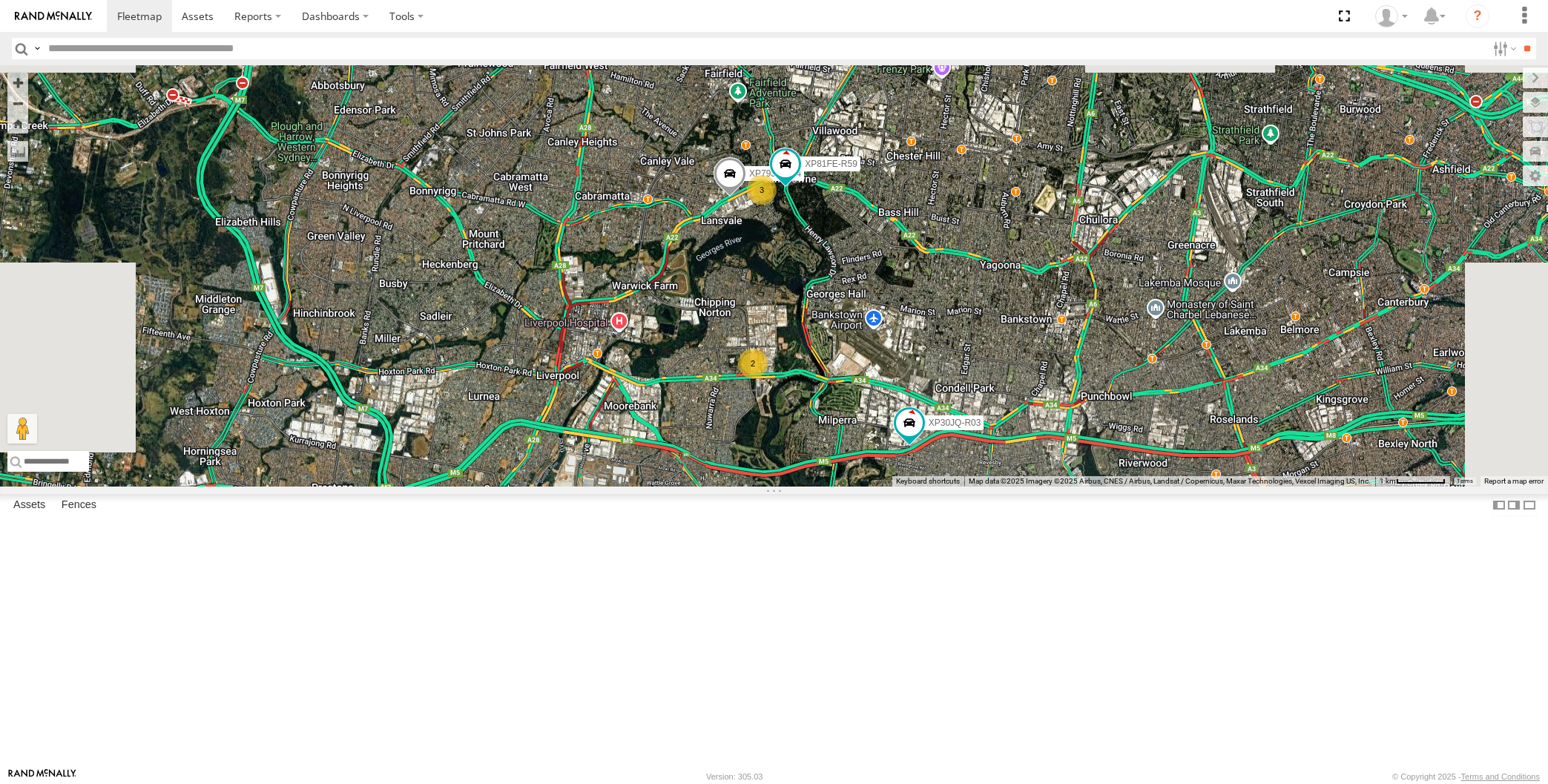
drag, startPoint x: 1015, startPoint y: 543, endPoint x: 1009, endPoint y: 538, distance: 7.8
click at [1010, 486] on div "XP30JQ-R03 XP79JN-R04 XP81FE-R59 3 2" at bounding box center [774, 276] width 1548 height 421
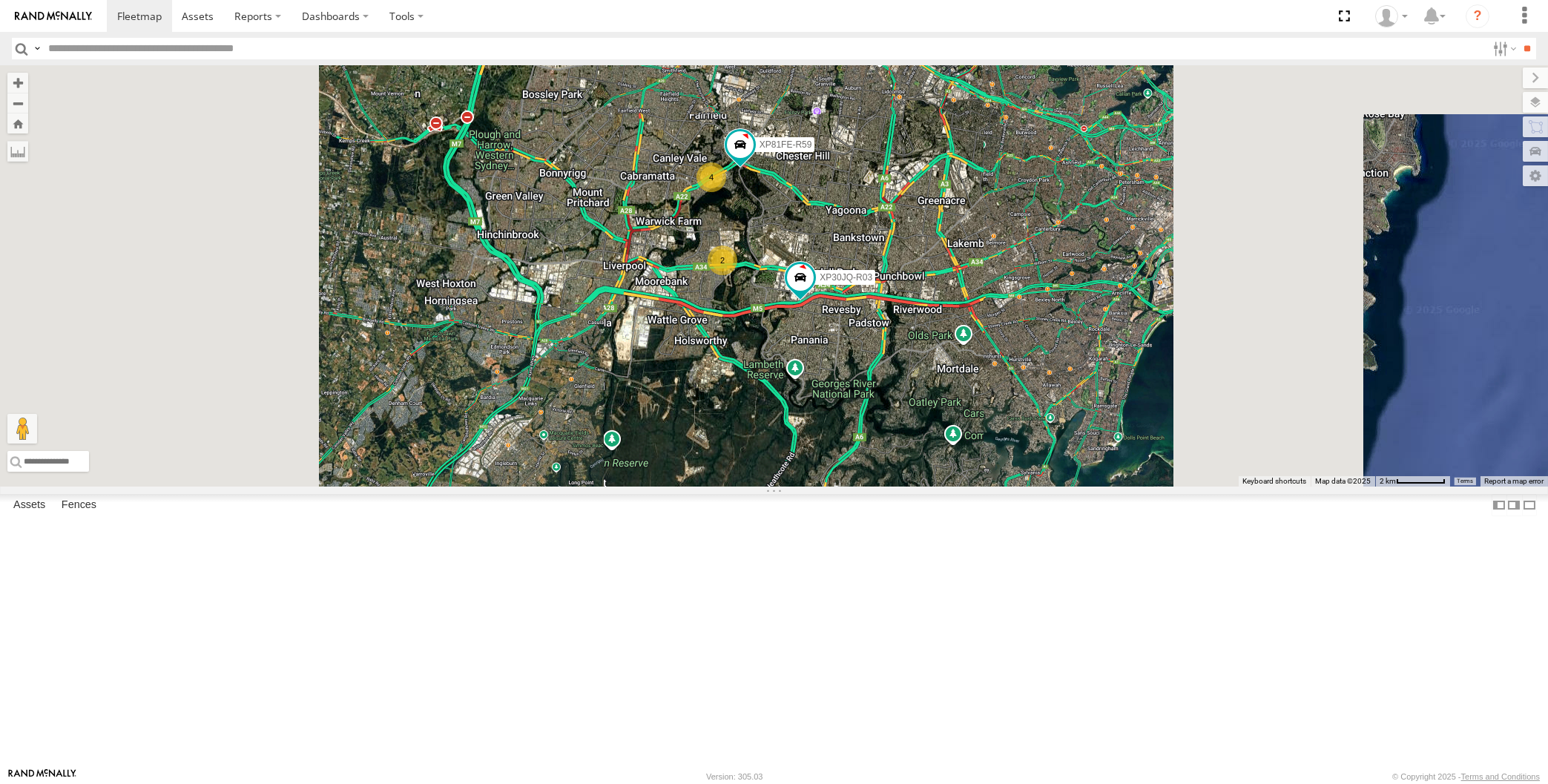
click at [735, 443] on div "XP30JQ-R03 XP81FE-R59 4 2" at bounding box center [774, 276] width 1548 height 421
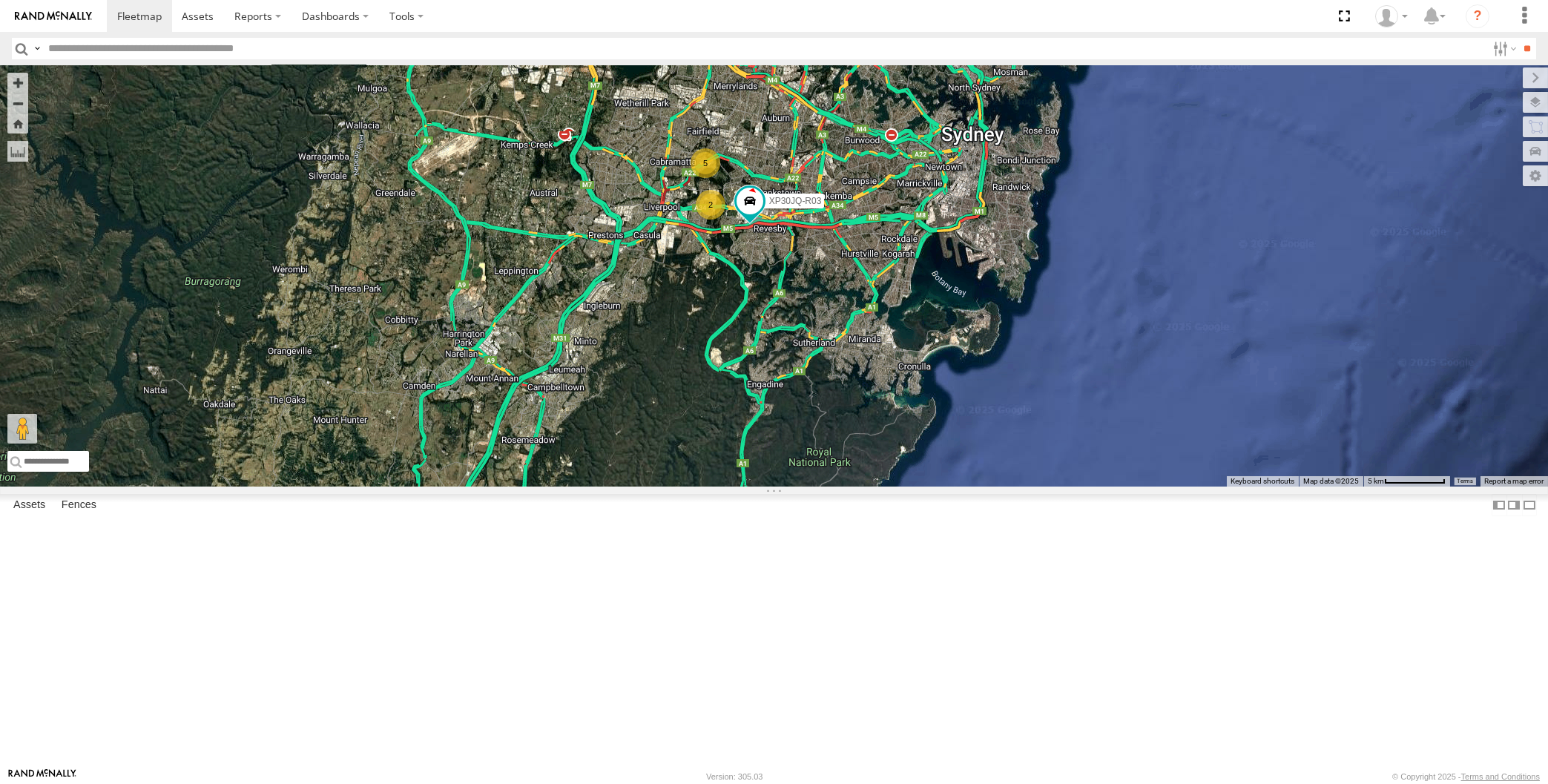
drag, startPoint x: 872, startPoint y: 448, endPoint x: 862, endPoint y: 436, distance: 15.6
click at [870, 446] on div "XP30JQ-R03 5 2" at bounding box center [774, 276] width 1548 height 421
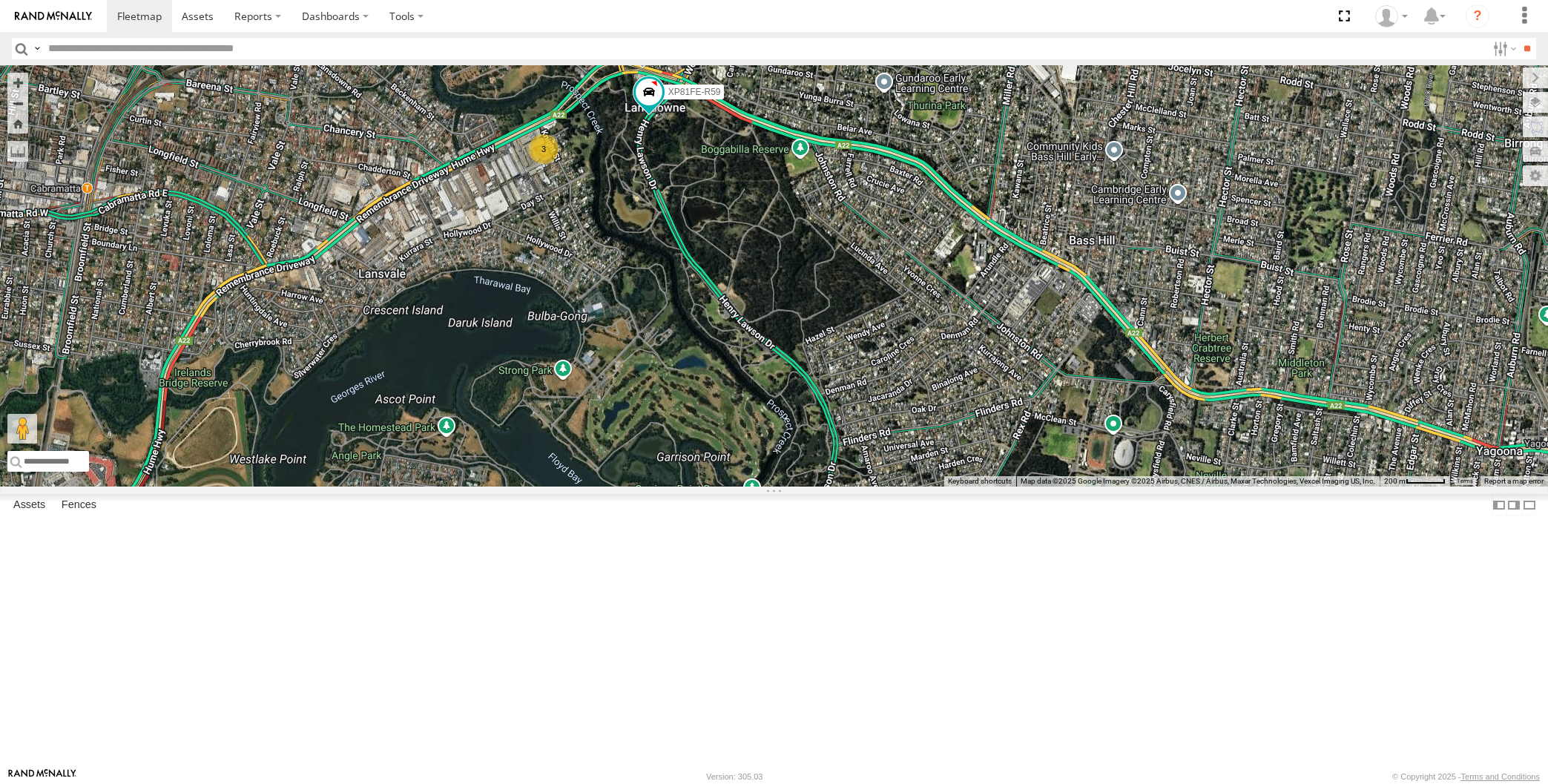
drag, startPoint x: 739, startPoint y: 305, endPoint x: 748, endPoint y: 320, distance: 17.5
click at [748, 320] on div "XP30JQ-R03 XP79JN-R04 XP81FE-R59 3" at bounding box center [774, 276] width 1548 height 421
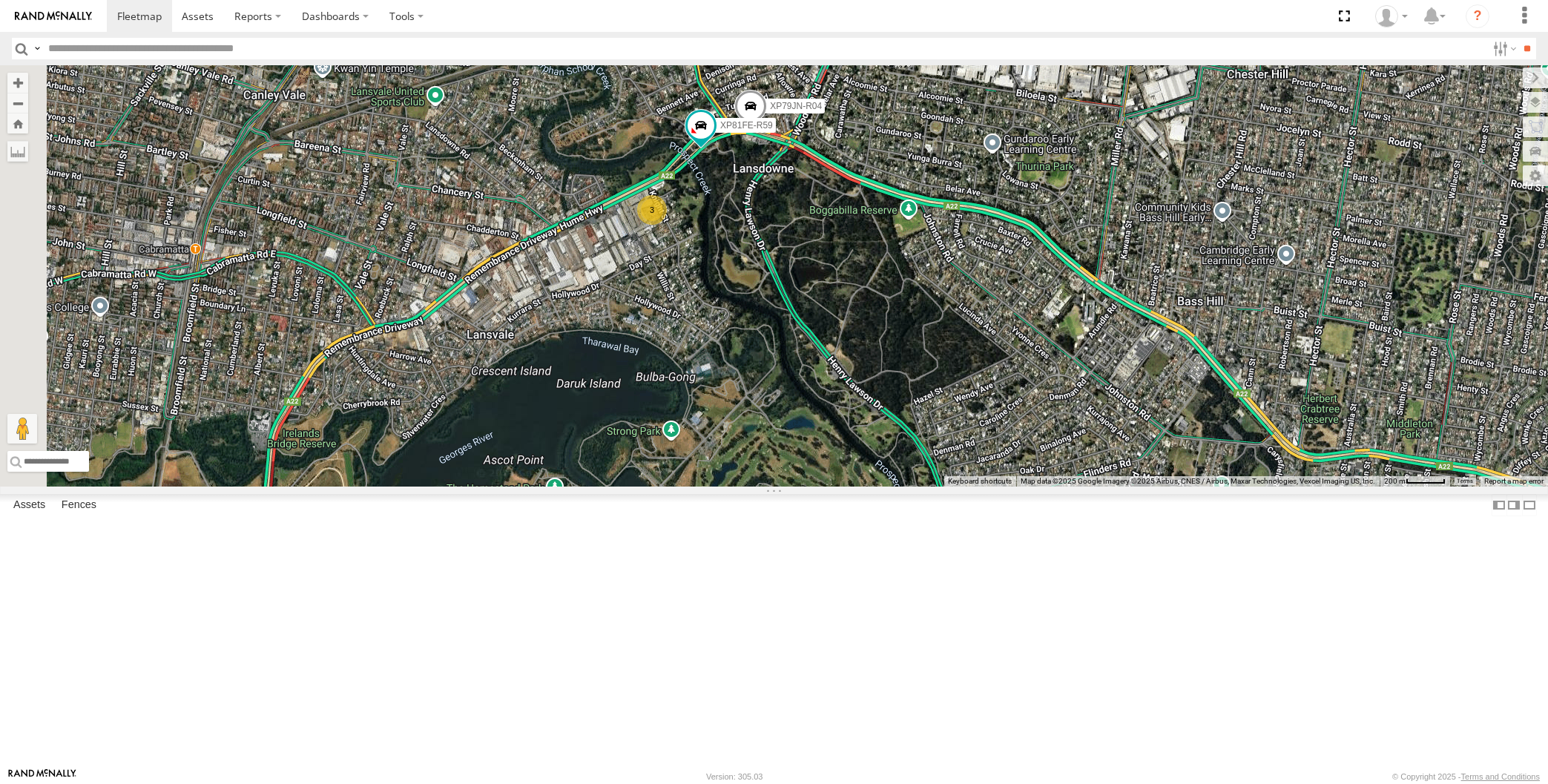
drag, startPoint x: 768, startPoint y: 503, endPoint x: 908, endPoint y: 551, distance: 148.0
click at [892, 486] on div "XP30JQ-R03 XP79JN-R04 XP81FE-R59 3" at bounding box center [774, 276] width 1548 height 421
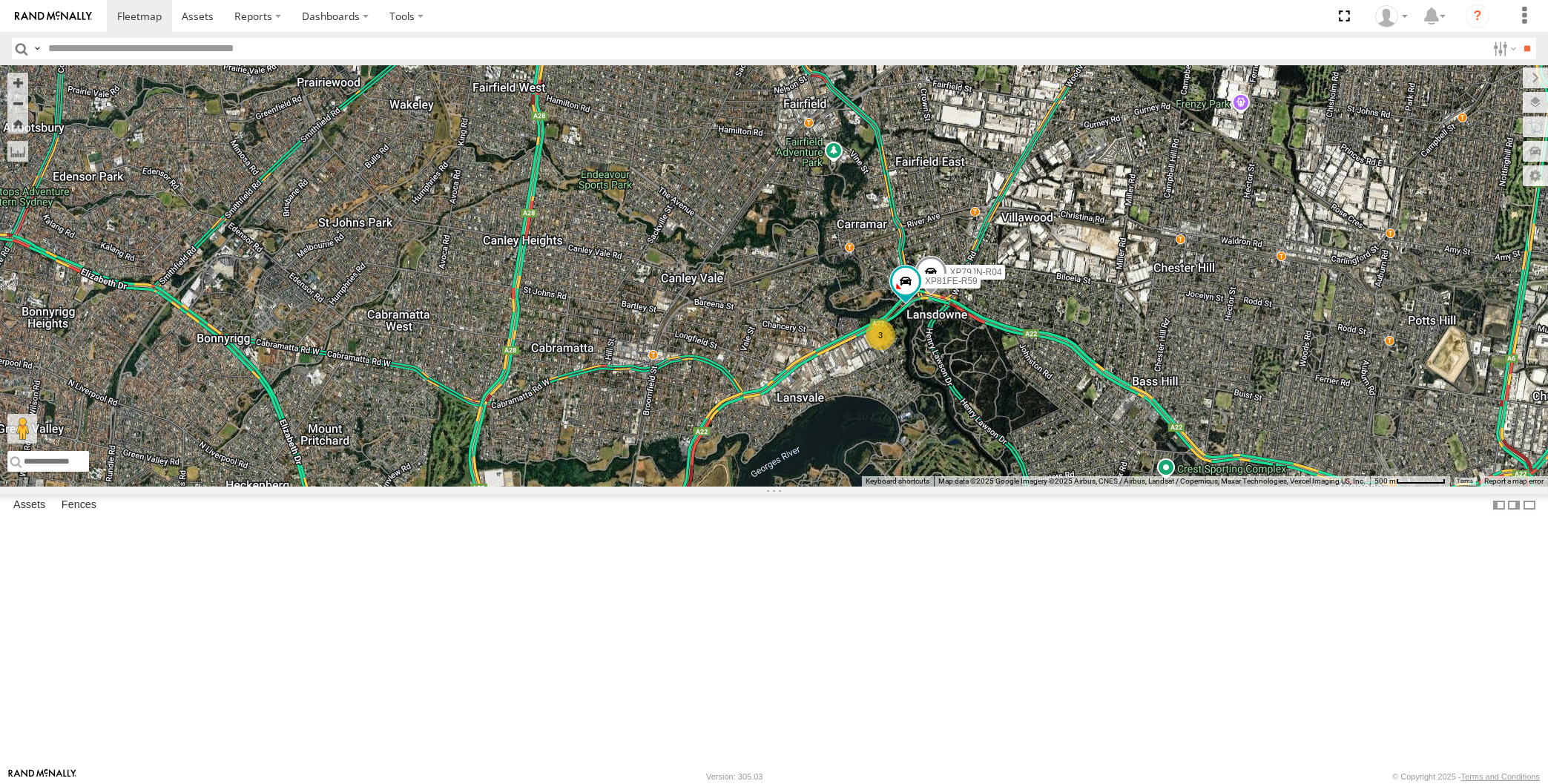
click at [941, 485] on div "XP30JQ-R03 XP79JN-R04 XP81FE-R59 3" at bounding box center [774, 276] width 1548 height 421
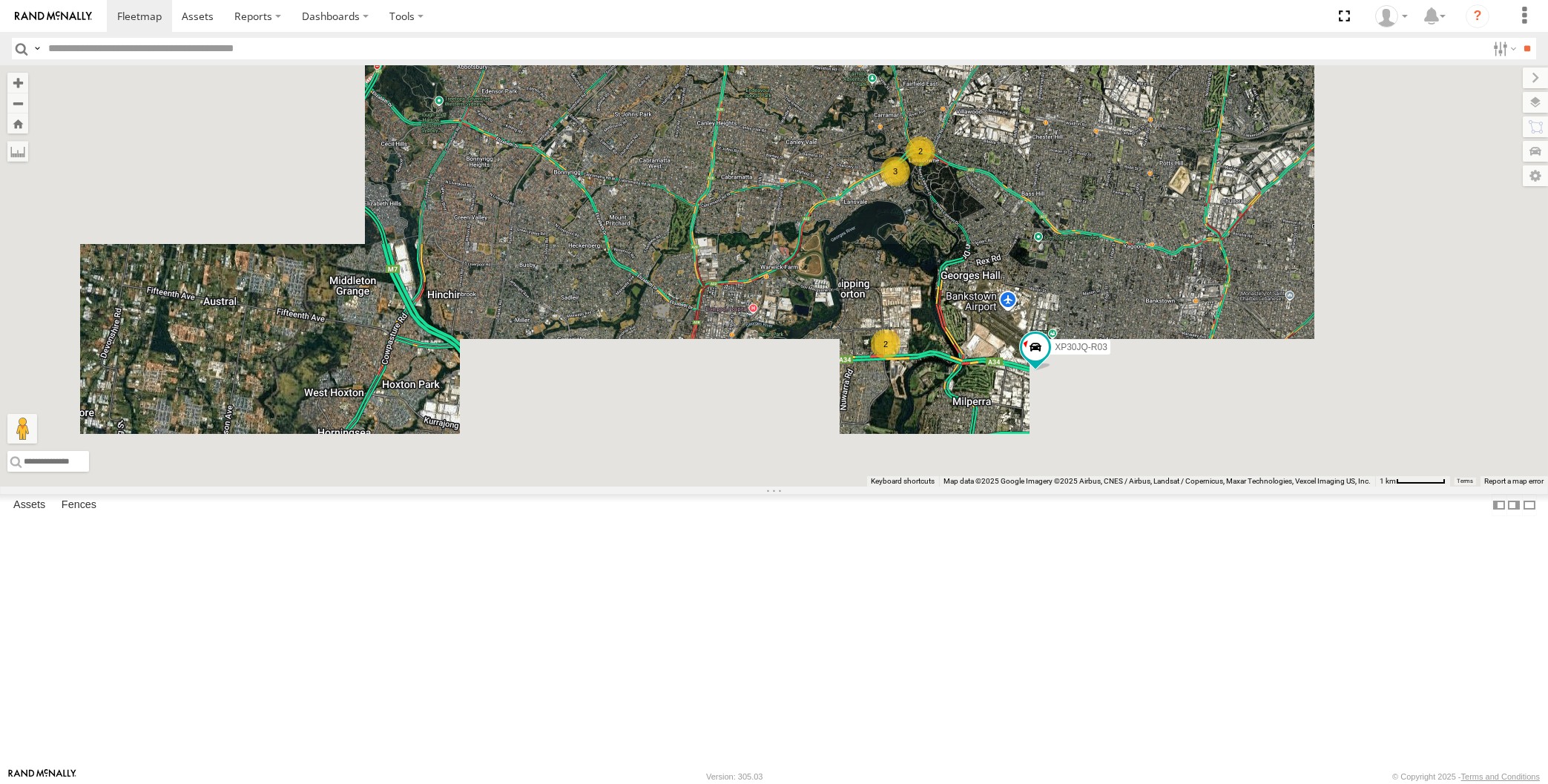
click at [1012, 486] on div "XP30JQ-R03 2 3 2" at bounding box center [774, 276] width 1548 height 421
